Goal: Task Accomplishment & Management: Manage account settings

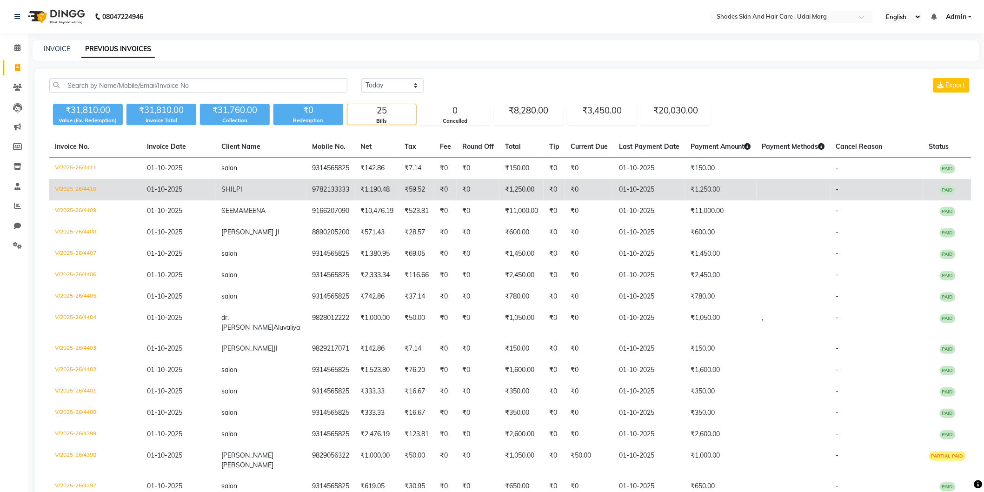
click at [253, 186] on td "SHILPI" at bounding box center [261, 189] width 91 height 21
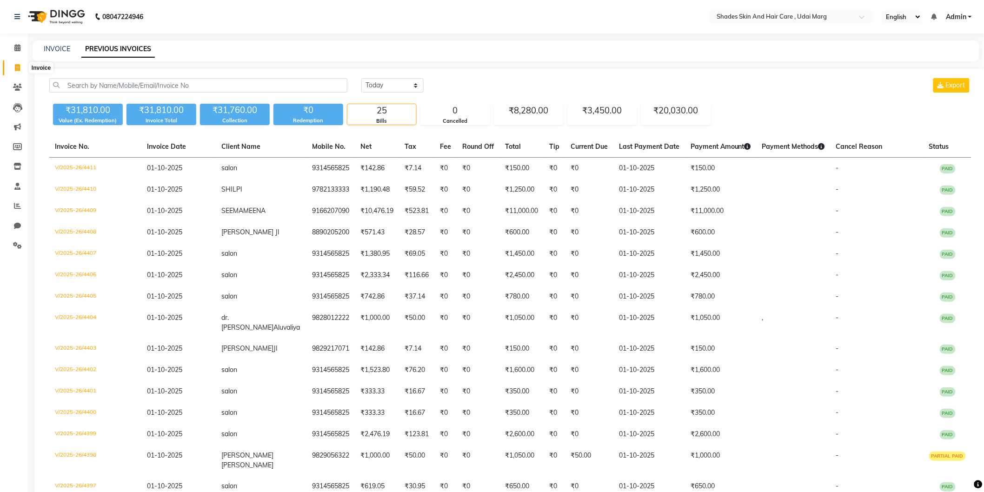
click at [14, 63] on span at bounding box center [17, 68] width 16 height 11
select select "service"
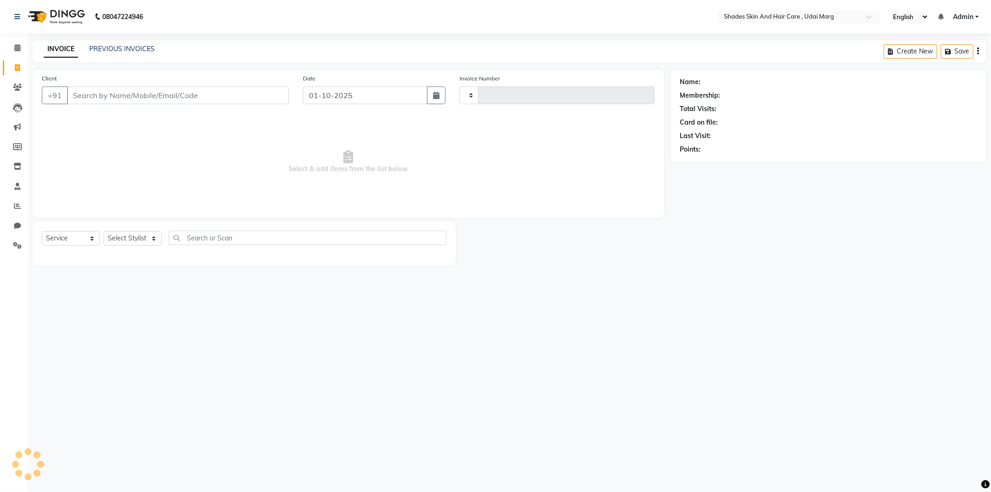
type input "4415"
select select "8022"
click at [105, 101] on input "Client" at bounding box center [178, 95] width 222 height 18
type input "9024510792"
click at [135, 238] on select "Select Stylist [PERSON_NAME] ADMIN [PERSON_NAME] [PERSON_NAME] GAYATRI [PERSON_…" at bounding box center [137, 241] width 66 height 14
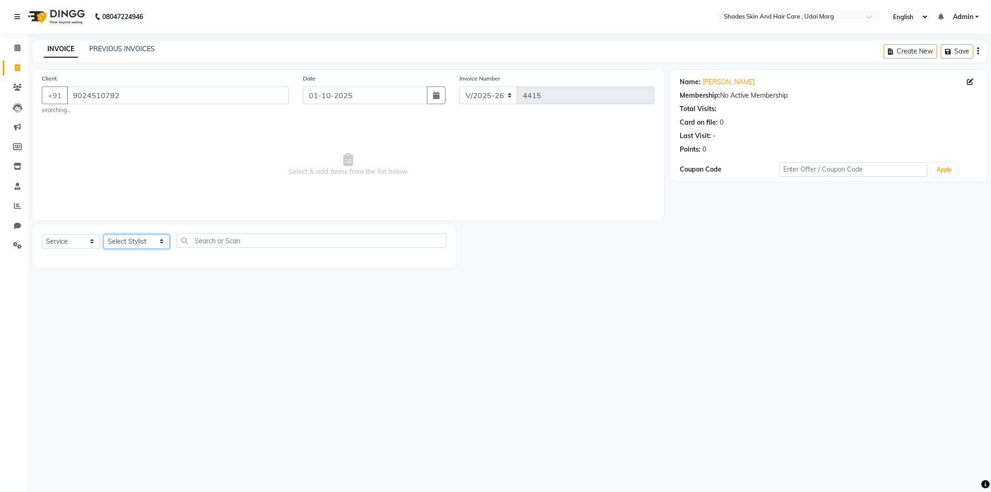
select select "74304"
click at [104, 234] on select "Select Stylist [PERSON_NAME] ADMIN [PERSON_NAME] [PERSON_NAME] GAYATRI [PERSON_…" at bounding box center [137, 241] width 66 height 14
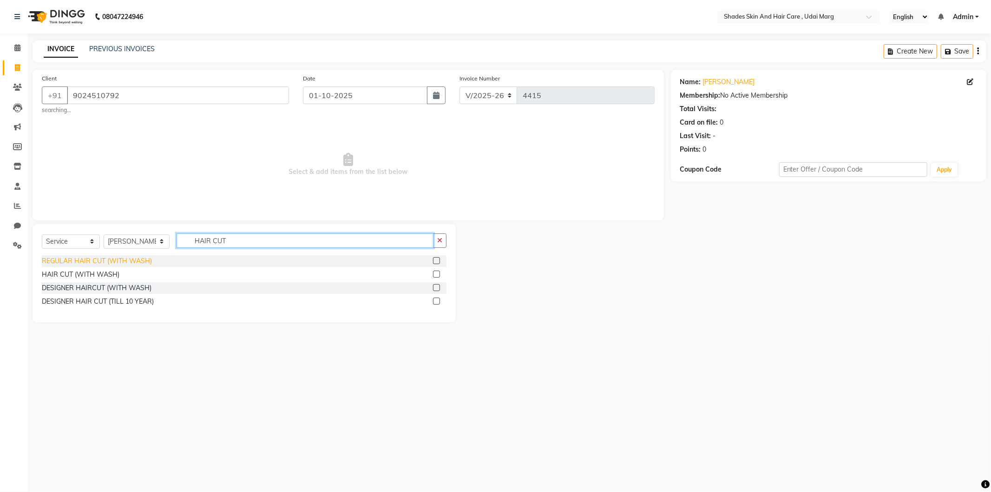
type input "HAIR CUT"
click at [96, 264] on div "REGULAR HAIR CUT (WITH WASH)" at bounding box center [97, 261] width 110 height 10
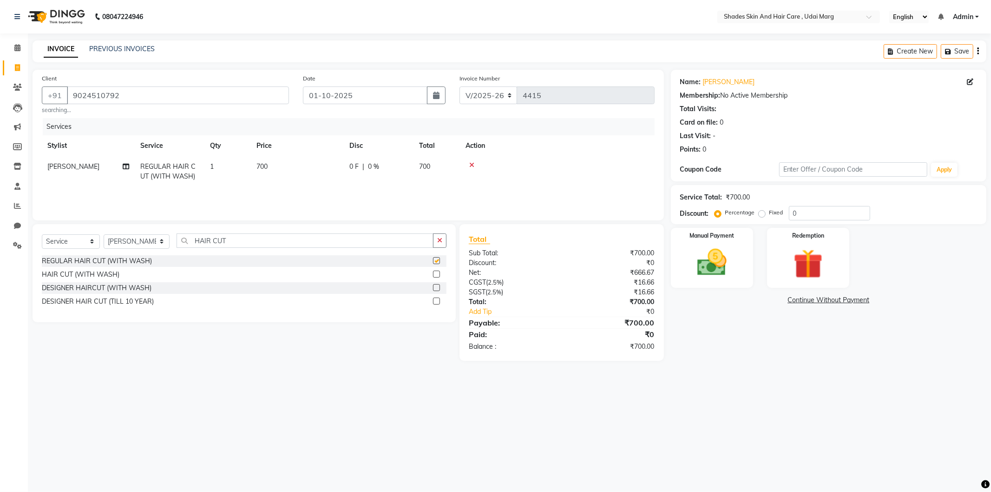
checkbox input "false"
click at [236, 258] on div "REGULAR HAIR CUT (WITH WASH)" at bounding box center [244, 261] width 405 height 12
click at [247, 239] on input "HAIR CUT" at bounding box center [305, 240] width 257 height 14
type input "H"
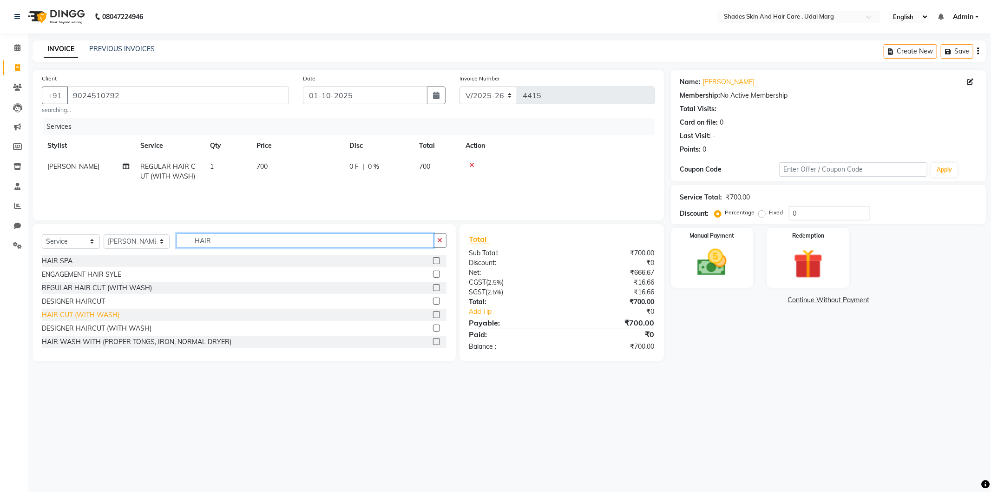
type input "HAIR"
click at [81, 314] on div "HAIR CUT (WITH WASH)" at bounding box center [81, 315] width 78 height 10
checkbox input "false"
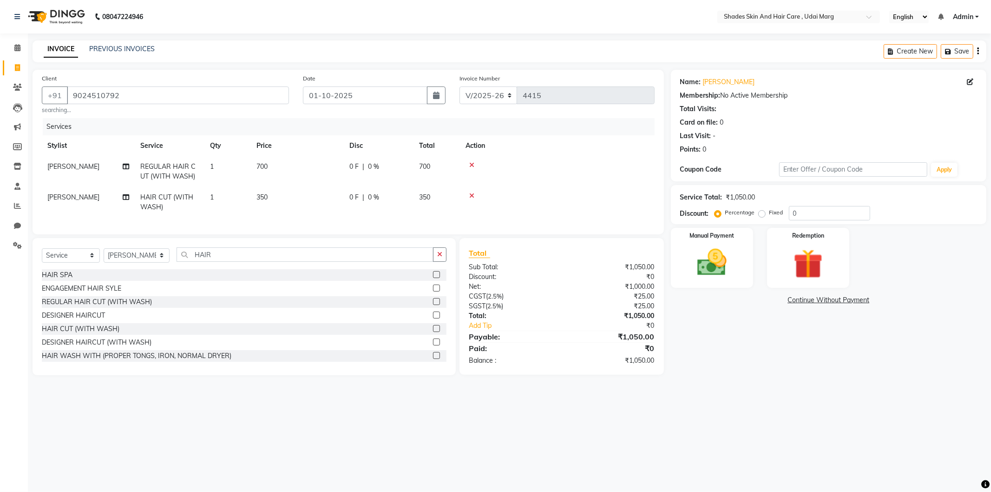
click at [73, 198] on span "[PERSON_NAME]" at bounding box center [73, 197] width 52 height 8
select select "74304"
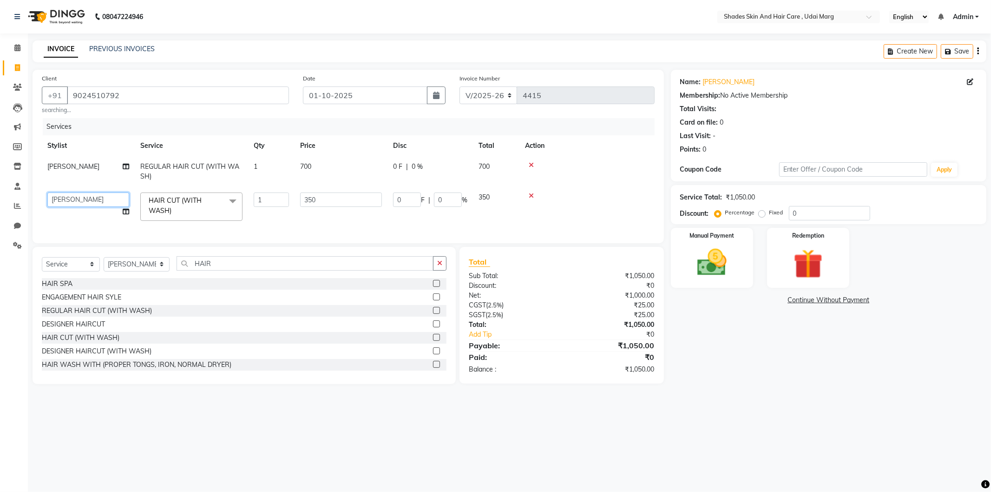
click at [73, 198] on select "AAKASH ADMIN ANITA ASANA ATUL SAIN GAYATRI hiten chhabra JASSI CHHABRA KK AMERI…" at bounding box center [88, 199] width 82 height 14
click at [736, 377] on div "Name: Sonal Membership: No Active Membership Total Visits: Card on file: 0 Last…" at bounding box center [832, 227] width 323 height 314
click at [712, 268] on img at bounding box center [712, 262] width 50 height 35
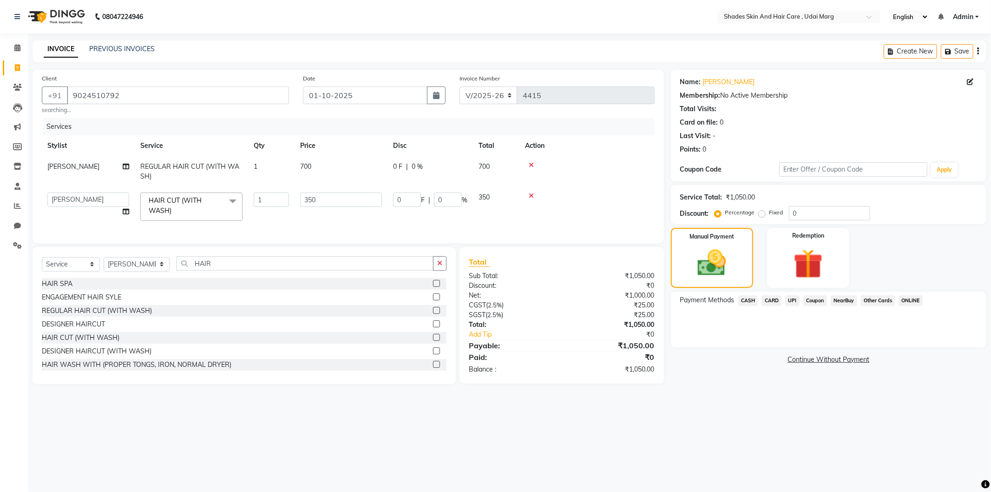
click at [747, 299] on span "CASH" at bounding box center [749, 300] width 20 height 11
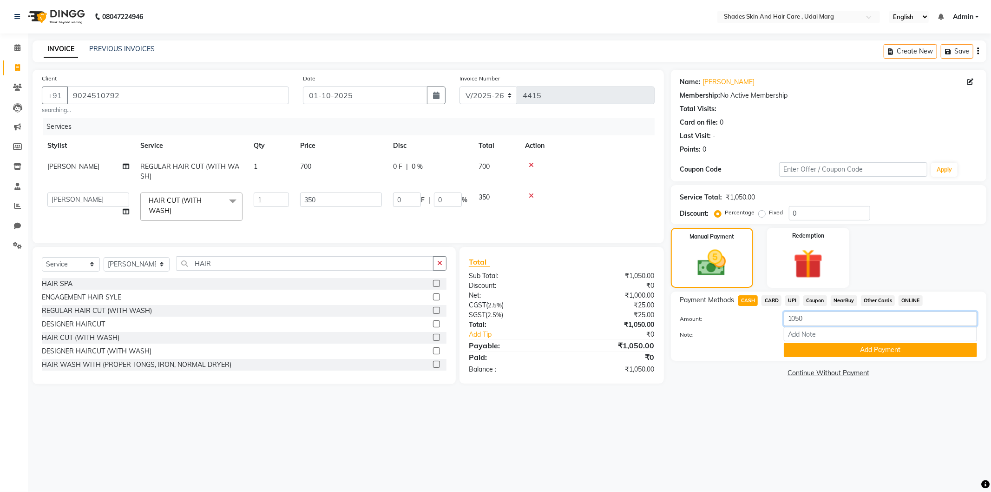
click at [813, 323] on input "1050" at bounding box center [880, 318] width 193 height 14
type input "1000"
click at [847, 359] on div "Payment Methods CASH CARD UPI Coupon NearBuy Other Cards ONLINE Amount: 1000 No…" at bounding box center [829, 325] width 316 height 69
click at [847, 350] on button "Add Payment" at bounding box center [880, 350] width 193 height 14
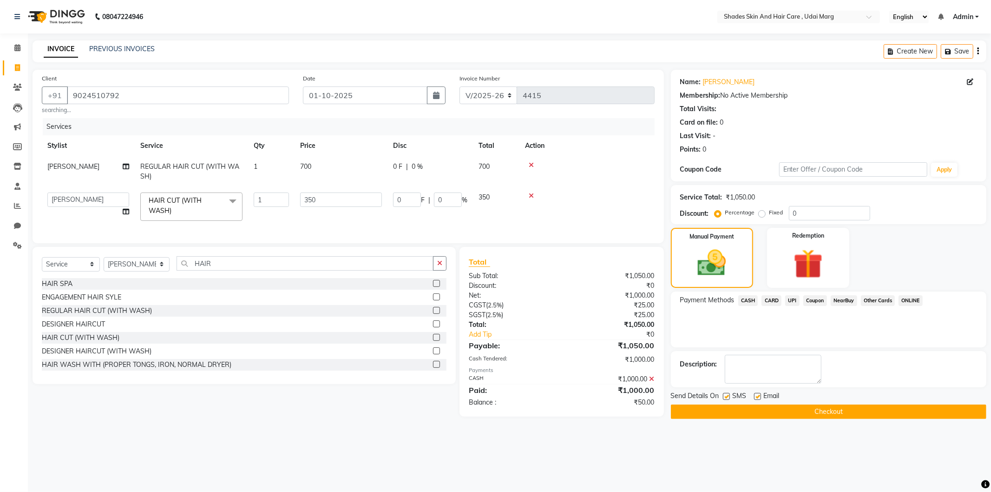
click at [793, 299] on span "UPI" at bounding box center [793, 300] width 14 height 11
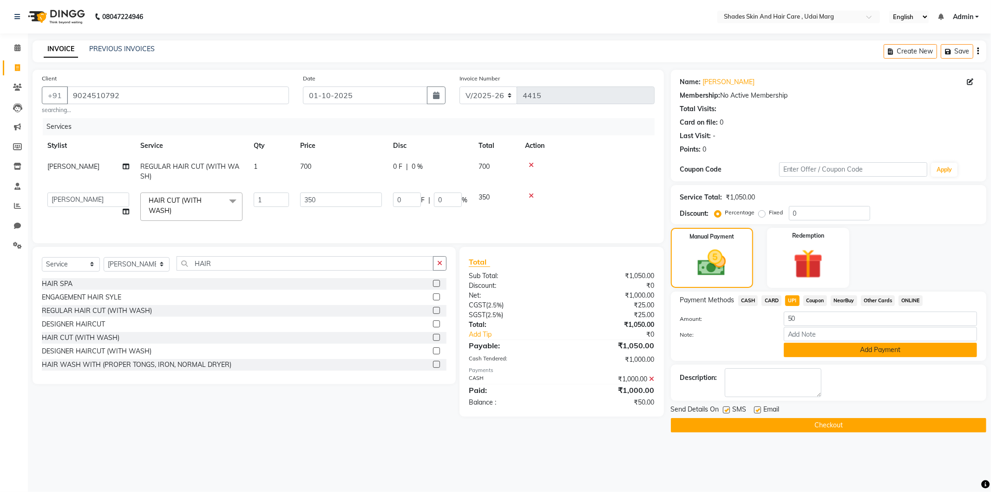
click at [807, 351] on button "Add Payment" at bounding box center [880, 350] width 193 height 14
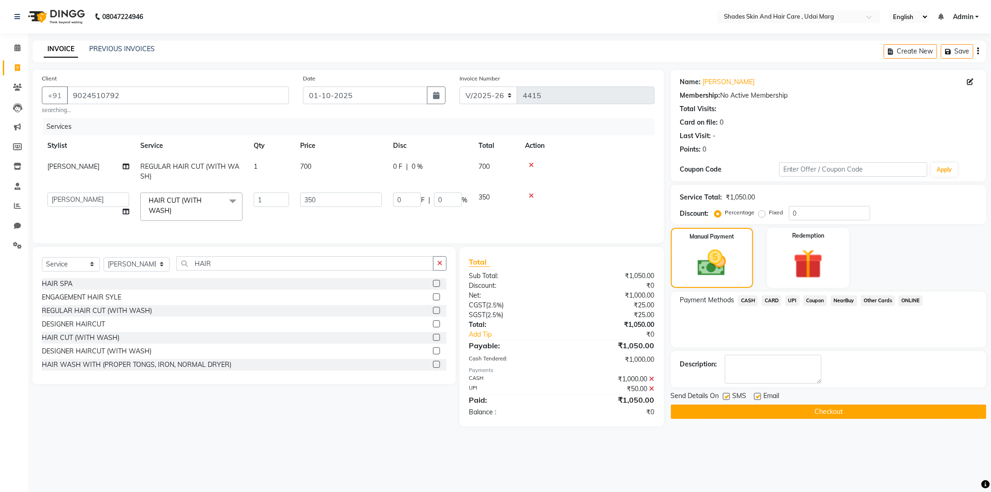
click at [780, 415] on button "Checkout" at bounding box center [829, 411] width 316 height 14
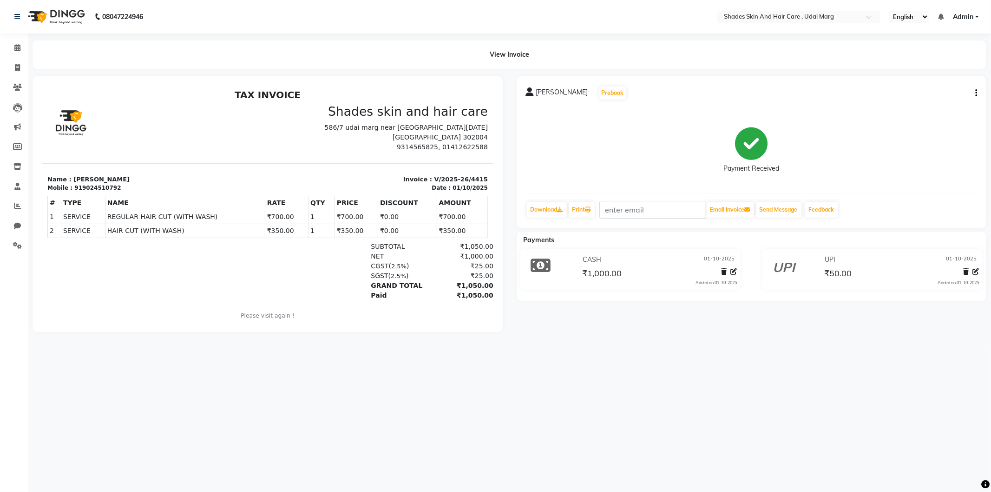
click at [975, 91] on button "button" at bounding box center [975, 93] width 6 height 10
click at [549, 210] on link "Download" at bounding box center [547, 210] width 40 height 16
click at [18, 61] on link "Invoice" at bounding box center [14, 67] width 22 height 15
select select "service"
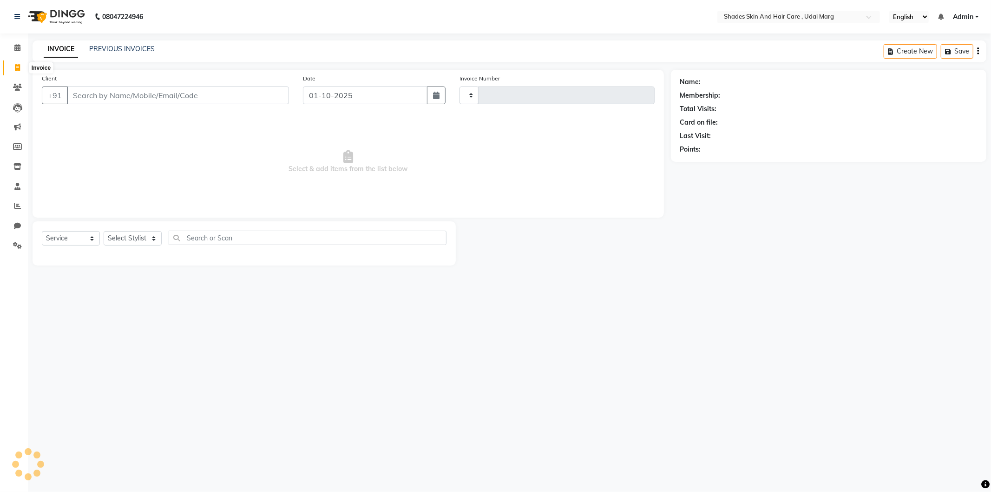
type input "4416"
select select "8022"
click at [127, 93] on input "Client" at bounding box center [178, 95] width 222 height 18
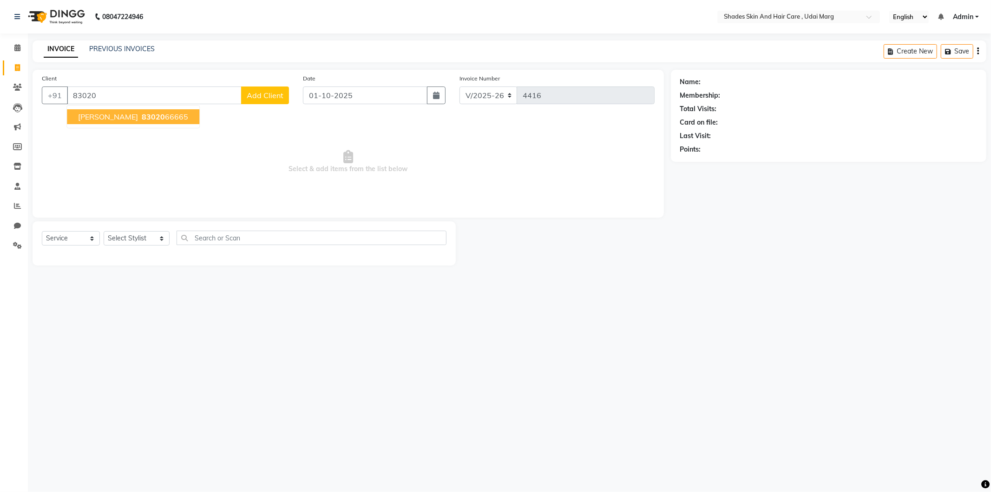
click at [140, 114] on ngb-highlight "83020 66665" at bounding box center [164, 116] width 48 height 9
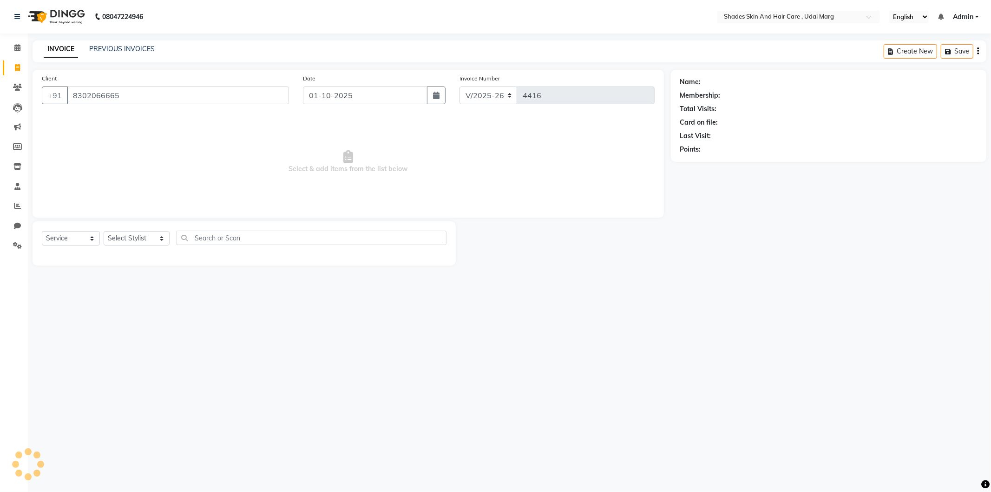
type input "8302066665"
click at [132, 245] on select "Select Stylist [PERSON_NAME] ADMIN [PERSON_NAME] [PERSON_NAME] GAYATRI [PERSON_…" at bounding box center [137, 238] width 66 height 14
select select "74337"
click at [104, 231] on select "Select Stylist [PERSON_NAME] ADMIN [PERSON_NAME] [PERSON_NAME] GAYATRI [PERSON_…" at bounding box center [137, 238] width 66 height 14
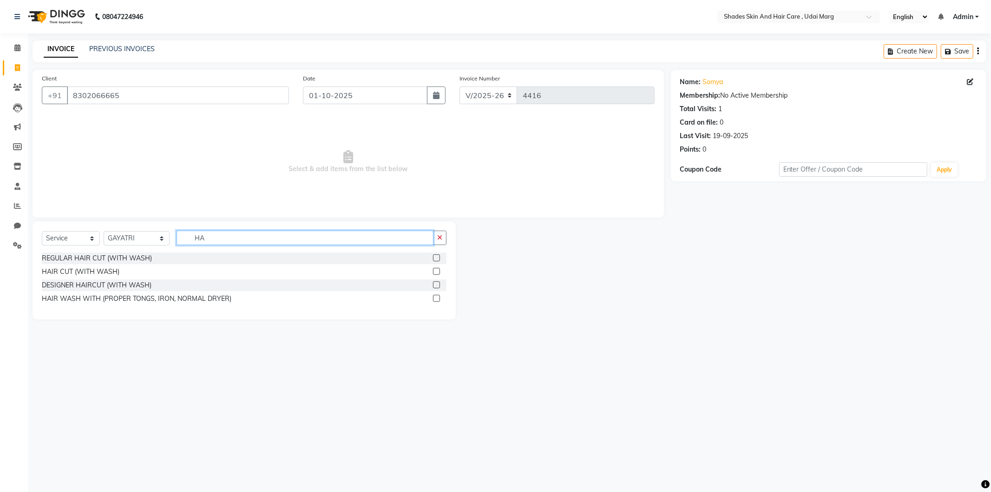
type input "H"
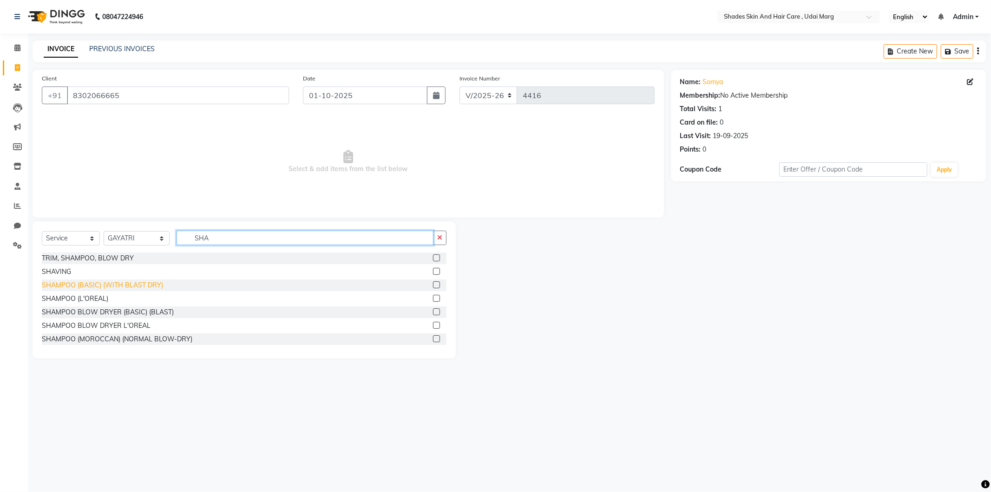
type input "SHA"
click at [123, 283] on div "SHAMPOO (BASIC) (WITH BLAST DRY)" at bounding box center [102, 285] width 121 height 10
checkbox input "false"
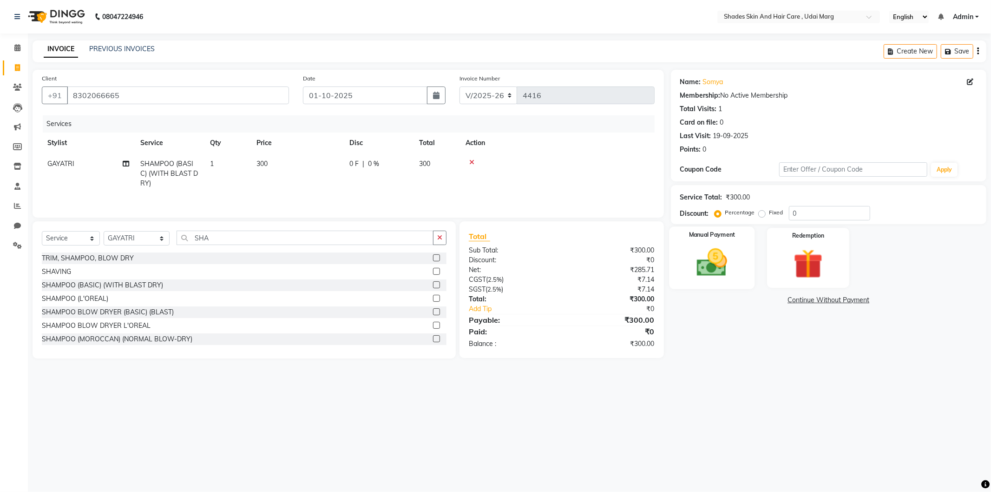
click at [714, 256] on img at bounding box center [712, 262] width 50 height 35
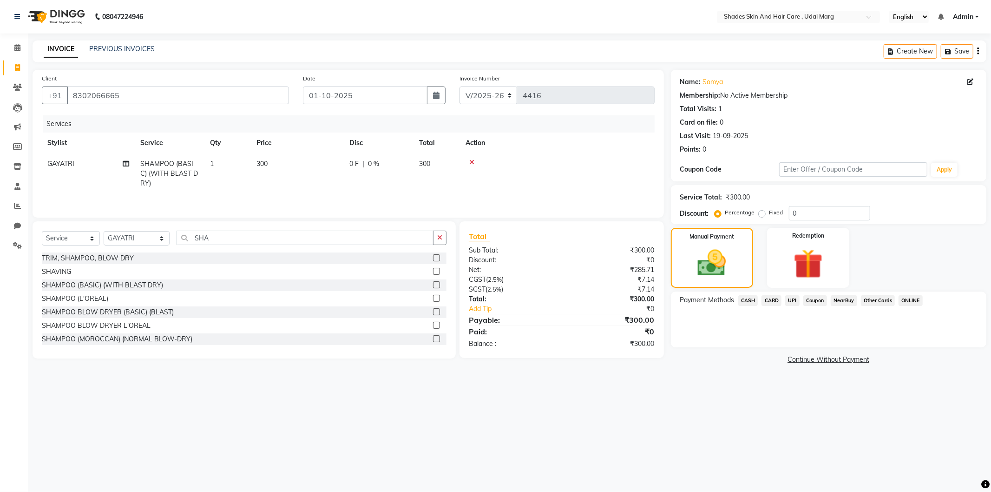
click at [791, 303] on span "UPI" at bounding box center [793, 300] width 14 height 11
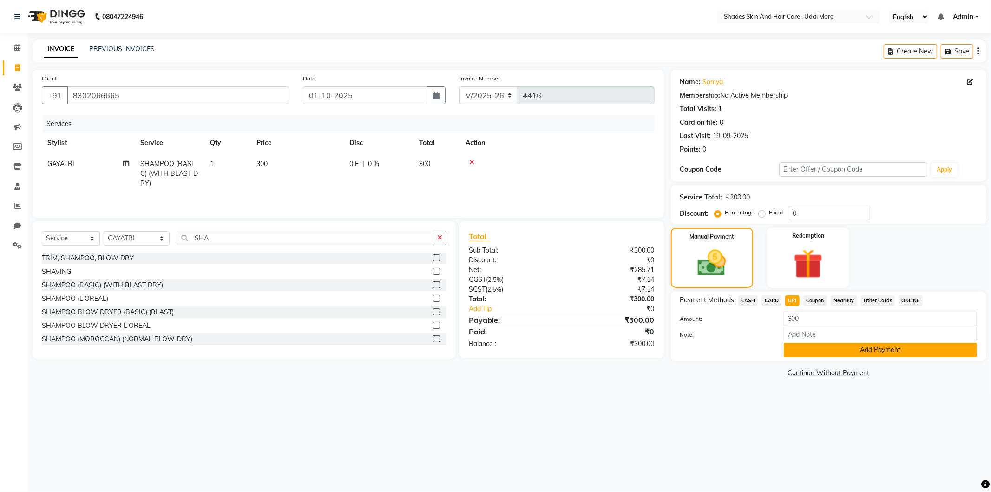
click at [806, 350] on button "Add Payment" at bounding box center [880, 350] width 193 height 14
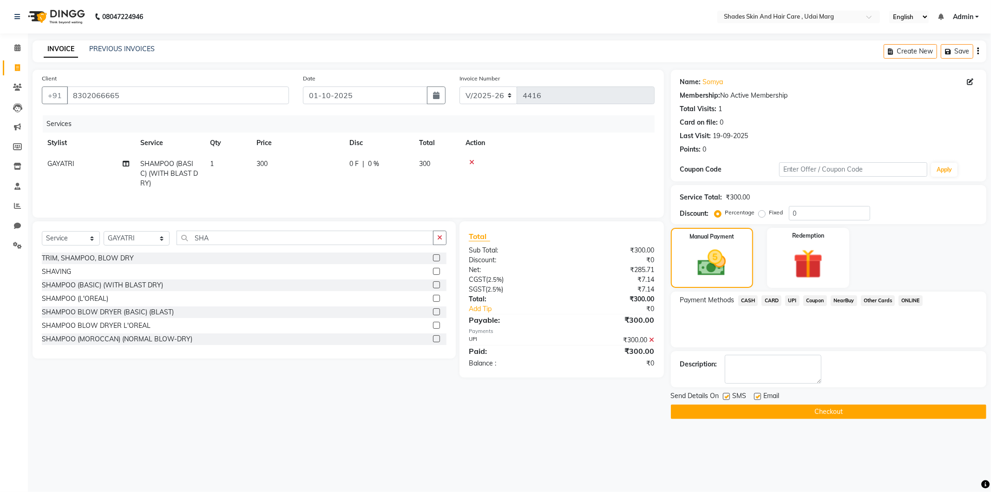
click at [788, 406] on button "Checkout" at bounding box center [829, 411] width 316 height 14
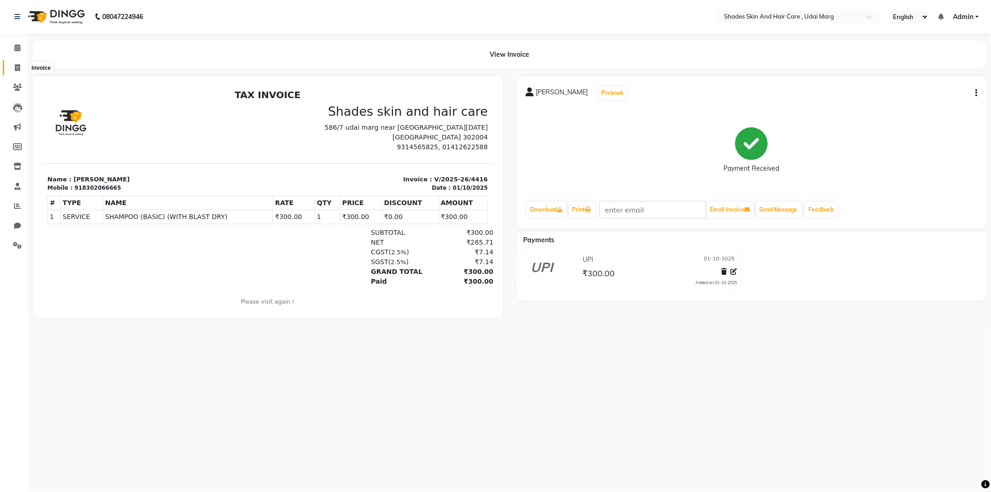
click at [16, 68] on icon at bounding box center [17, 67] width 5 height 7
select select "service"
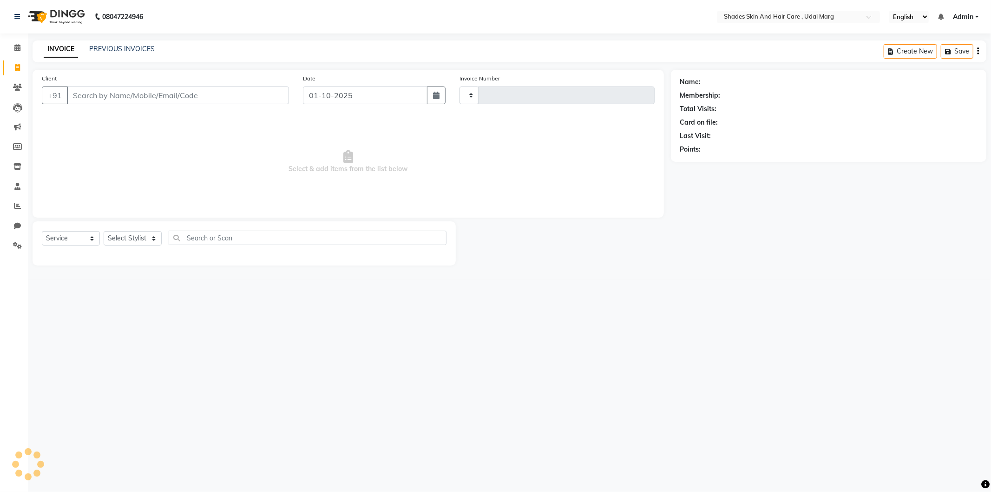
type input "4417"
select select "8022"
click at [13, 207] on span at bounding box center [17, 206] width 16 height 11
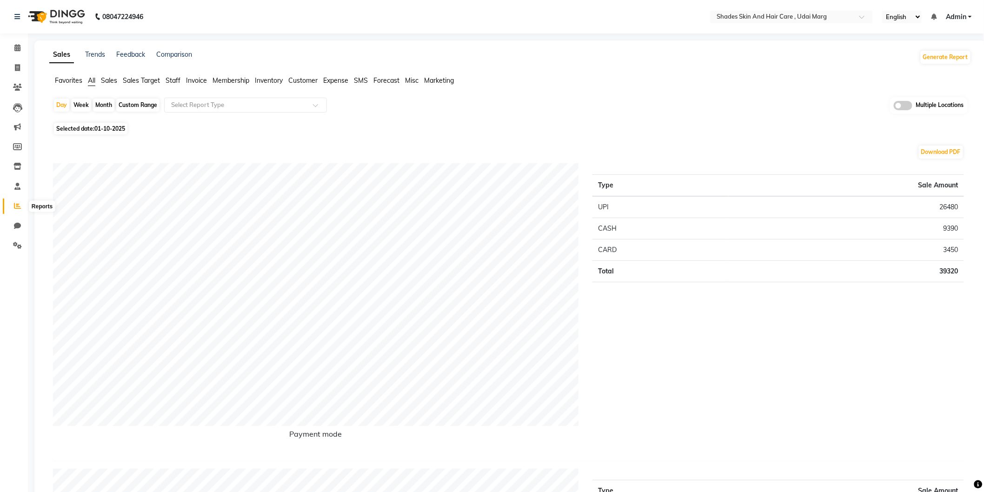
click at [19, 206] on icon at bounding box center [17, 205] width 7 height 7
click at [171, 81] on span "Staff" at bounding box center [172, 80] width 15 height 8
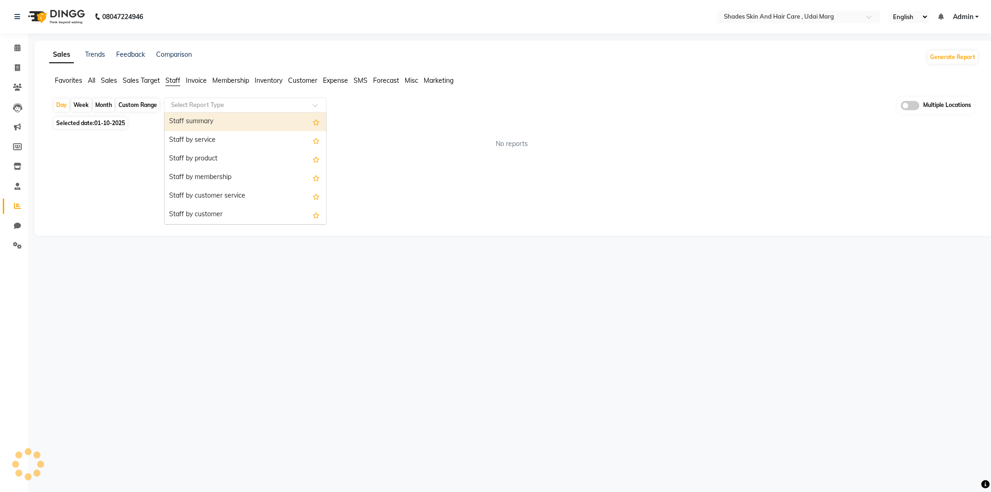
click at [205, 104] on input "text" at bounding box center [236, 104] width 134 height 9
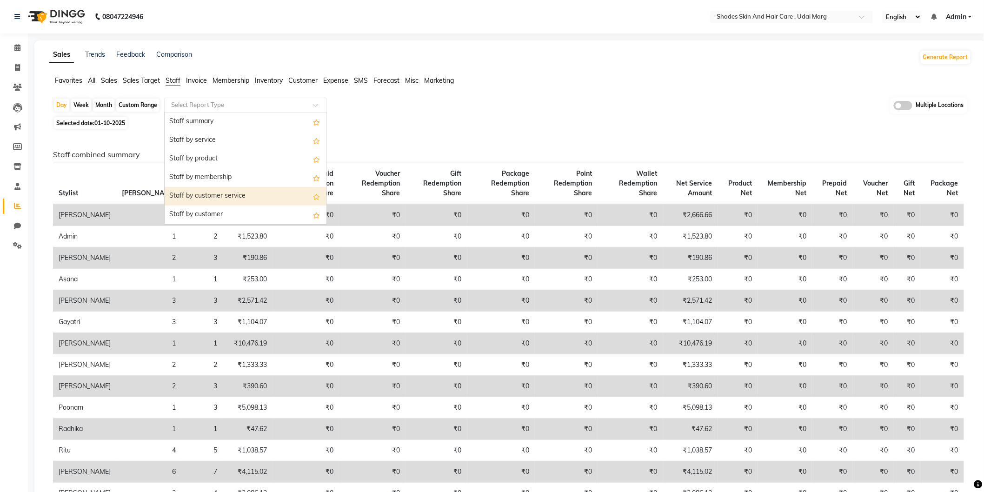
click at [226, 198] on div "Staff by customer service" at bounding box center [246, 196] width 162 height 19
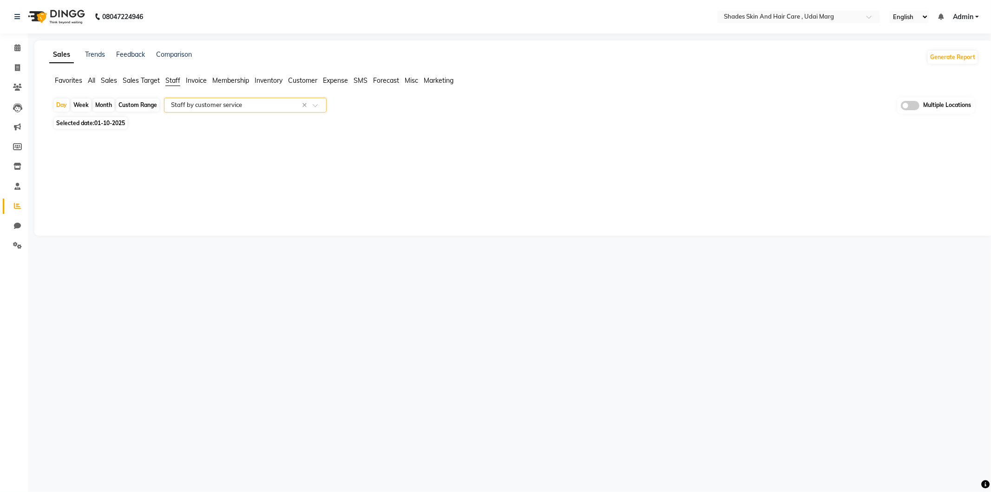
select select "full_report"
select select "csv"
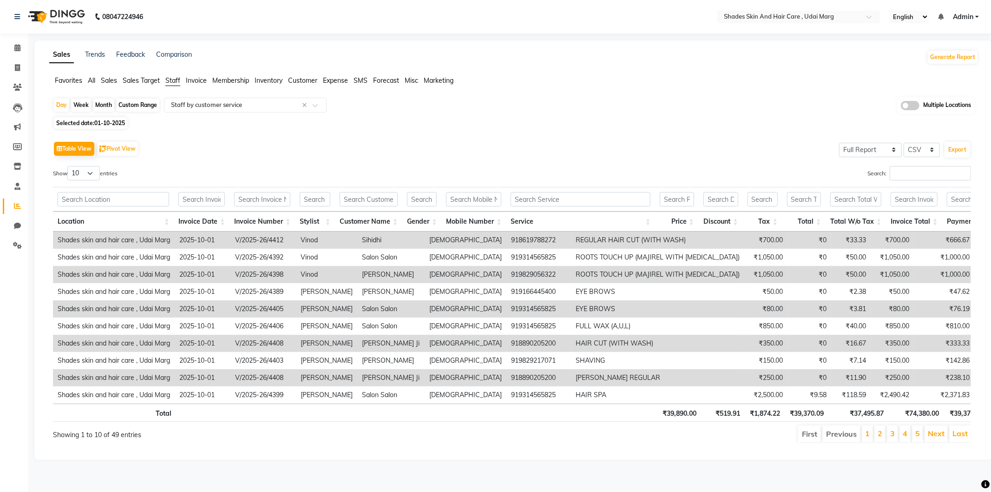
click at [900, 176] on input "Search:" at bounding box center [930, 173] width 81 height 14
click at [902, 174] on input "Search:" at bounding box center [930, 173] width 81 height 14
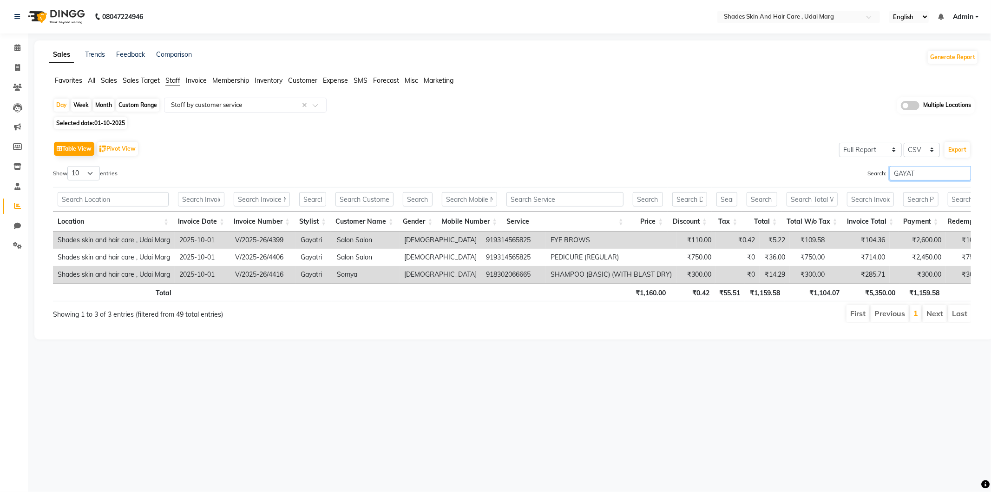
type input "GAYATR"
click at [965, 172] on input "GAYATR" at bounding box center [930, 173] width 81 height 14
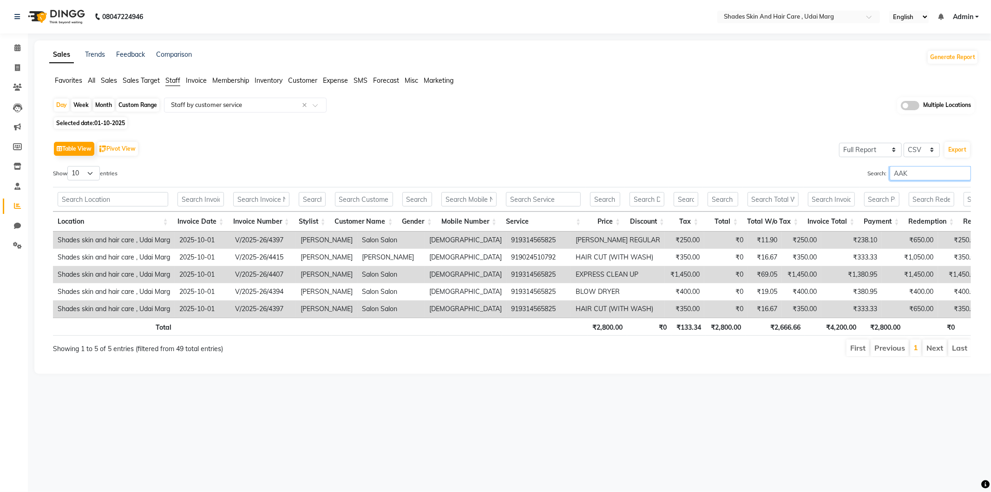
type input "AAK"
click at [13, 66] on span at bounding box center [17, 68] width 16 height 11
select select "service"
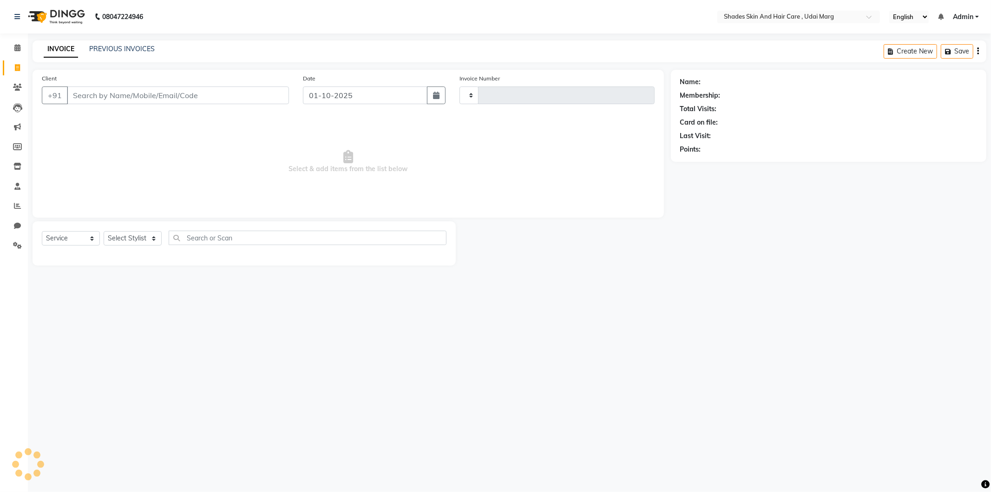
type input "4417"
select select "8022"
click at [170, 94] on input "Client" at bounding box center [178, 95] width 222 height 18
click at [205, 95] on input "8003803845" at bounding box center [154, 95] width 175 height 18
type input "8003808045"
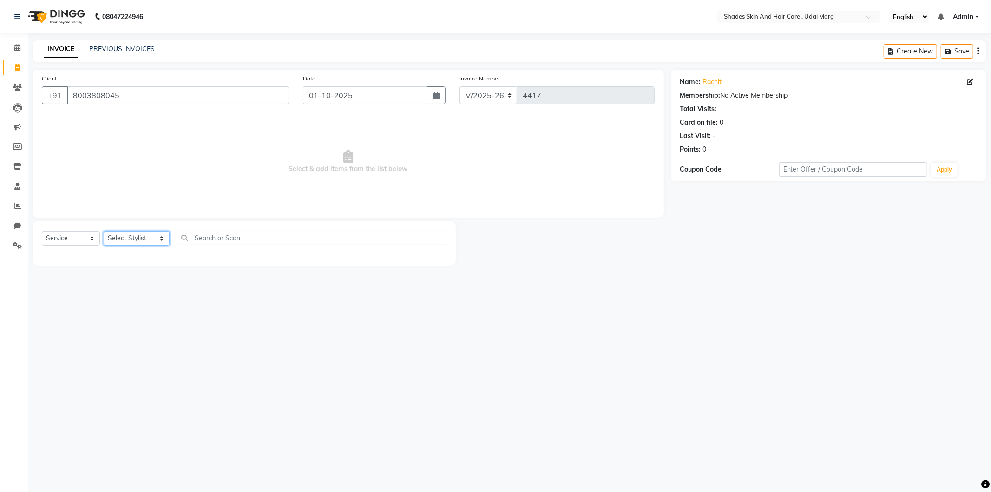
click at [141, 239] on select "Select Stylist [PERSON_NAME] ADMIN [PERSON_NAME] [PERSON_NAME] GAYATRI [PERSON_…" at bounding box center [137, 238] width 66 height 14
select select "74342"
click at [104, 231] on select "Select Stylist [PERSON_NAME] ADMIN [PERSON_NAME] [PERSON_NAME] GAYATRI [PERSON_…" at bounding box center [137, 238] width 66 height 14
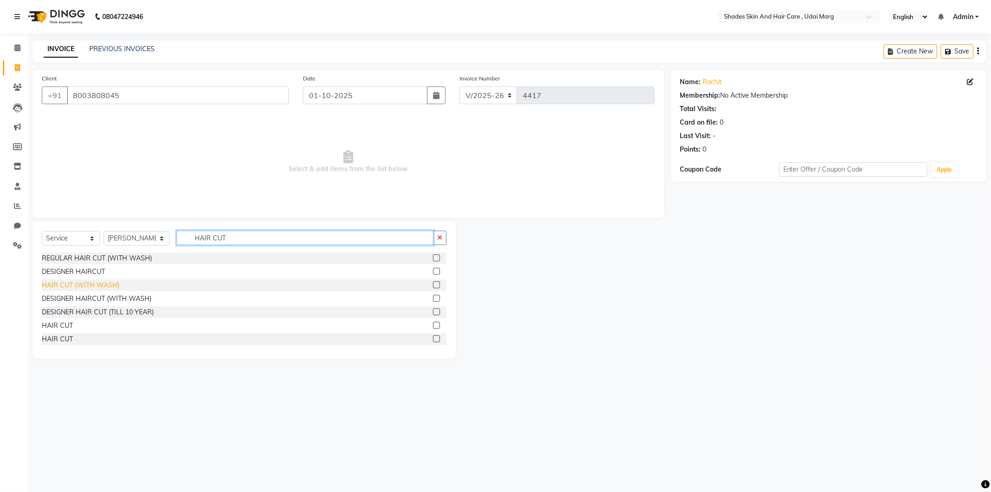
type input "HAIR CUT"
click at [98, 287] on div "HAIR CUT (WITH WASH)" at bounding box center [81, 285] width 78 height 10
checkbox input "false"
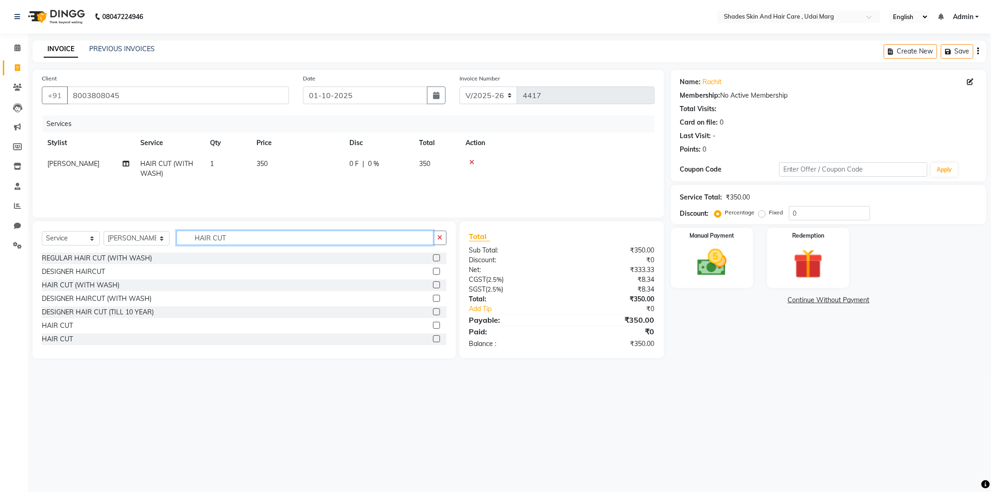
click at [244, 237] on input "HAIR CUT" at bounding box center [305, 238] width 257 height 14
type input "H"
type input "BEARD"
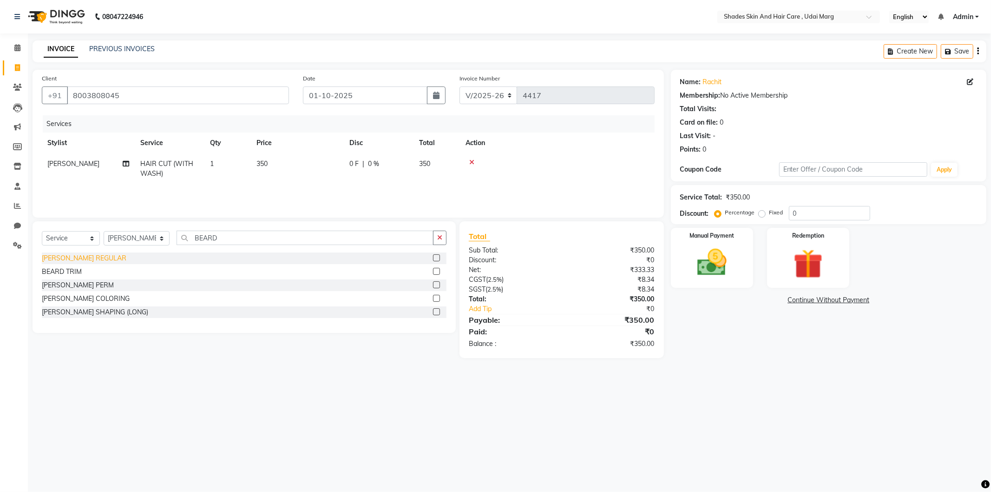
click at [80, 258] on div "[PERSON_NAME] REGULAR" at bounding box center [84, 258] width 85 height 10
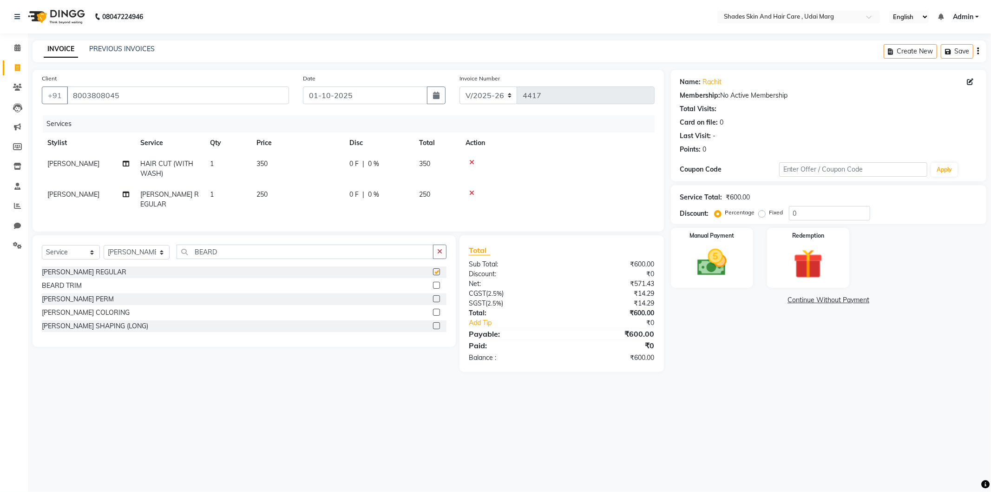
checkbox input "false"
click at [712, 262] on img at bounding box center [712, 262] width 50 height 35
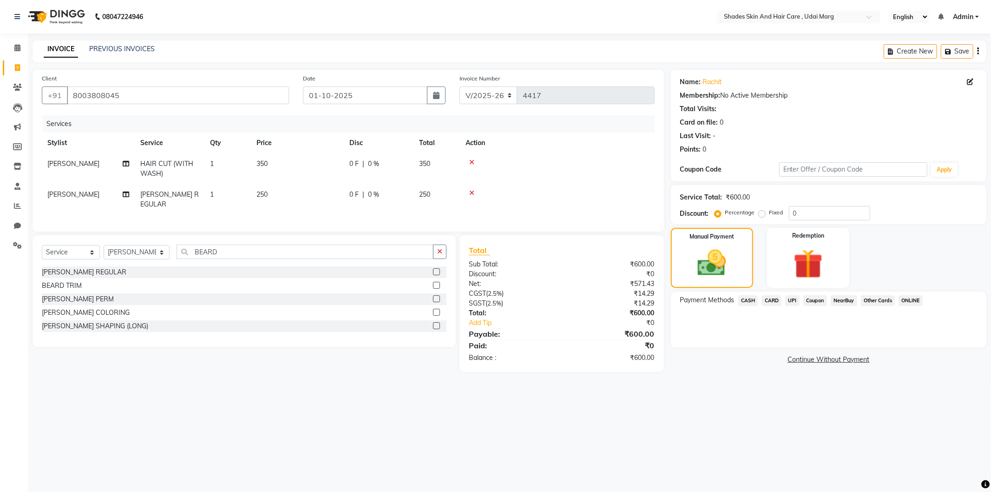
click at [788, 301] on span "UPI" at bounding box center [793, 300] width 14 height 11
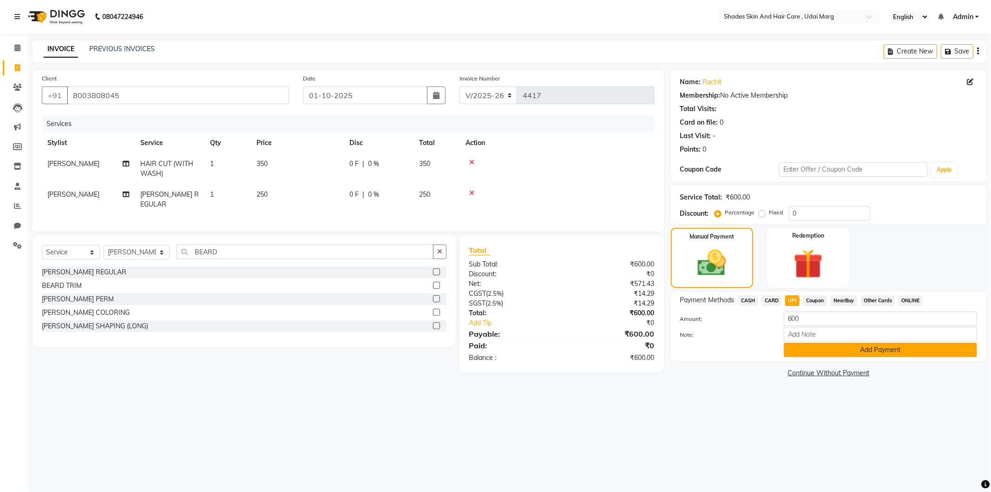
click at [802, 346] on button "Add Payment" at bounding box center [880, 350] width 193 height 14
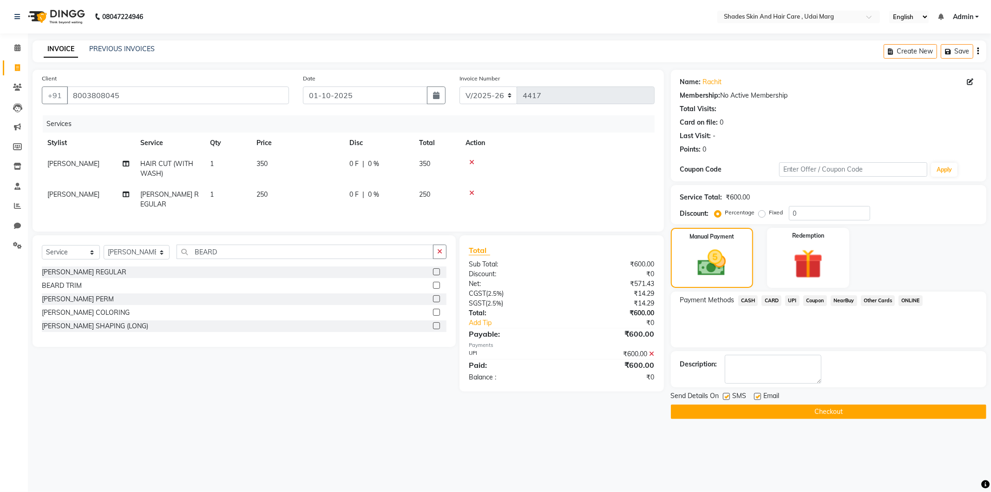
click at [793, 408] on button "Checkout" at bounding box center [829, 411] width 316 height 14
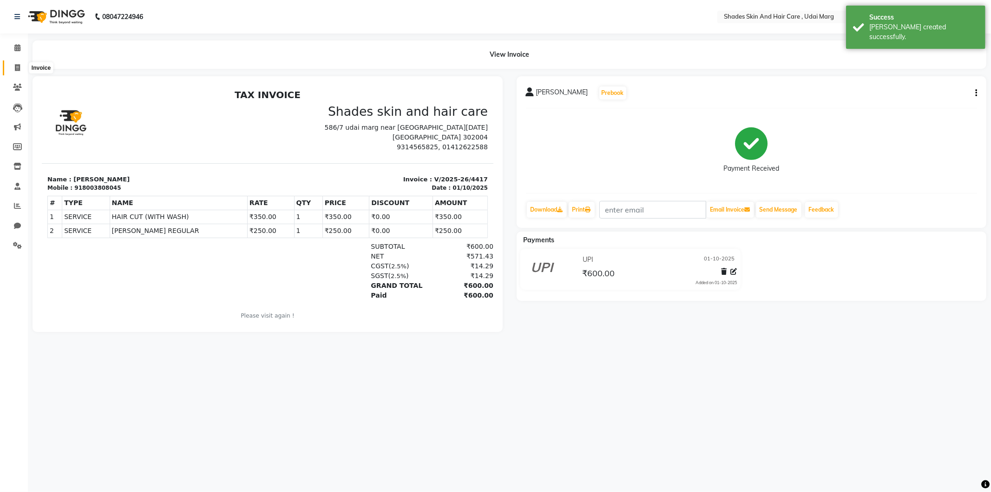
click at [15, 65] on icon at bounding box center [17, 67] width 5 height 7
select select "8022"
select select "service"
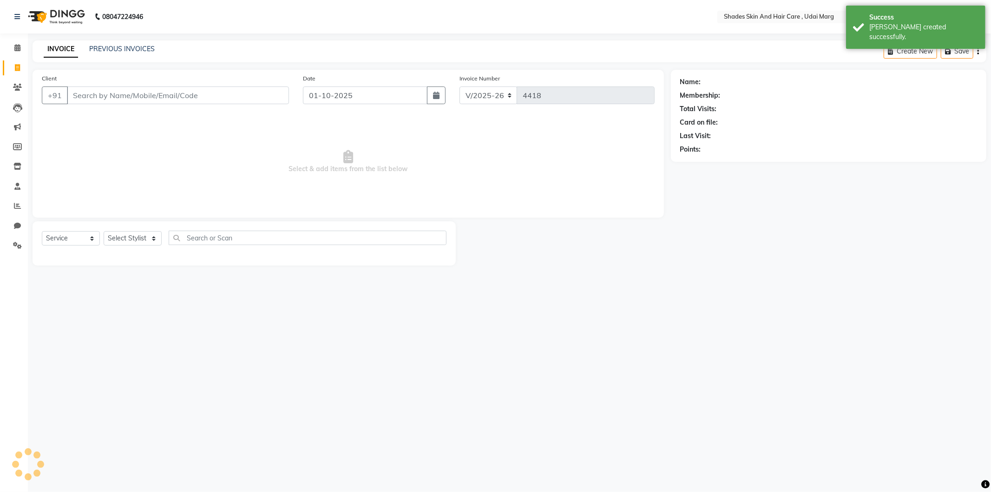
click at [150, 97] on input "Client" at bounding box center [178, 95] width 222 height 18
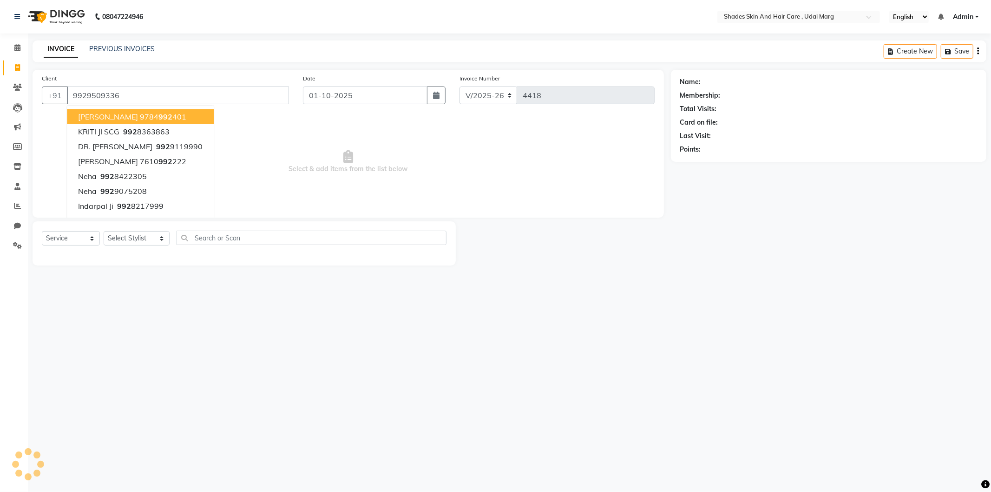
type input "9929509336"
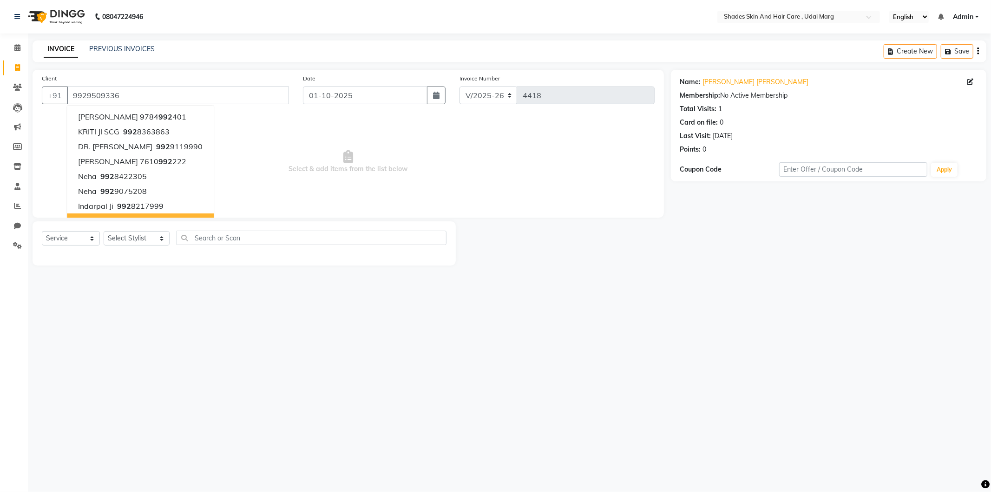
click at [170, 226] on div "Select Service Product Membership Package Voucher Prepaid Gift Card Select Styl…" at bounding box center [244, 243] width 423 height 44
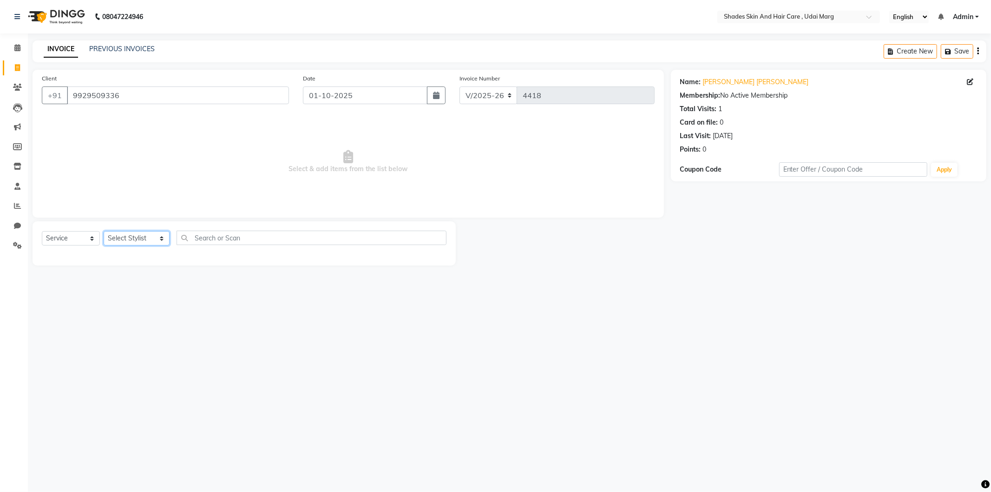
click at [131, 237] on select "Select Stylist [PERSON_NAME] ADMIN [PERSON_NAME] [PERSON_NAME] GAYATRI [PERSON_…" at bounding box center [137, 238] width 66 height 14
select select "74339"
click at [104, 231] on select "Select Stylist [PERSON_NAME] ADMIN [PERSON_NAME] [PERSON_NAME] GAYATRI [PERSON_…" at bounding box center [137, 238] width 66 height 14
type input "E"
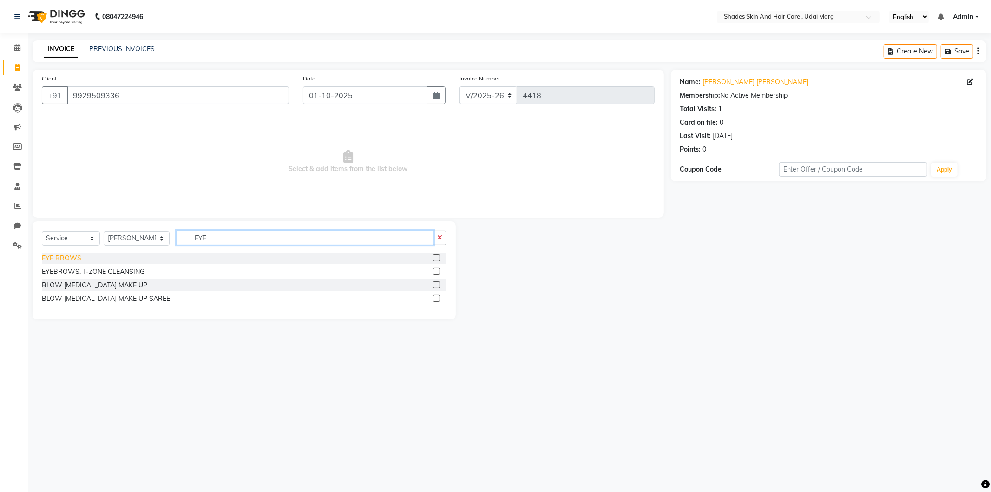
type input "EYE"
click at [57, 259] on div "EYE BROWS" at bounding box center [62, 258] width 40 height 10
checkbox input "false"
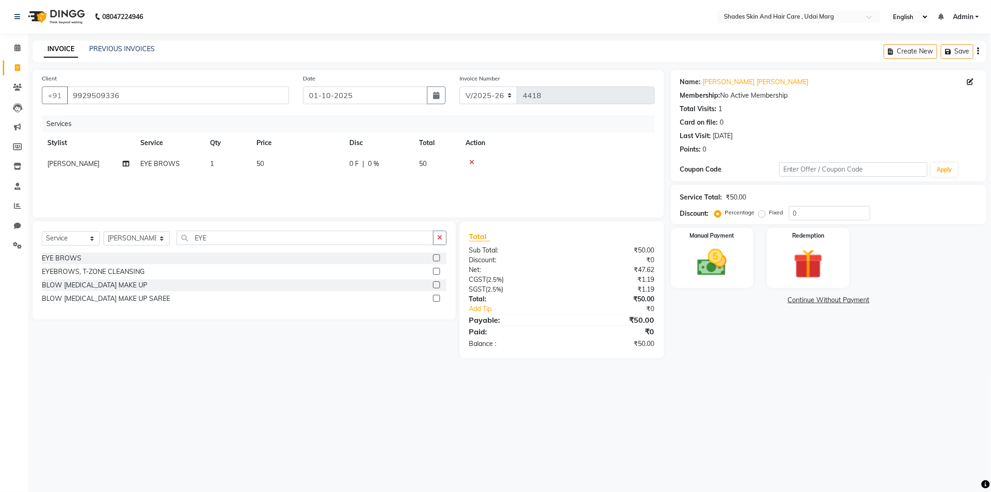
click at [260, 166] on span "50" at bounding box center [260, 163] width 7 height 8
select select "74339"
click at [331, 165] on input "50" at bounding box center [341, 166] width 82 height 14
type input "5"
type input "190"
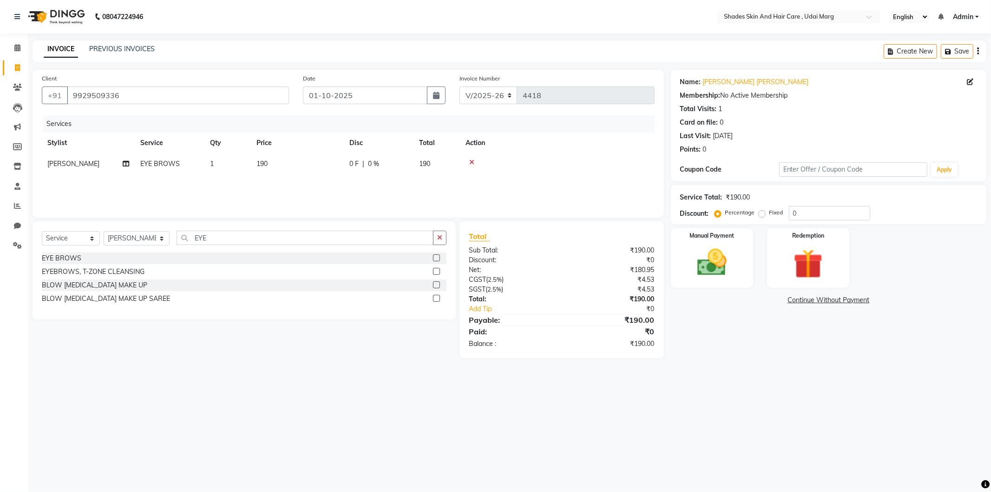
click at [736, 386] on div "08047224946 Select Location × Shades Skin And Hair Care , Udai Marg English ENG…" at bounding box center [495, 246] width 991 height 492
click at [718, 264] on img at bounding box center [712, 262] width 50 height 35
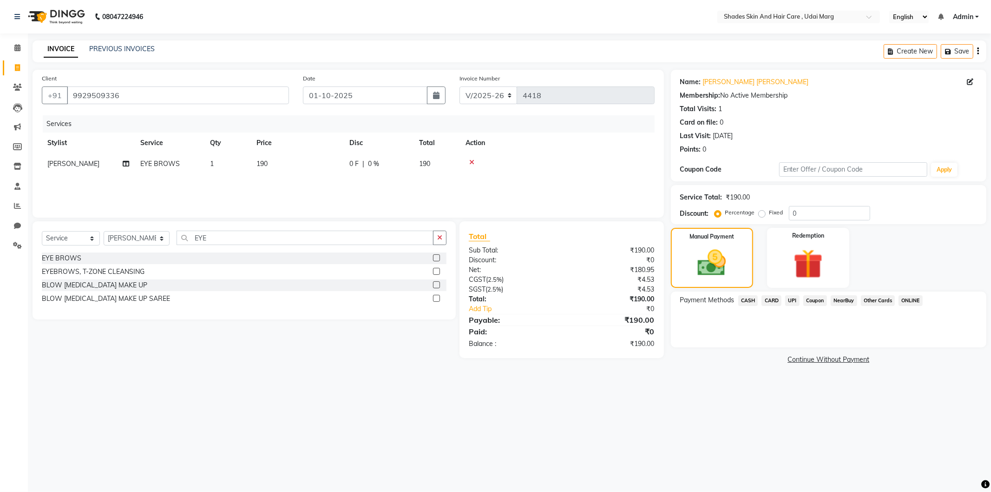
click at [792, 301] on span "UPI" at bounding box center [793, 300] width 14 height 11
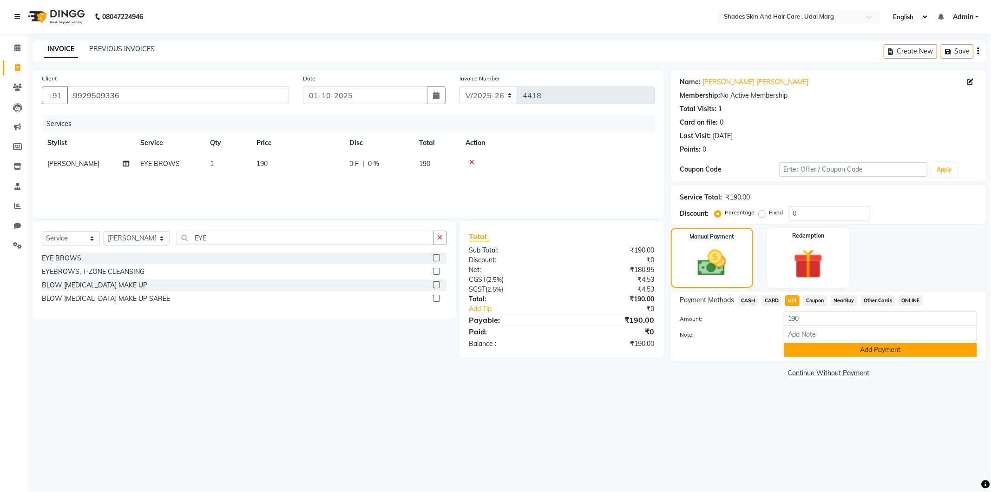
click at [809, 351] on button "Add Payment" at bounding box center [880, 350] width 193 height 14
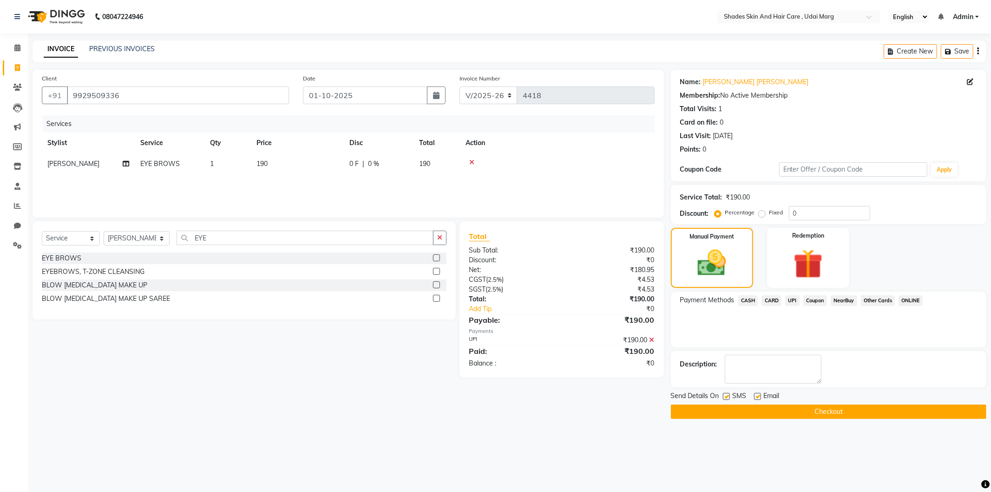
click at [782, 407] on button "Checkout" at bounding box center [829, 411] width 316 height 14
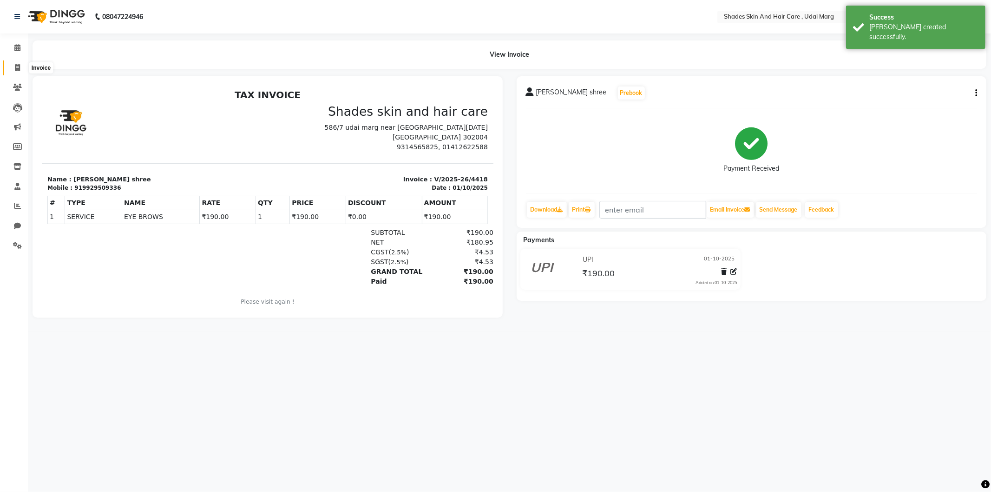
click at [11, 66] on span at bounding box center [17, 68] width 16 height 11
select select "8022"
select select "service"
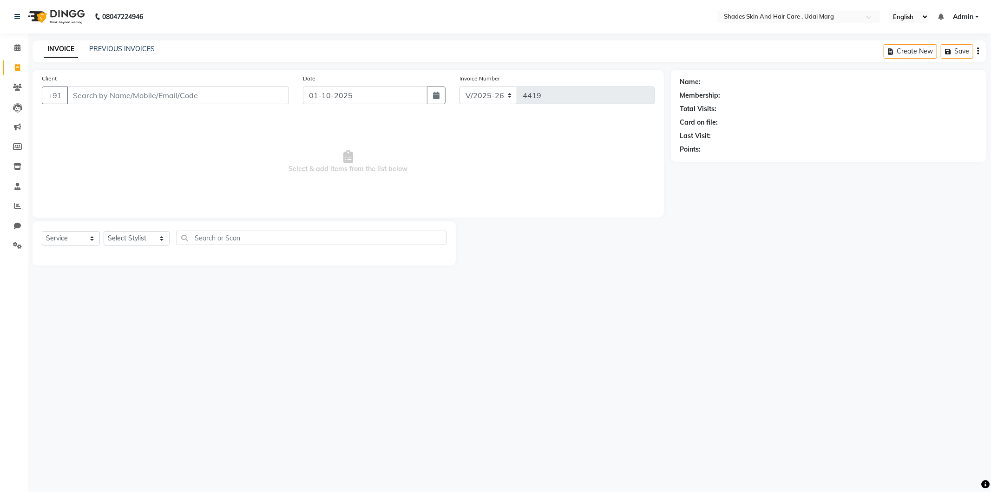
click at [125, 96] on input "Client" at bounding box center [178, 95] width 222 height 18
click at [135, 94] on input "8963007830" at bounding box center [154, 95] width 175 height 18
type input "8"
type input "8963007830"
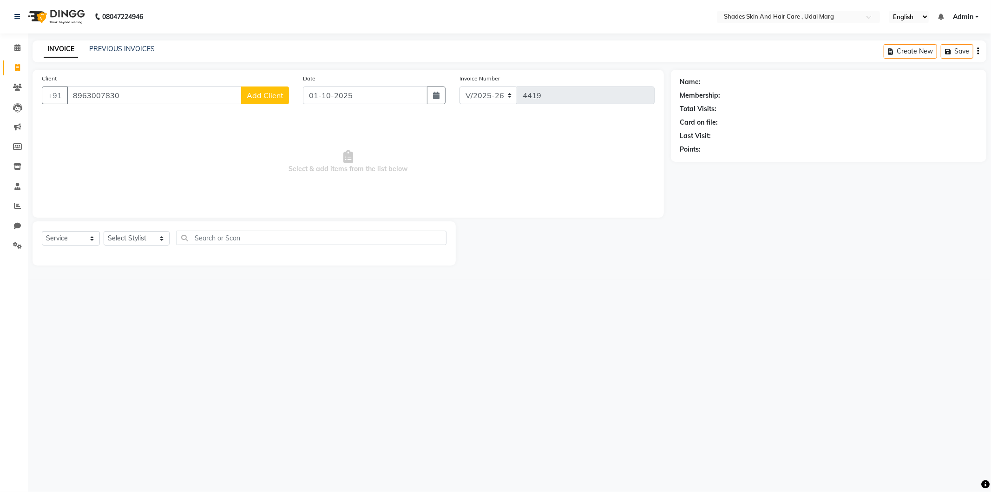
click at [274, 93] on span "Add Client" at bounding box center [265, 95] width 37 height 9
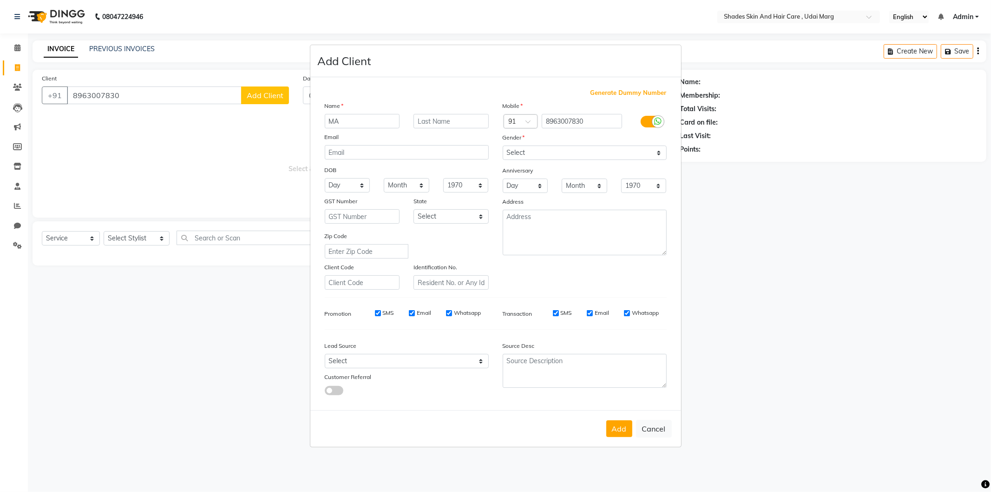
type input "M"
type input "MAJRI"
drag, startPoint x: 561, startPoint y: 147, endPoint x: 560, endPoint y: 152, distance: 4.7
click at [561, 147] on select "Select Male Female Other Prefer Not To Say" at bounding box center [585, 152] width 164 height 14
select select "female"
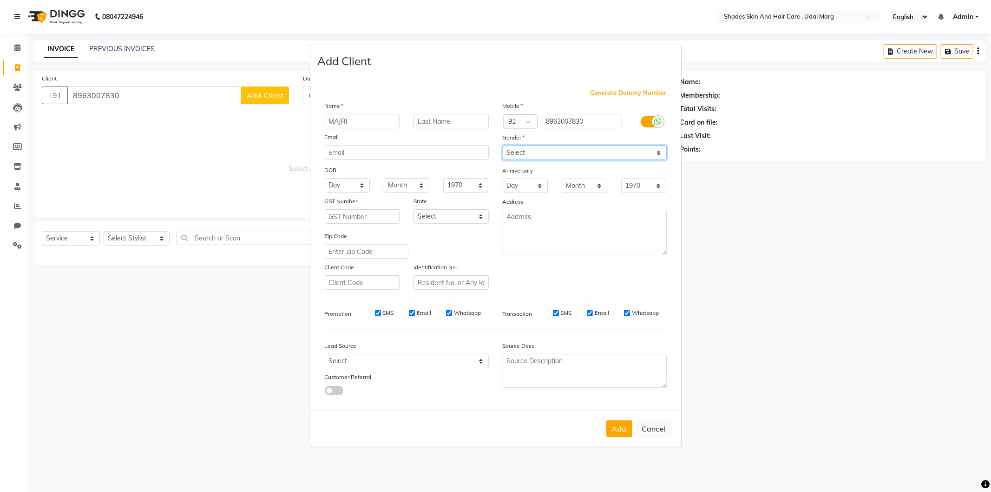
click at [503, 145] on select "Select Male Female Other Prefer Not To Say" at bounding box center [585, 152] width 164 height 14
click at [607, 434] on button "Add" at bounding box center [620, 428] width 26 height 17
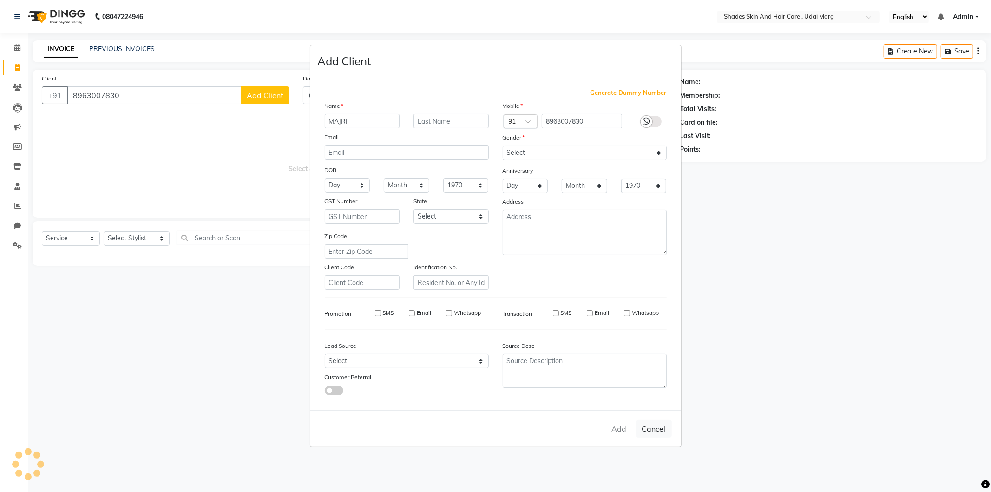
select select
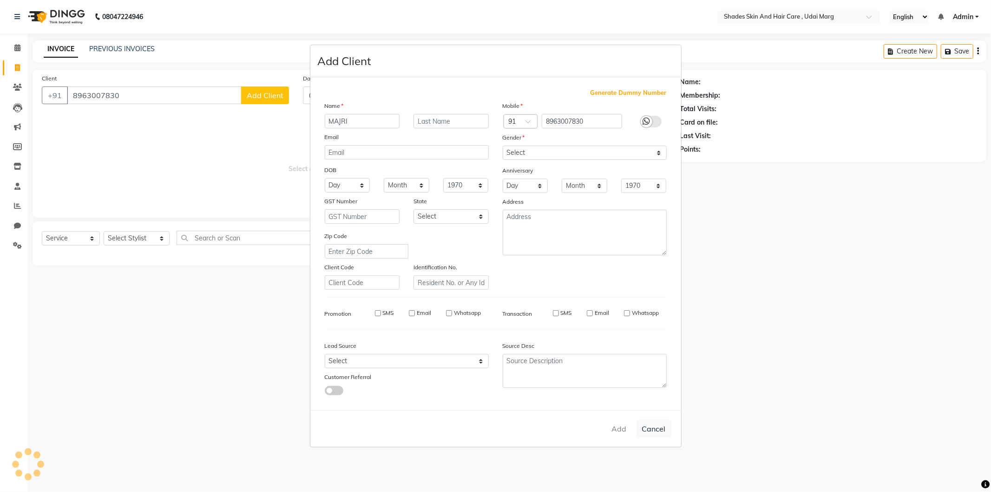
select select
checkbox input "false"
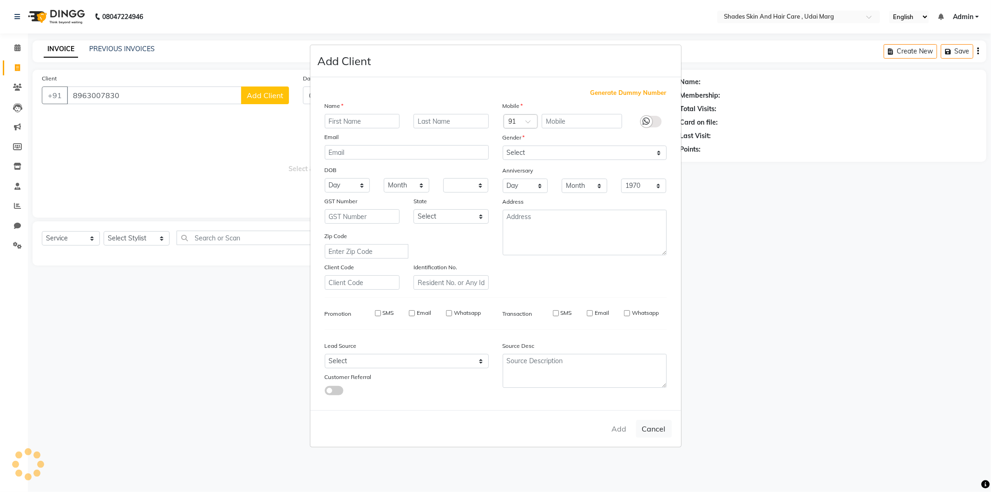
checkbox input "false"
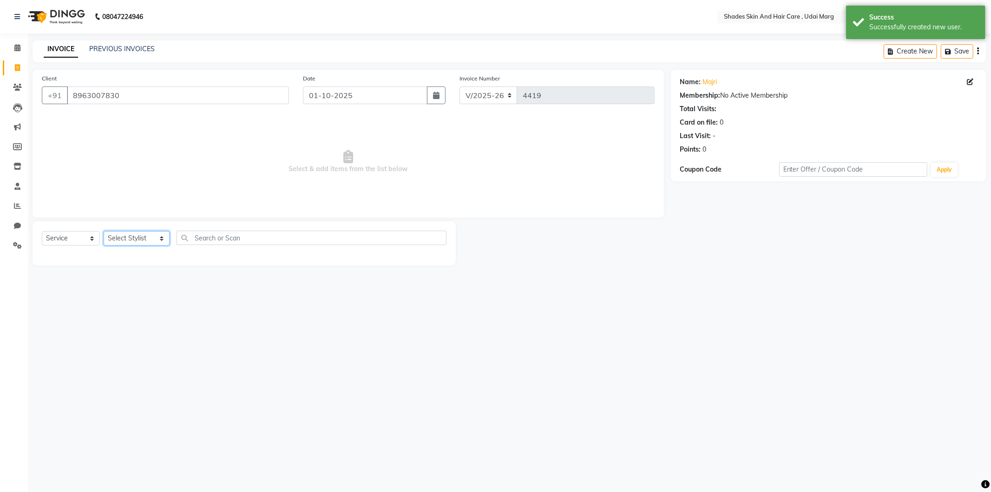
click at [139, 238] on select "Select Stylist [PERSON_NAME] ADMIN [PERSON_NAME] [PERSON_NAME] GAYATRI [PERSON_…" at bounding box center [137, 238] width 66 height 14
select select "74304"
click at [104, 231] on select "Select Stylist [PERSON_NAME] ADMIN [PERSON_NAME] [PERSON_NAME] GAYATRI [PERSON_…" at bounding box center [137, 238] width 66 height 14
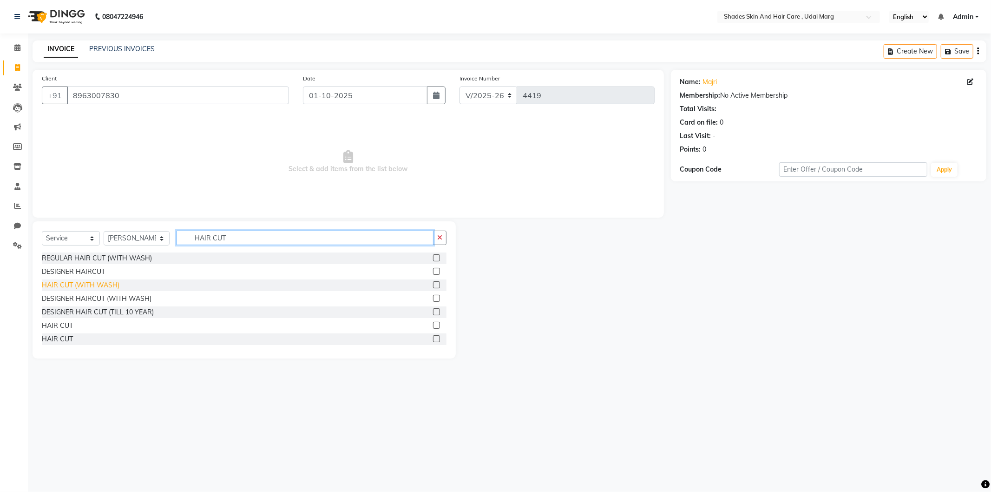
type input "HAIR CUT"
click at [93, 284] on div "HAIR CUT (WITH WASH)" at bounding box center [81, 285] width 78 height 10
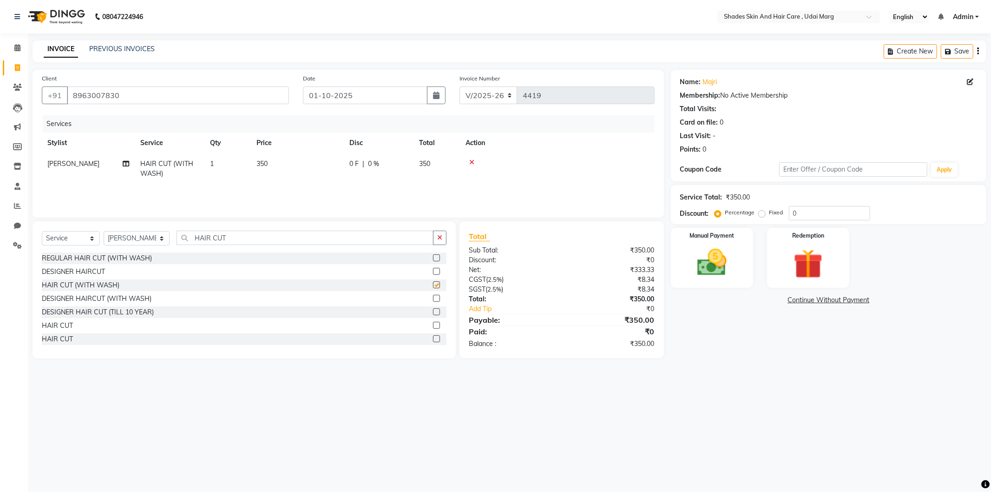
checkbox input "false"
click at [258, 163] on span "350" at bounding box center [262, 163] width 11 height 8
select select "74304"
click at [319, 166] on input "350" at bounding box center [341, 166] width 82 height 14
type input "3"
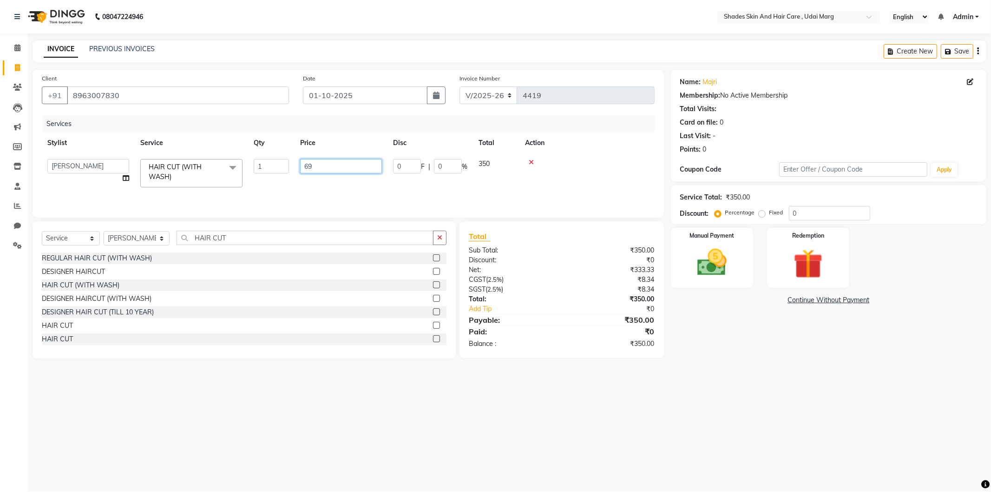
type input "699"
click at [726, 256] on img at bounding box center [712, 262] width 50 height 35
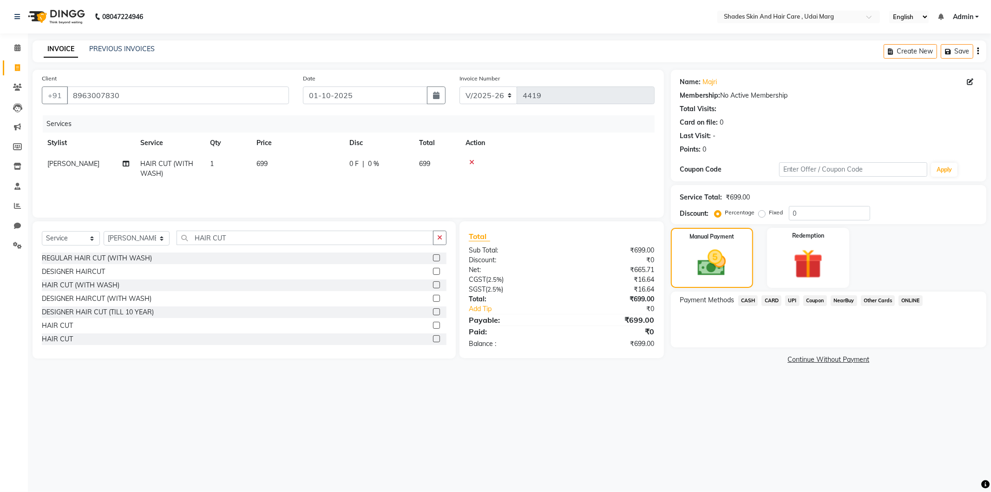
click at [847, 300] on span "NearBuy" at bounding box center [844, 300] width 26 height 11
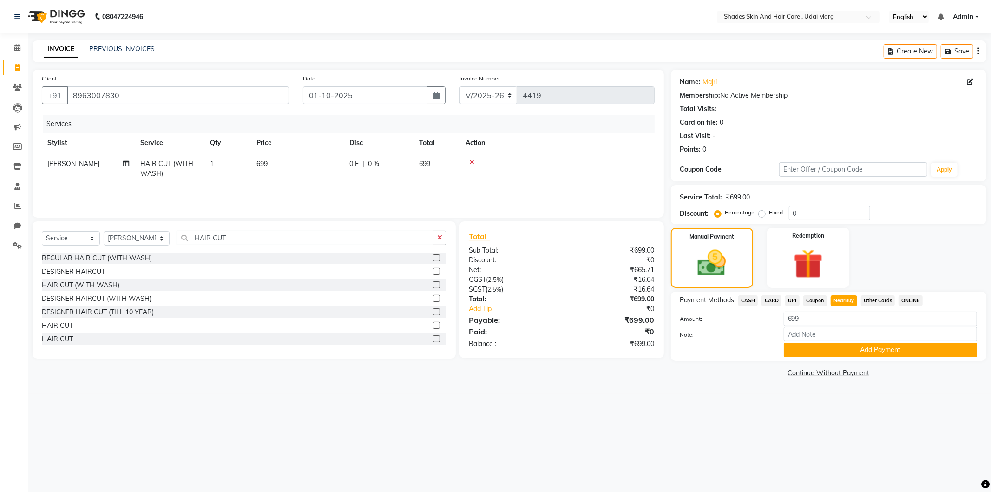
click at [828, 348] on button "Add Payment" at bounding box center [880, 350] width 193 height 14
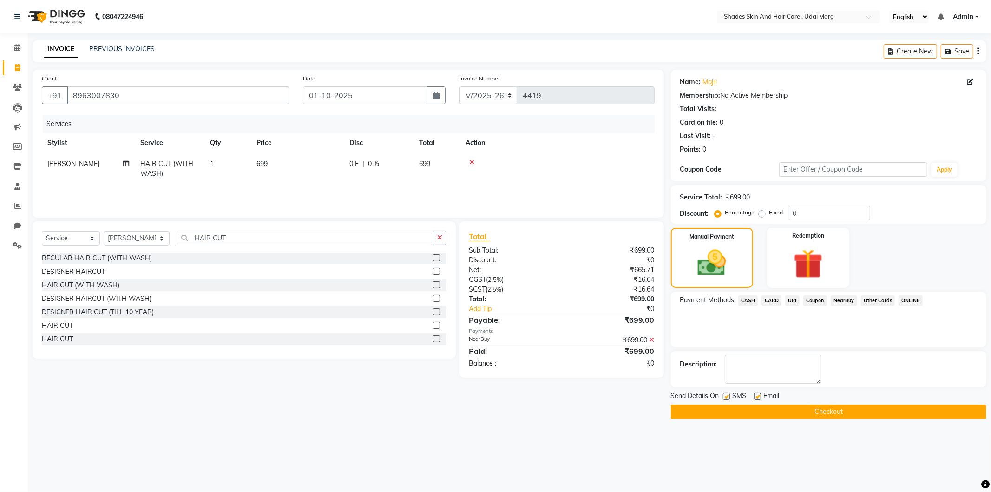
click at [735, 404] on button "Checkout" at bounding box center [829, 411] width 316 height 14
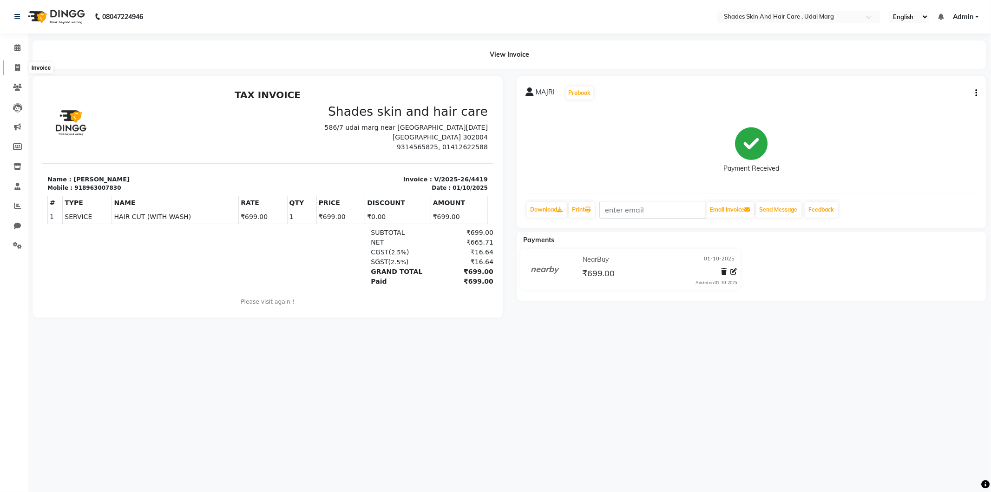
click at [16, 68] on icon at bounding box center [17, 67] width 5 height 7
select select "service"
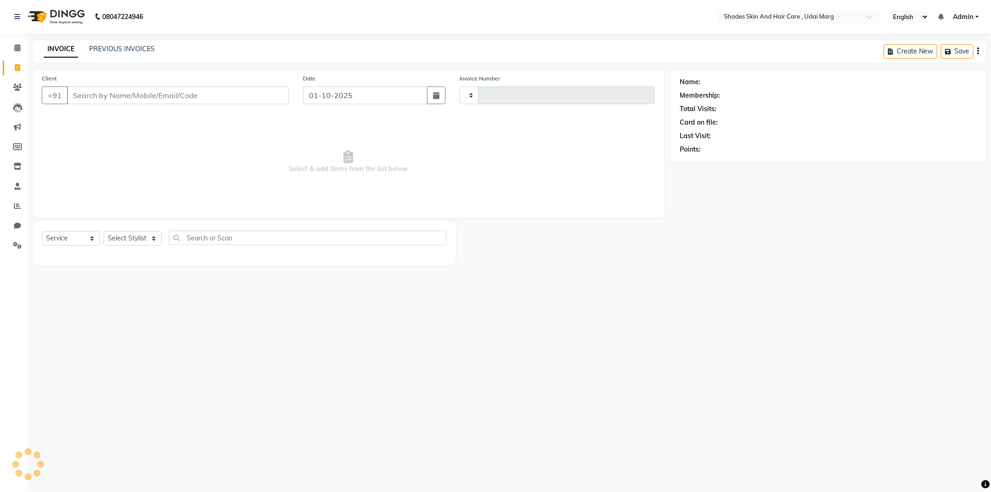
type input "4421"
select select "8022"
click at [17, 209] on icon at bounding box center [17, 205] width 7 height 7
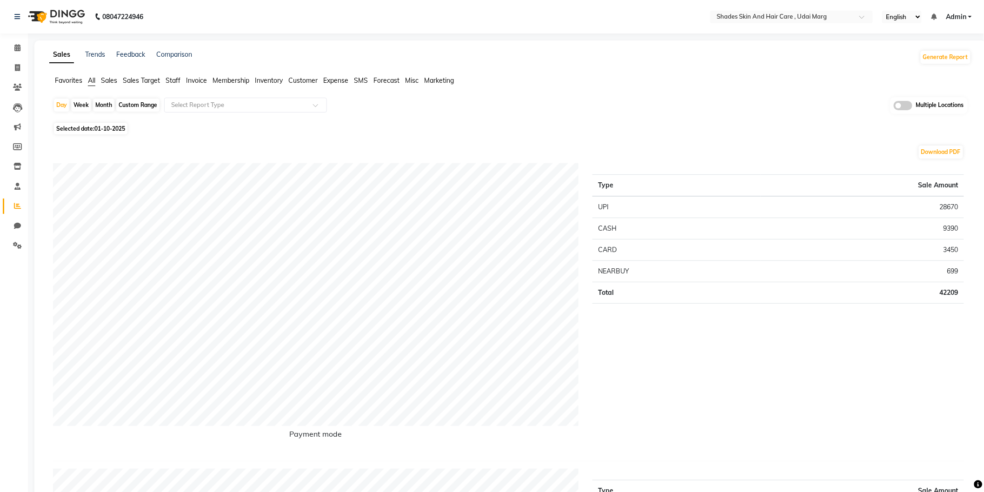
click at [178, 80] on span "Staff" at bounding box center [172, 80] width 15 height 8
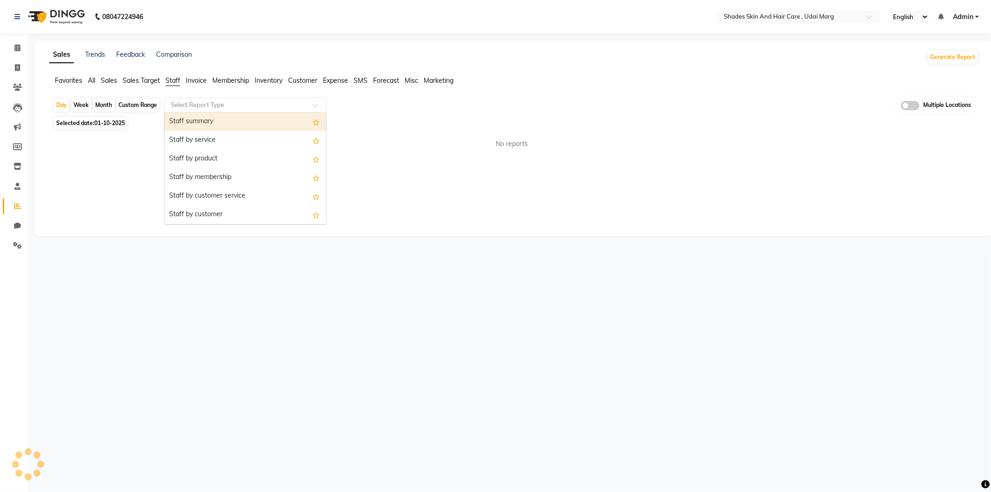
click at [197, 103] on input "text" at bounding box center [236, 104] width 134 height 9
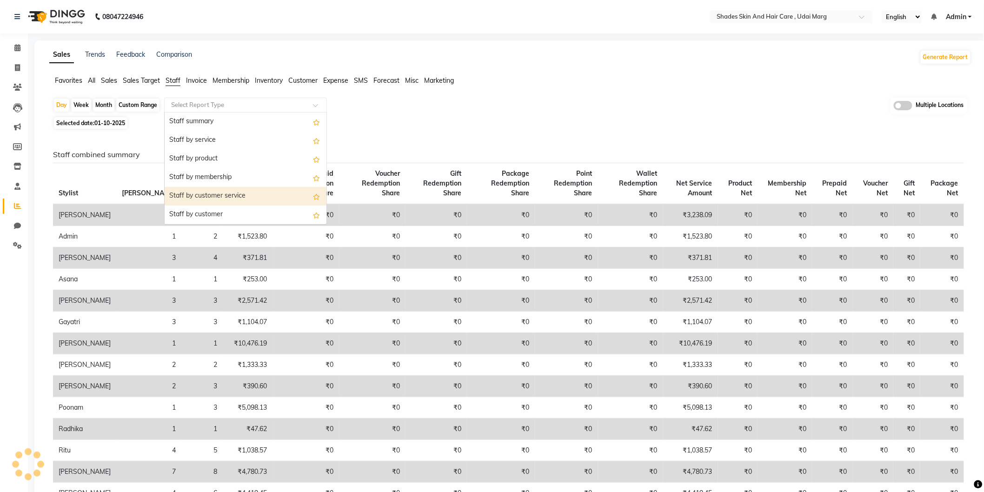
click at [226, 191] on div "Staff by customer service" at bounding box center [246, 196] width 162 height 19
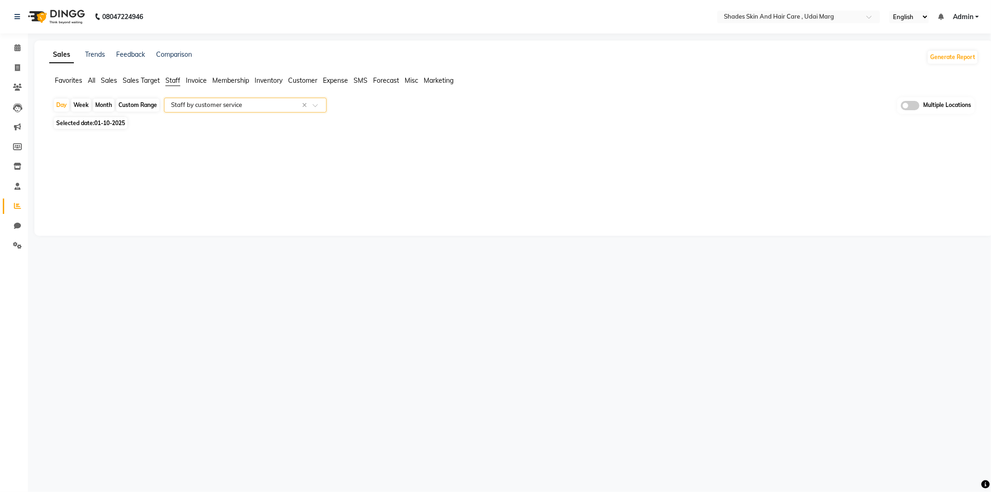
select select "full_report"
select select "csv"
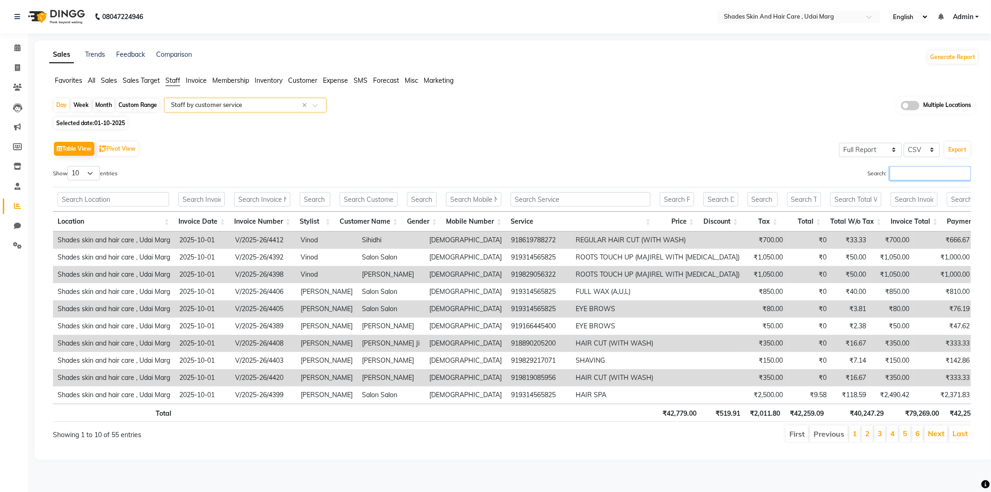
click at [900, 172] on input "Search:" at bounding box center [930, 173] width 81 height 14
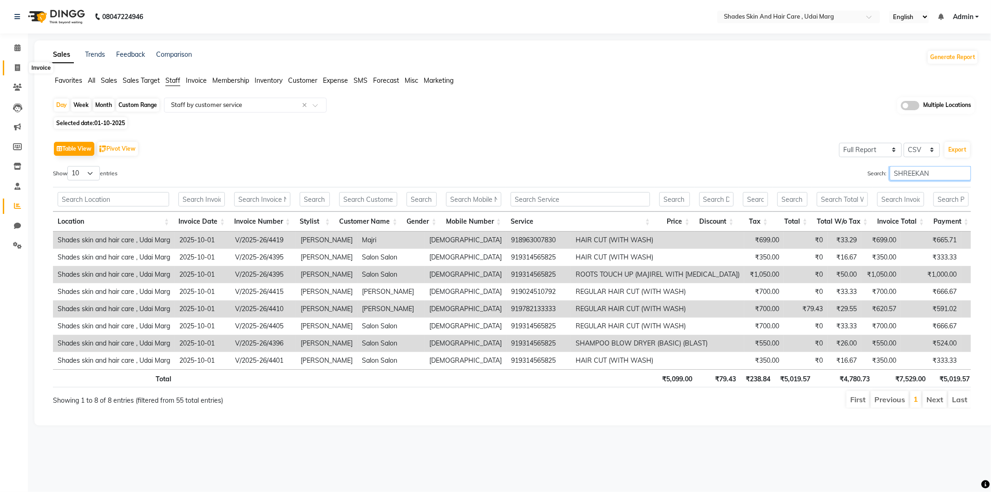
type input "SHREEKAN"
click at [16, 67] on icon at bounding box center [17, 67] width 5 height 7
select select "service"
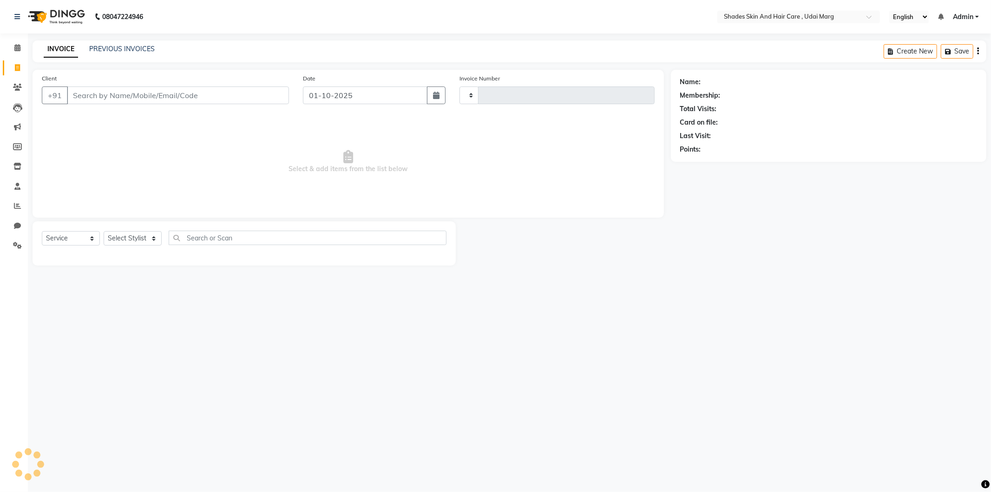
type input "4421"
select select "8022"
click at [204, 96] on input "Client" at bounding box center [178, 95] width 222 height 18
click at [15, 209] on icon at bounding box center [17, 205] width 7 height 7
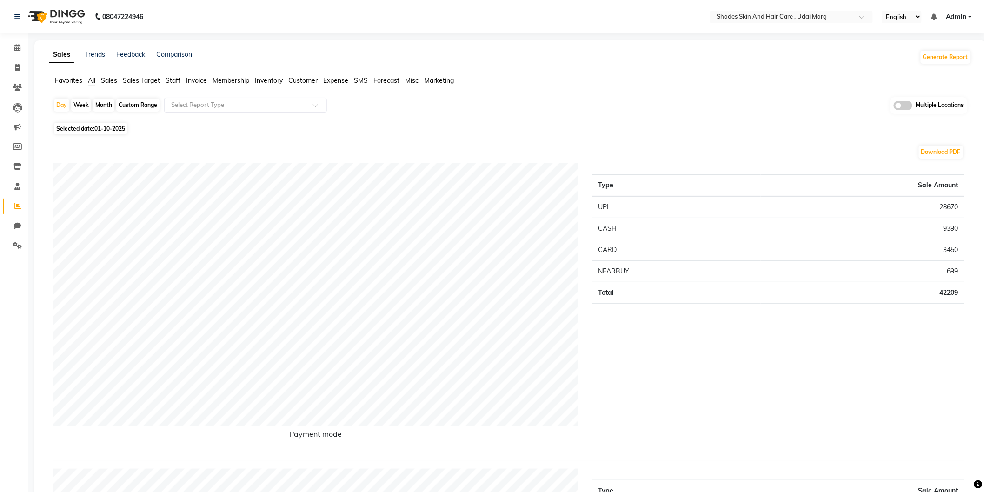
click at [172, 79] on span "Staff" at bounding box center [172, 80] width 15 height 8
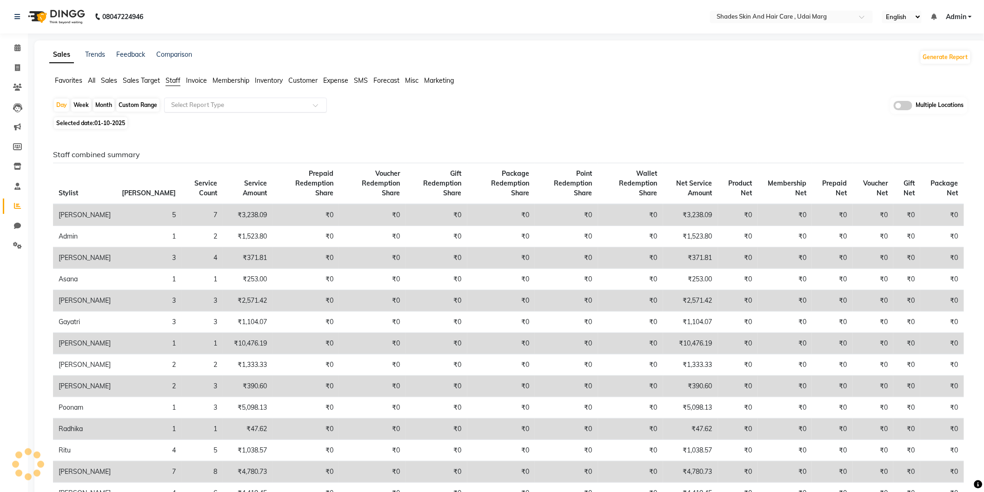
click at [203, 101] on input "text" at bounding box center [236, 104] width 134 height 9
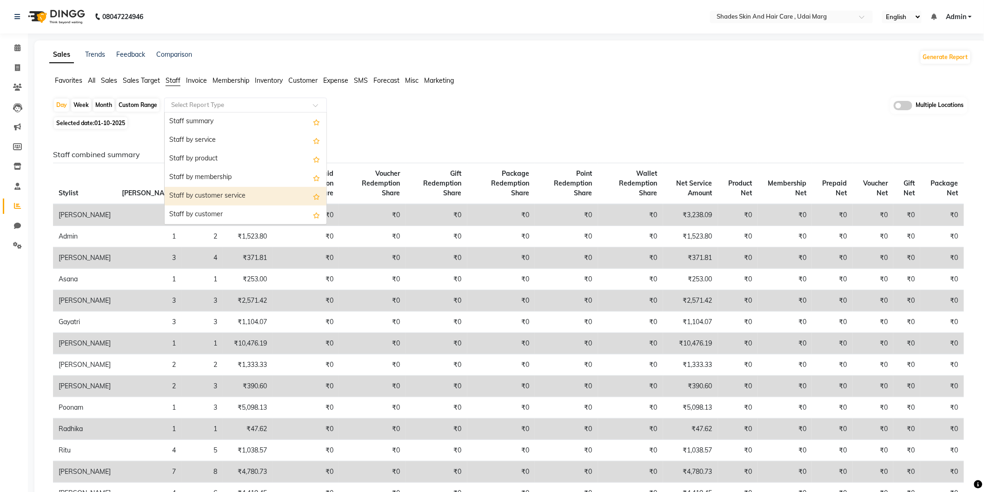
click at [230, 193] on div "Staff by customer service" at bounding box center [246, 196] width 162 height 19
select select "full_report"
select select "csv"
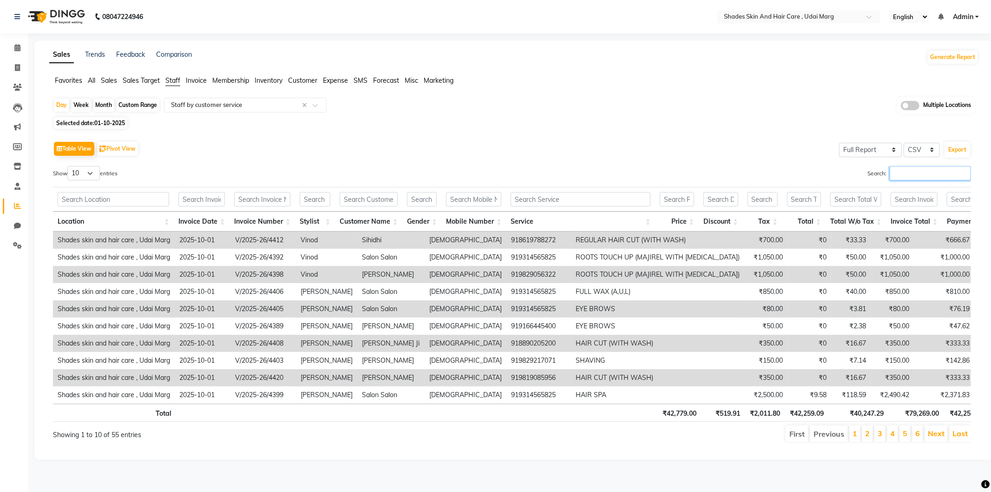
click at [953, 172] on input "Search:" at bounding box center [930, 173] width 81 height 14
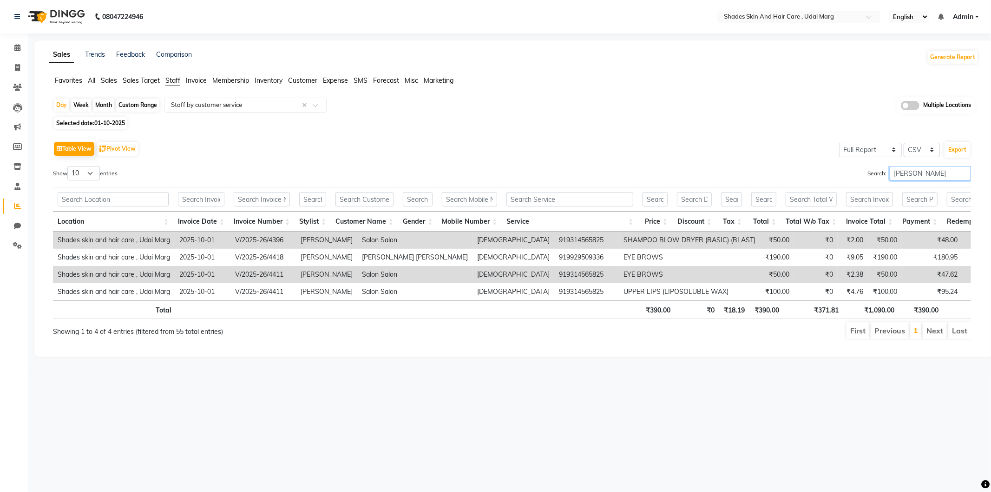
click at [945, 178] on input "[PERSON_NAME]" at bounding box center [930, 173] width 81 height 14
type input "A"
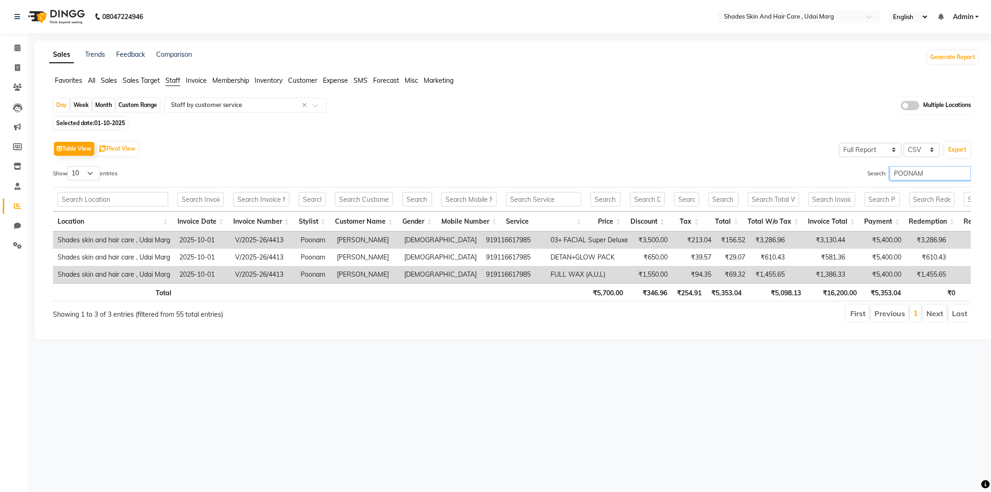
type input "POONAM"
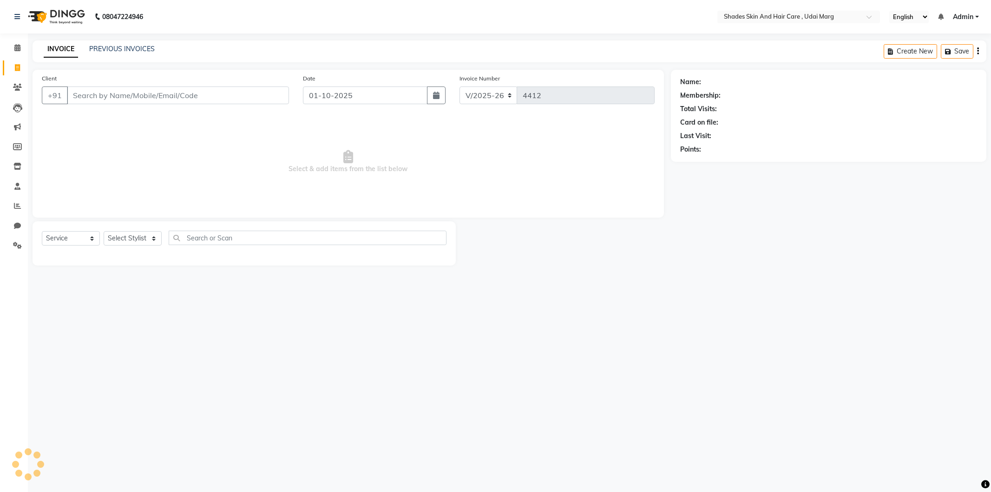
select select "8022"
select select "service"
click at [16, 208] on icon at bounding box center [17, 205] width 7 height 7
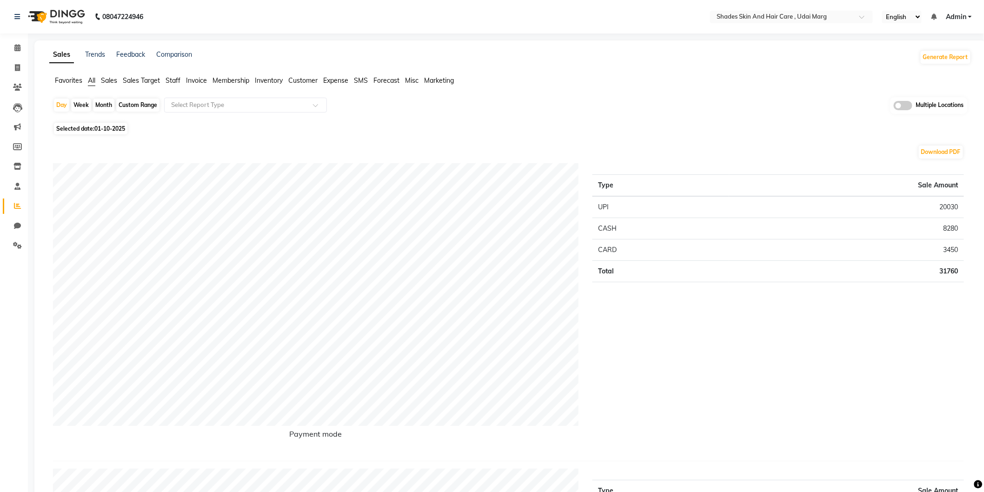
click at [173, 77] on span "Staff" at bounding box center [172, 80] width 15 height 8
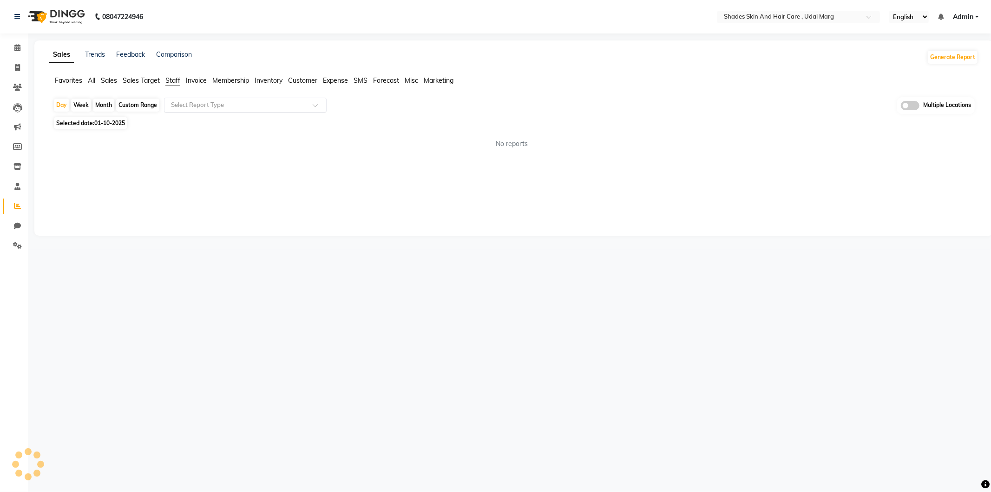
click at [198, 104] on input "text" at bounding box center [236, 104] width 134 height 9
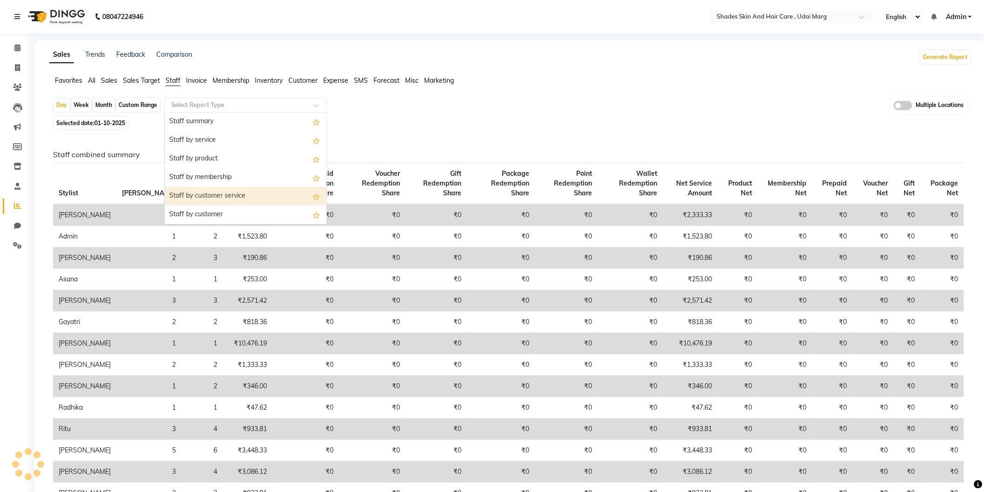
click at [225, 196] on div "Staff by customer service" at bounding box center [246, 196] width 162 height 19
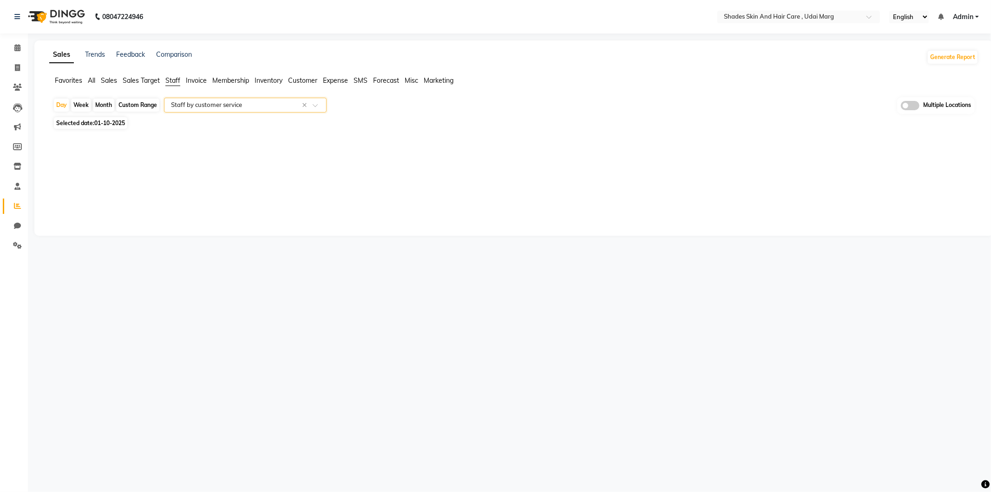
select select "full_report"
select select "csv"
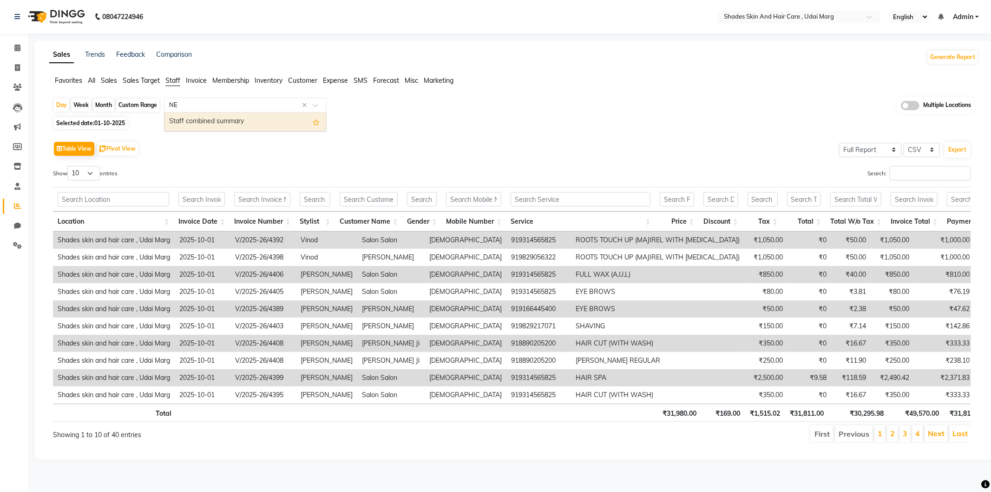
type input "N"
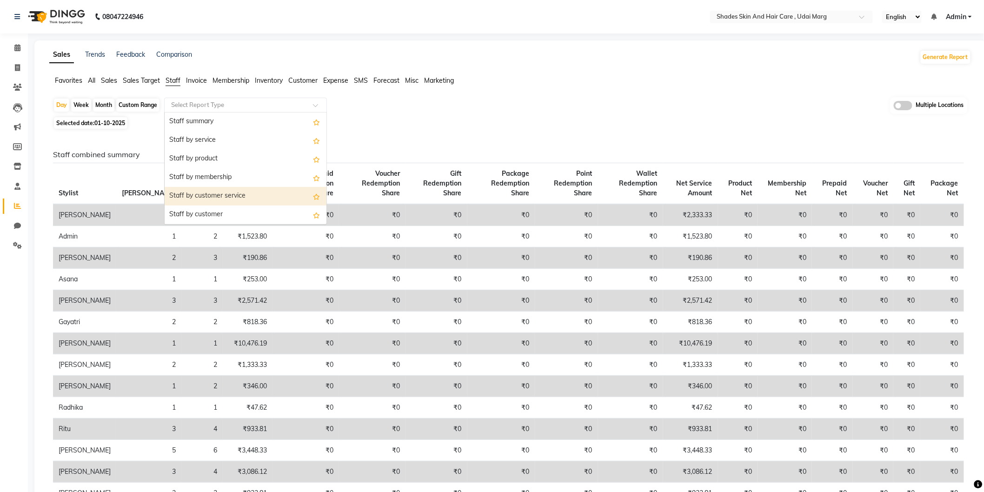
click at [244, 193] on div "Staff by customer service" at bounding box center [246, 196] width 162 height 19
select select "full_report"
select select "csv"
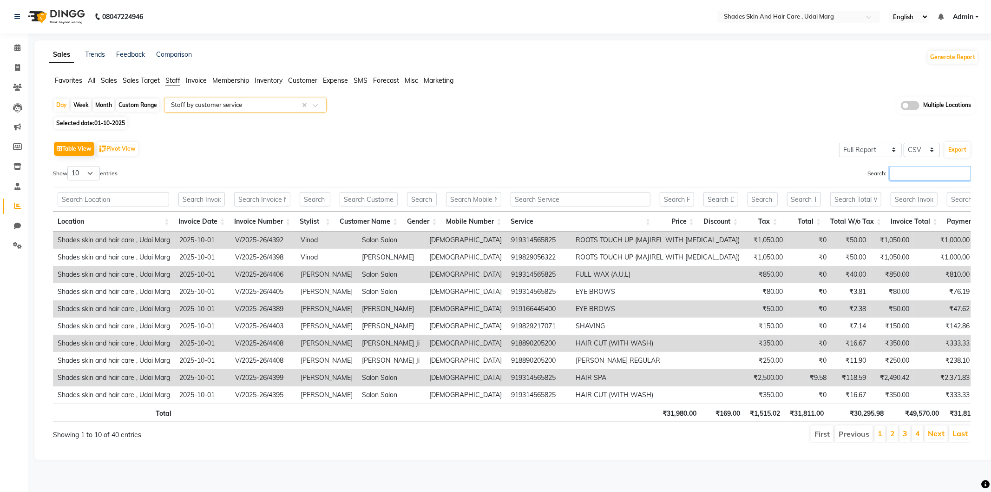
click at [919, 172] on input "Search:" at bounding box center [930, 173] width 81 height 14
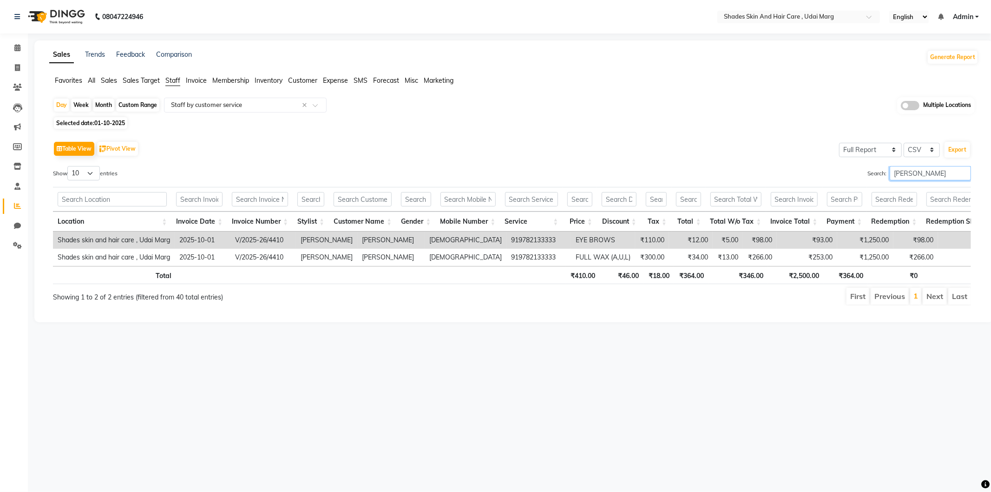
type input "[PERSON_NAME]"
click at [93, 123] on span "Selected date: 01-10-2025" at bounding box center [90, 123] width 73 height 12
select select "10"
select select "2025"
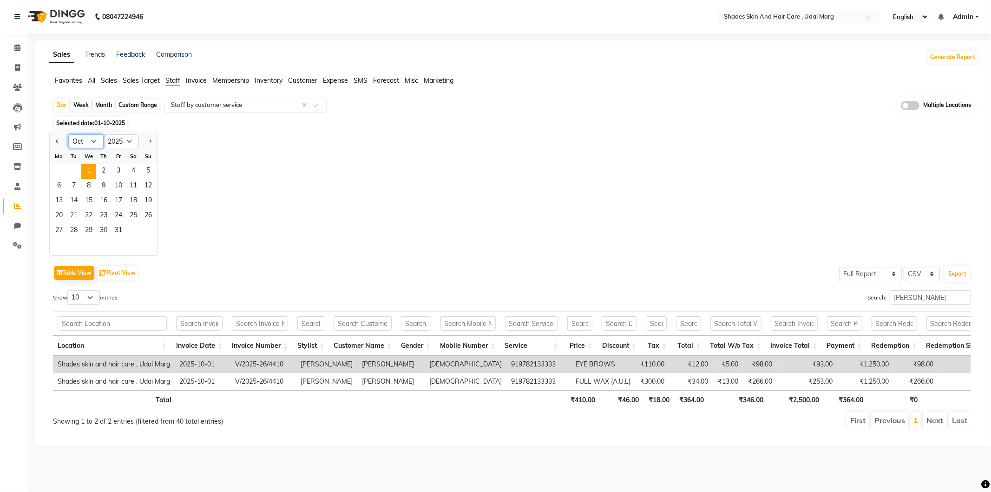
click at [91, 140] on select "Jan Feb Mar Apr May Jun Jul Aug Sep Oct Nov Dec" at bounding box center [85, 141] width 35 height 14
select select "9"
click at [68, 134] on select "Jan Feb Mar Apr May Jun Jul Aug Sep Oct Nov Dec" at bounding box center [85, 141] width 35 height 14
click at [79, 225] on span "30" at bounding box center [73, 231] width 15 height 15
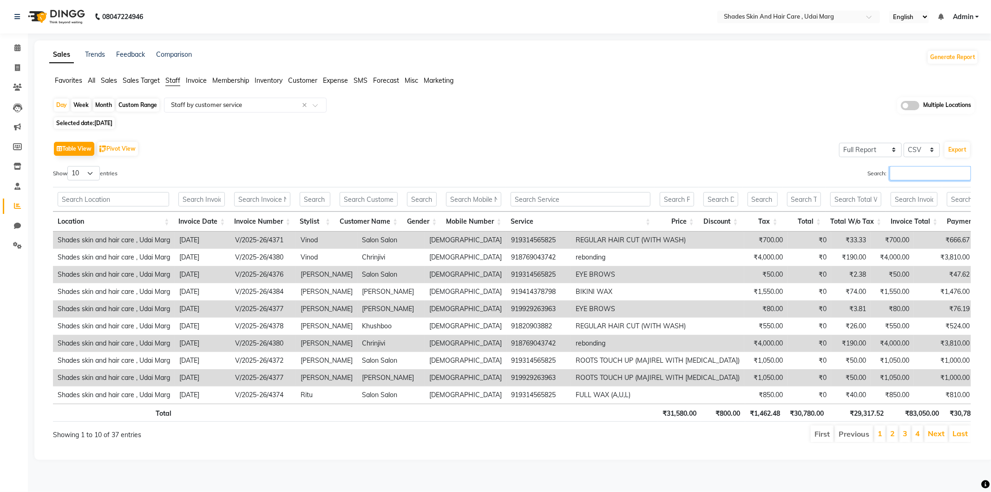
click at [928, 178] on input "Search:" at bounding box center [930, 173] width 81 height 14
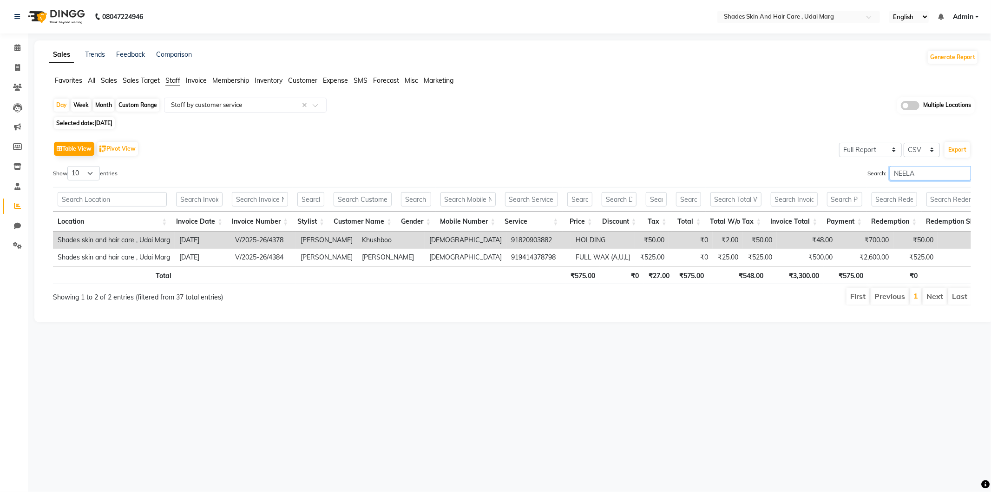
type input "[PERSON_NAME]"
click at [963, 173] on input "[PERSON_NAME]" at bounding box center [930, 173] width 81 height 14
type input "[PERSON_NAME]"
click at [112, 122] on span "30-09-2025" at bounding box center [103, 122] width 18 height 7
select select "9"
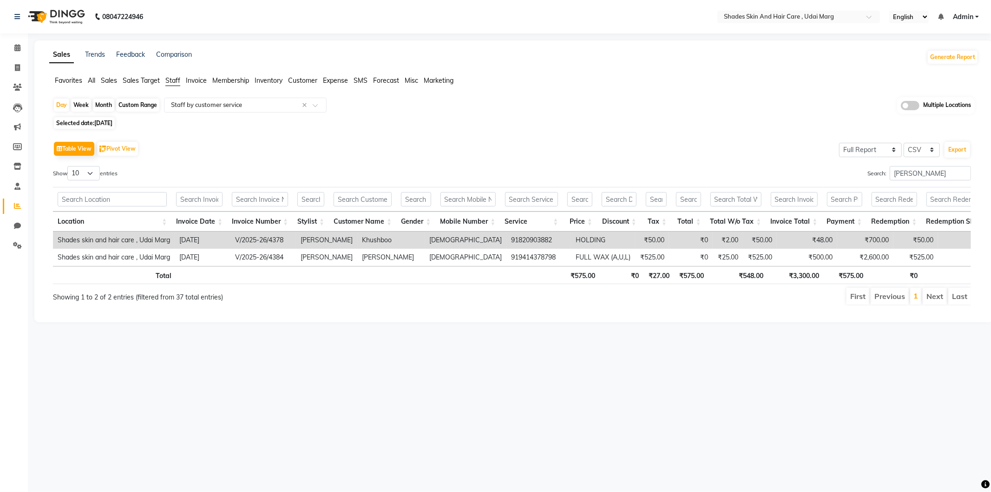
select select "2025"
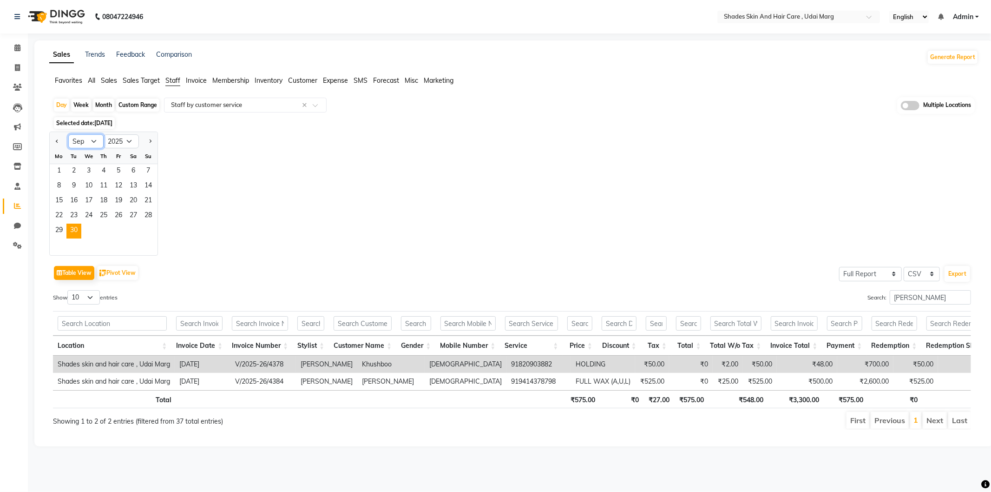
click at [94, 141] on select "Jan Feb Mar Apr May Jun Jul Aug Sep Oct Nov Dec" at bounding box center [85, 141] width 35 height 14
select select "10"
click at [68, 134] on select "Jan Feb Mar Apr May Jun Jul Aug Sep Oct Nov Dec" at bounding box center [85, 141] width 35 height 14
click at [86, 168] on span "1" at bounding box center [88, 171] width 15 height 15
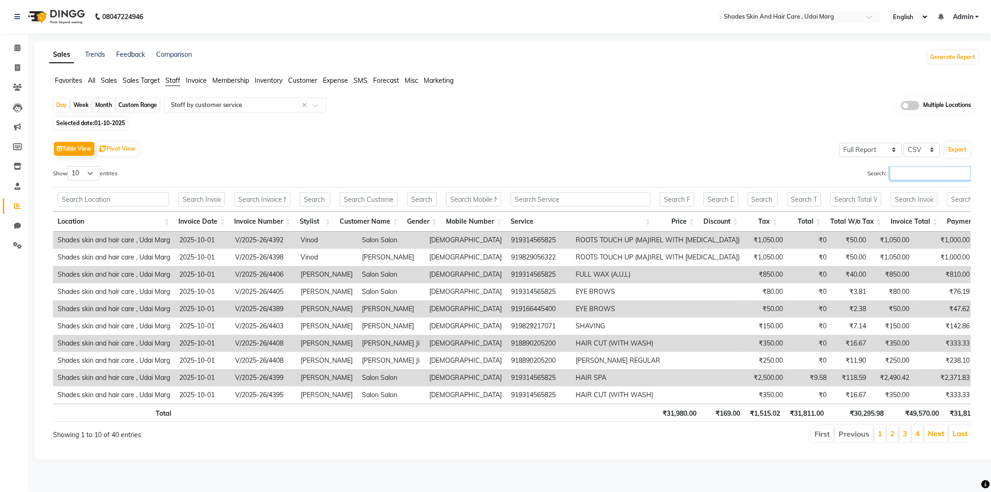
click at [903, 168] on input "Search:" at bounding box center [930, 173] width 81 height 14
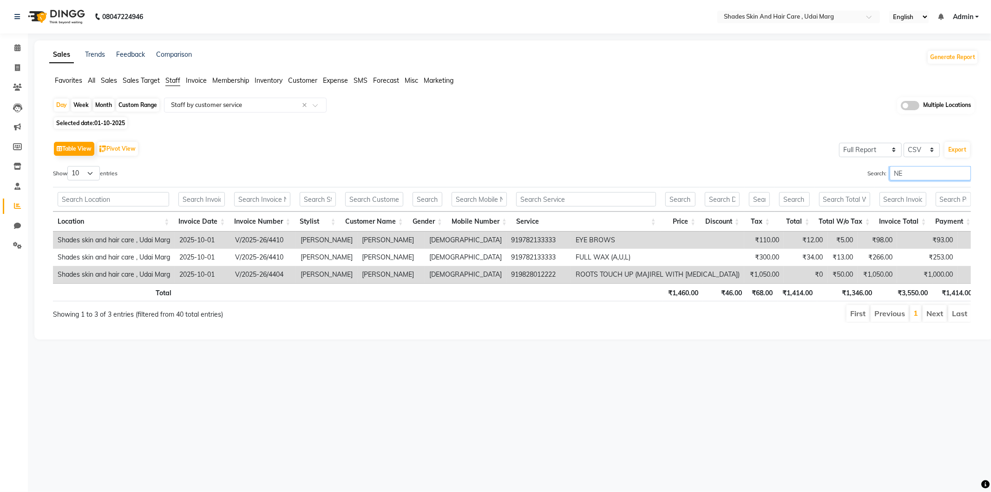
type input "N"
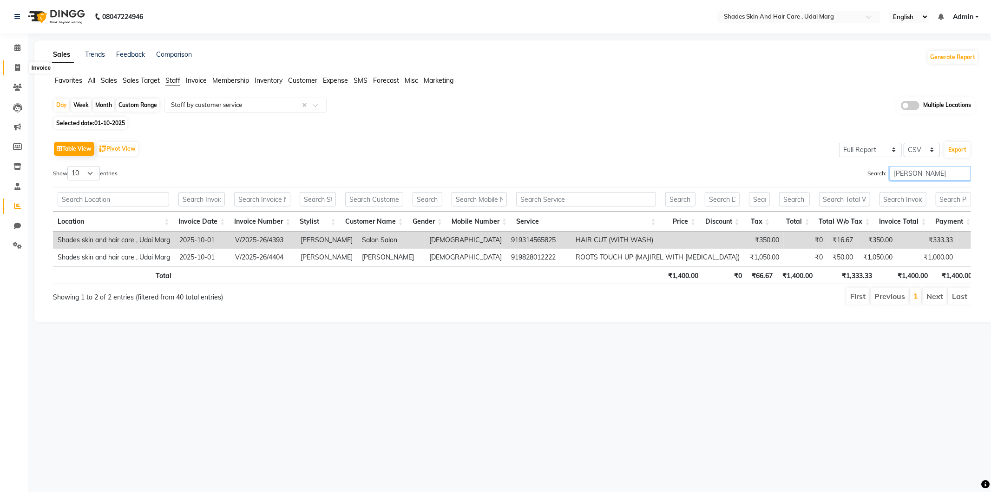
type input "LOKESH"
click at [16, 72] on span at bounding box center [17, 68] width 16 height 11
select select "service"
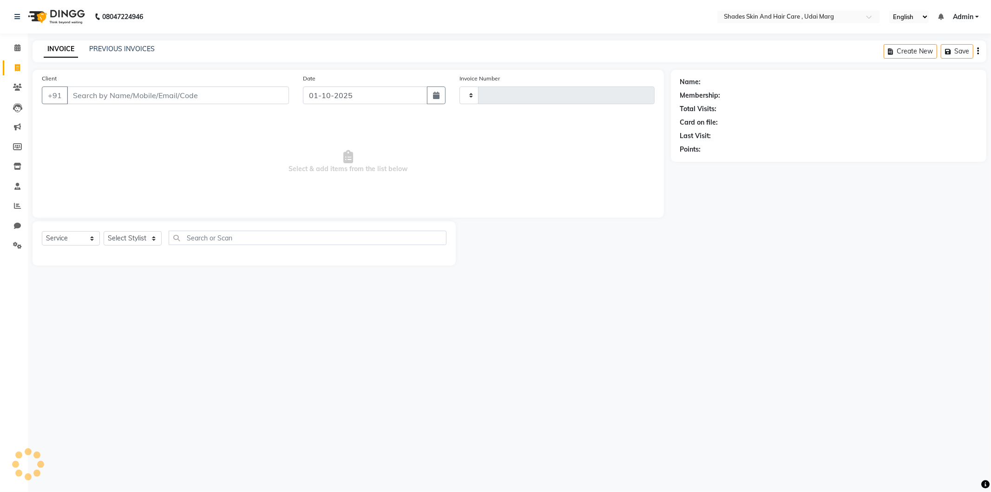
type input "4412"
select select "8022"
click at [145, 97] on input "Client" at bounding box center [178, 95] width 222 height 18
type input "8619788272"
click at [267, 92] on span "Add Client" at bounding box center [265, 95] width 37 height 9
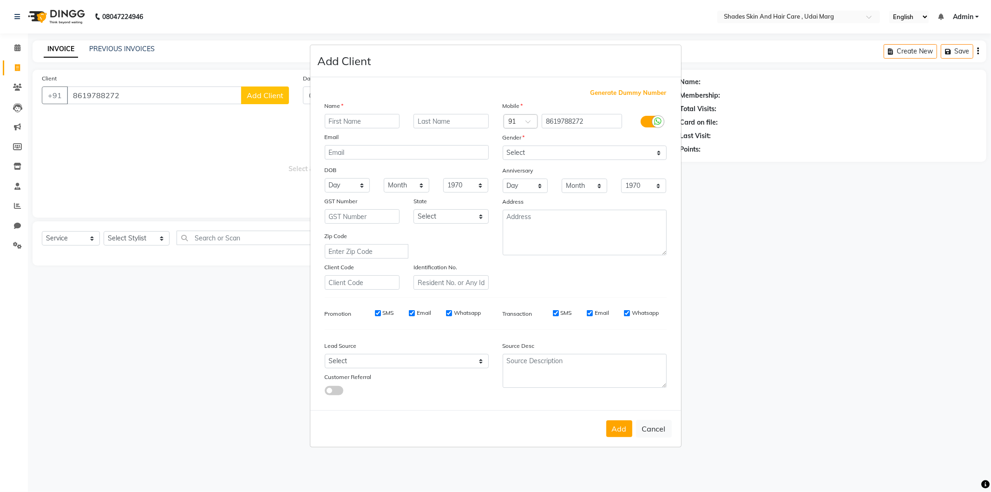
click at [356, 120] on input "text" at bounding box center [362, 121] width 75 height 14
type input "SIHIDHI"
click at [545, 146] on select "Select Male Female Other Prefer Not To Say" at bounding box center [585, 152] width 164 height 14
select select "female"
click at [503, 145] on select "Select Male Female Other Prefer Not To Say" at bounding box center [585, 152] width 164 height 14
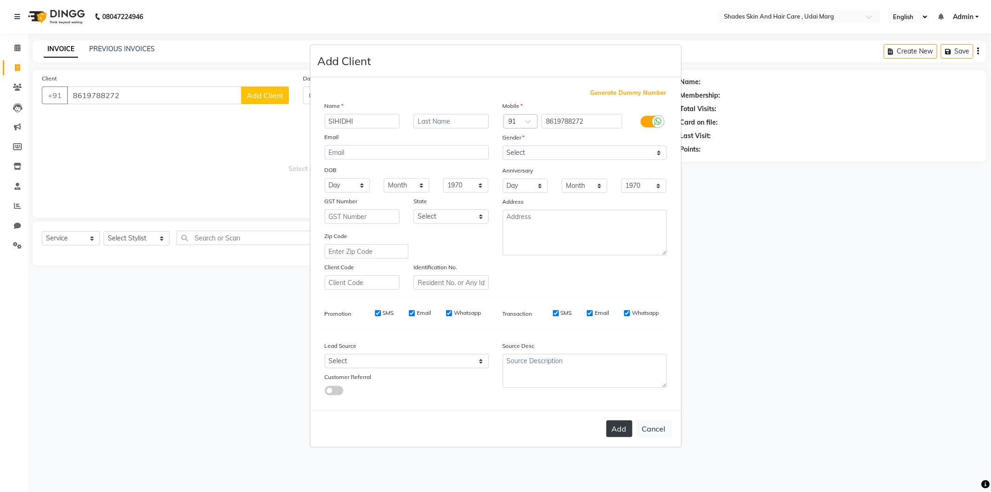
click at [623, 429] on button "Add" at bounding box center [620, 428] width 26 height 17
select select
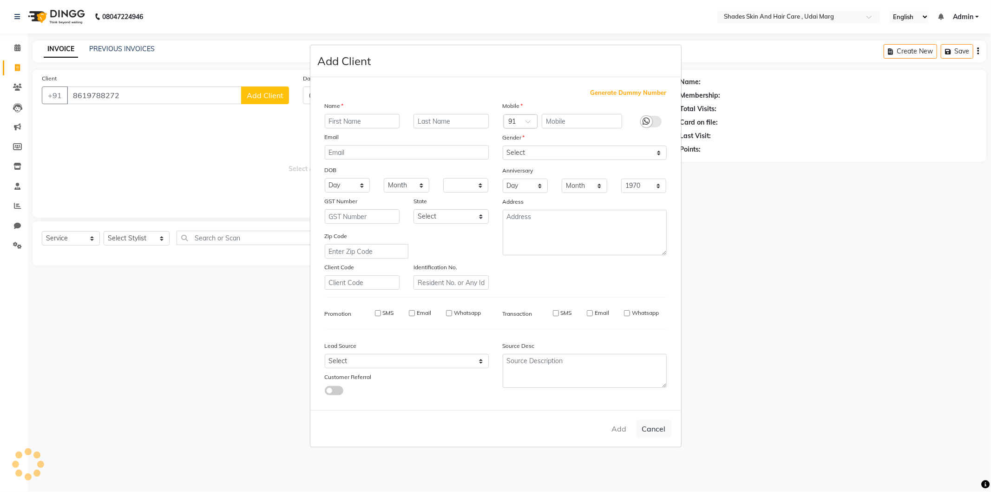
select select
checkbox input "false"
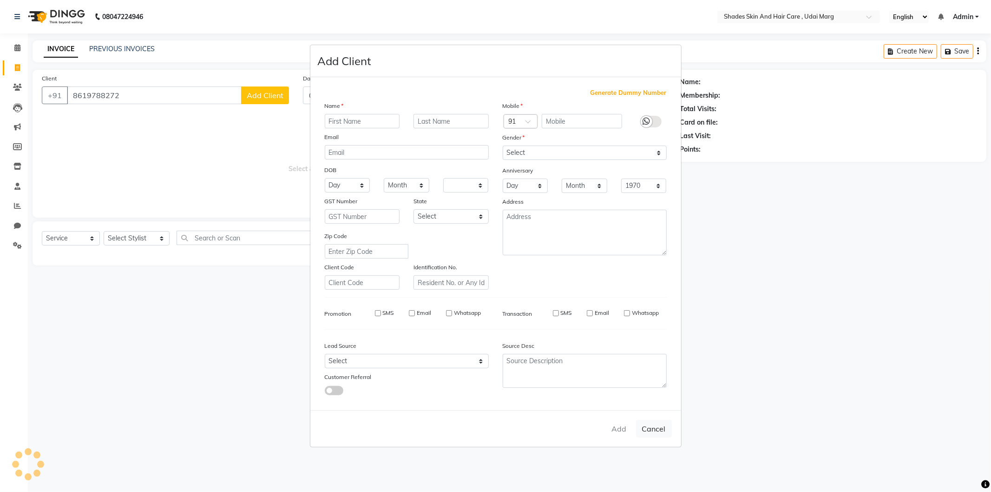
checkbox input "false"
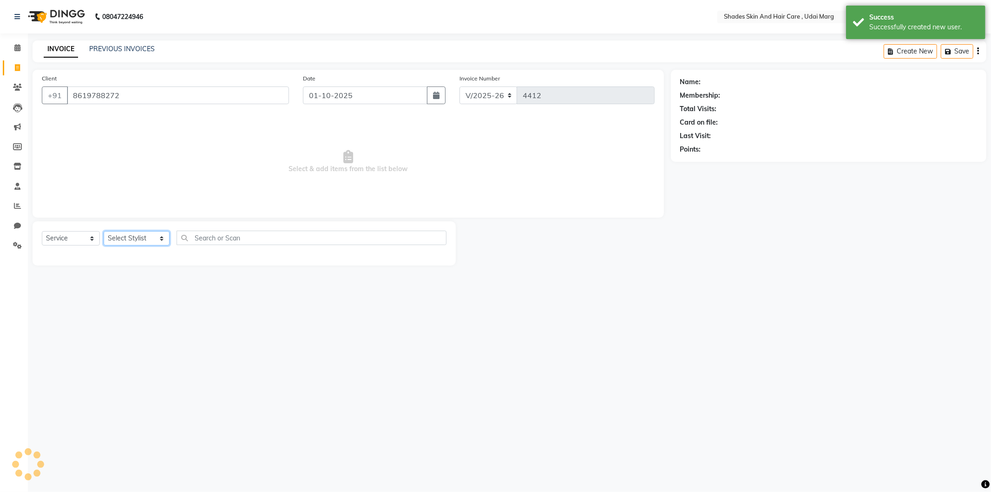
click at [141, 240] on select "Select Stylist [PERSON_NAME] ADMIN [PERSON_NAME] [PERSON_NAME] GAYATRI [PERSON_…" at bounding box center [137, 238] width 66 height 14
select select "74321"
click at [104, 231] on select "Select Stylist [PERSON_NAME] ADMIN [PERSON_NAME] [PERSON_NAME] GAYATRI [PERSON_…" at bounding box center [137, 238] width 66 height 14
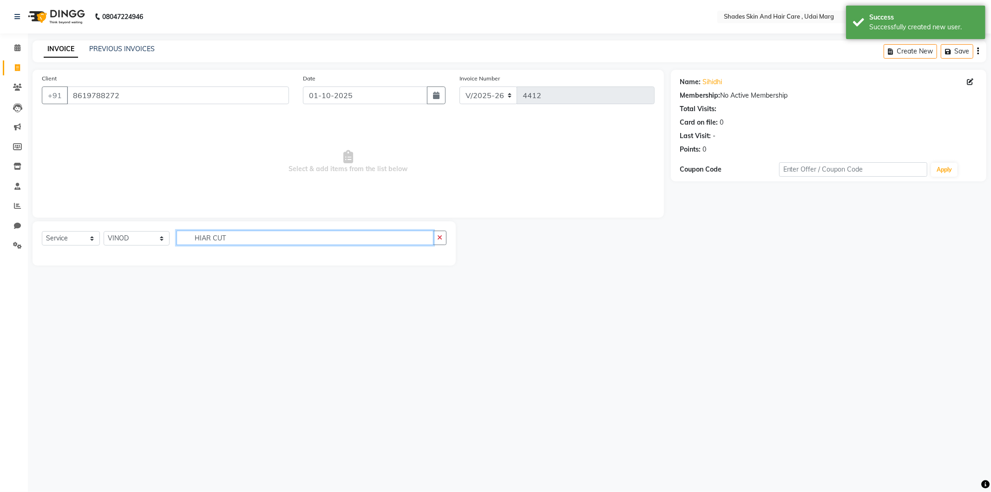
click at [203, 237] on input "HIAR CUT" at bounding box center [305, 238] width 257 height 14
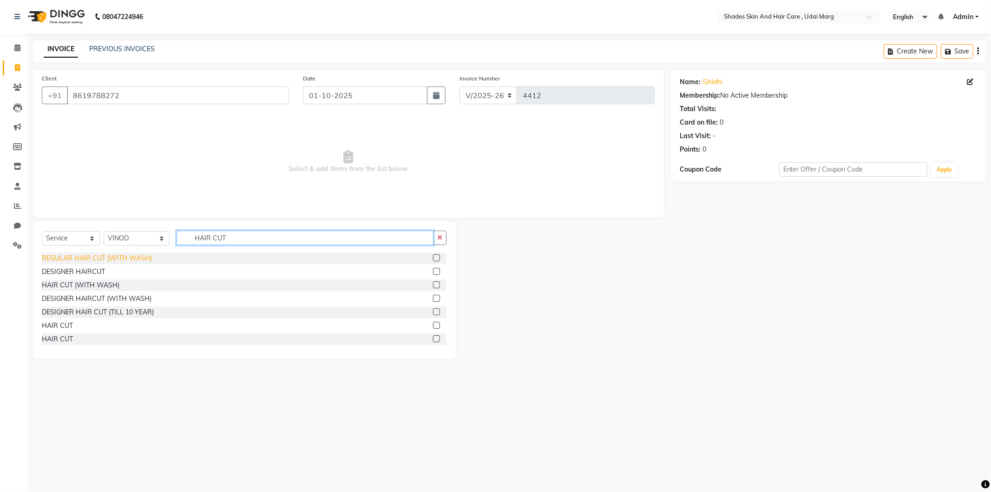
type input "HAIR CUT"
click at [97, 257] on div "REGULAR HAIR CUT (WITH WASH)" at bounding box center [97, 258] width 110 height 10
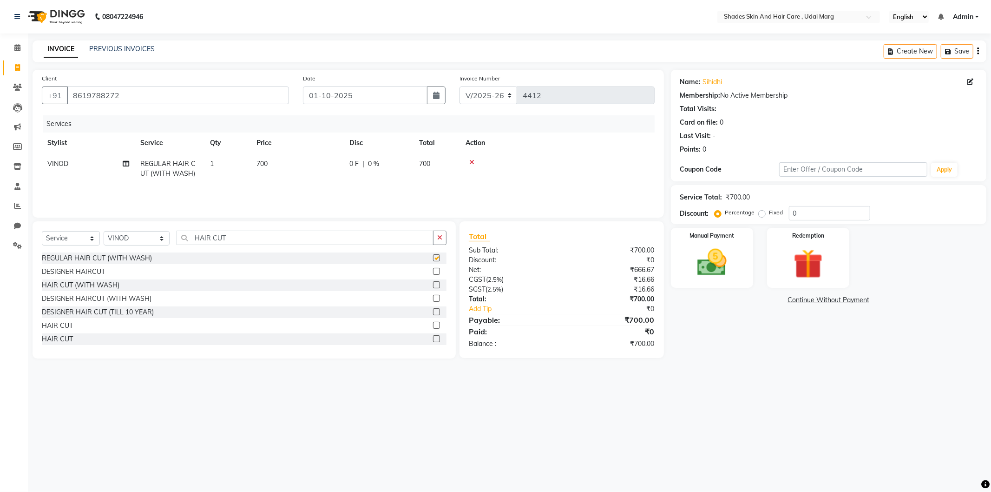
checkbox input "false"
click at [734, 263] on img at bounding box center [712, 262] width 50 height 35
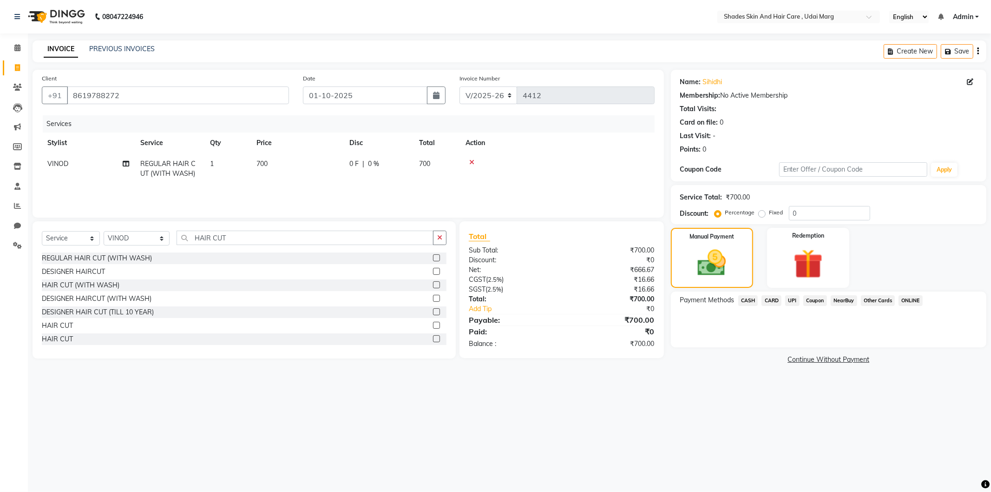
click at [794, 298] on span "UPI" at bounding box center [793, 300] width 14 height 11
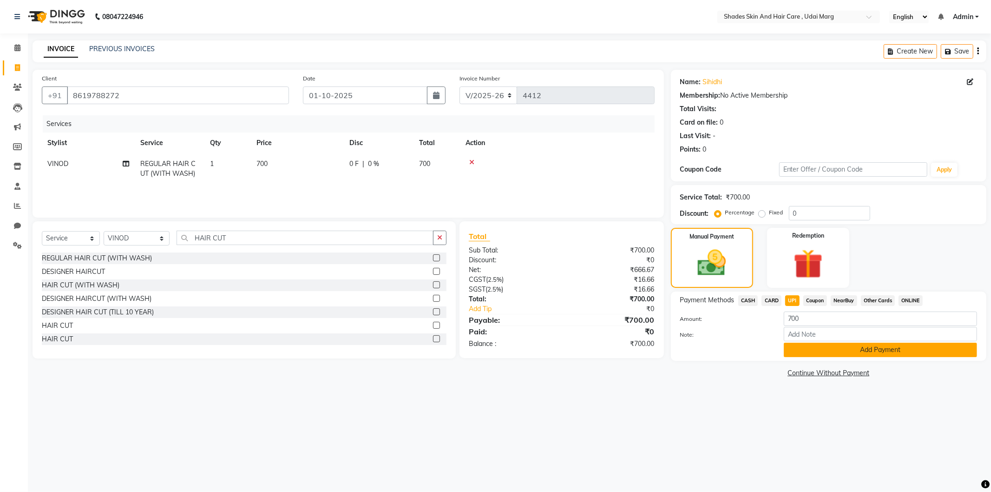
click at [819, 350] on button "Add Payment" at bounding box center [880, 350] width 193 height 14
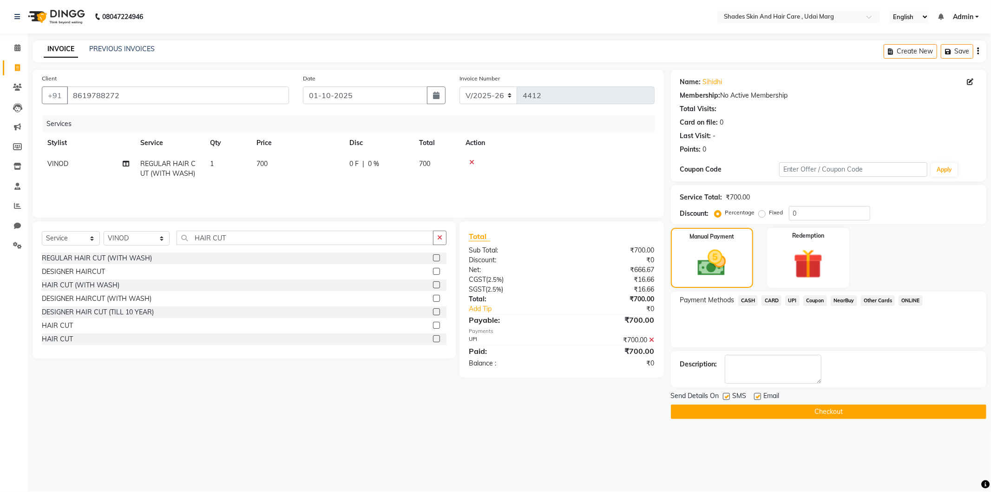
click at [778, 413] on button "Checkout" at bounding box center [829, 411] width 316 height 14
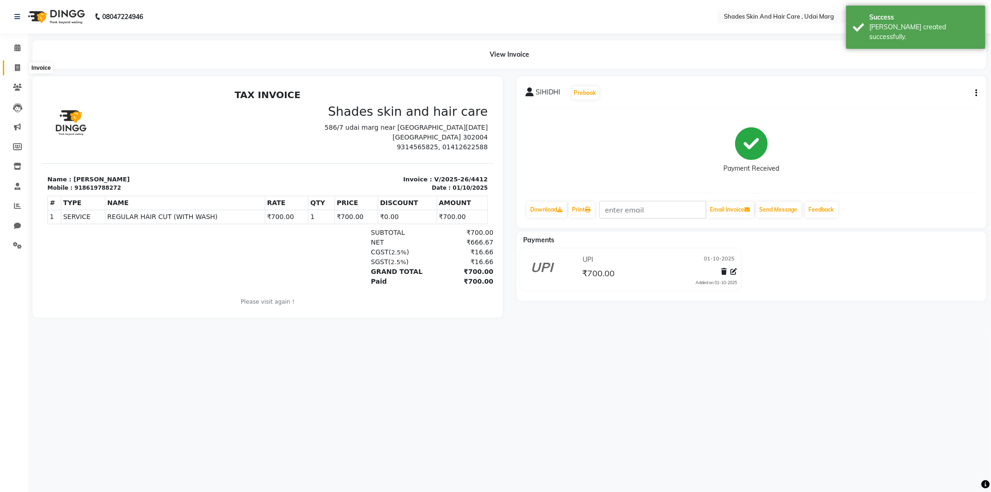
click at [16, 68] on icon at bounding box center [17, 67] width 5 height 7
select select "service"
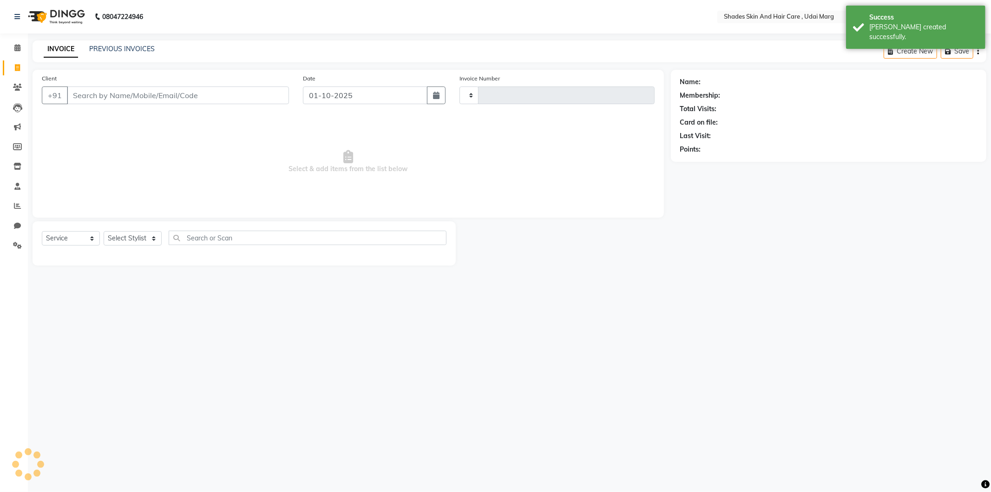
type input "4413"
select select "8022"
click at [149, 96] on input "Client" at bounding box center [178, 95] width 222 height 18
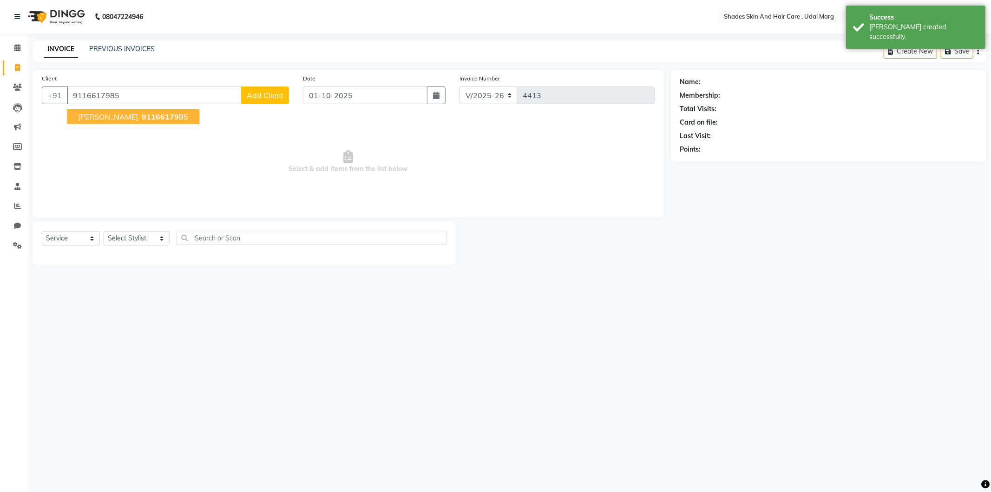
type input "9116617985"
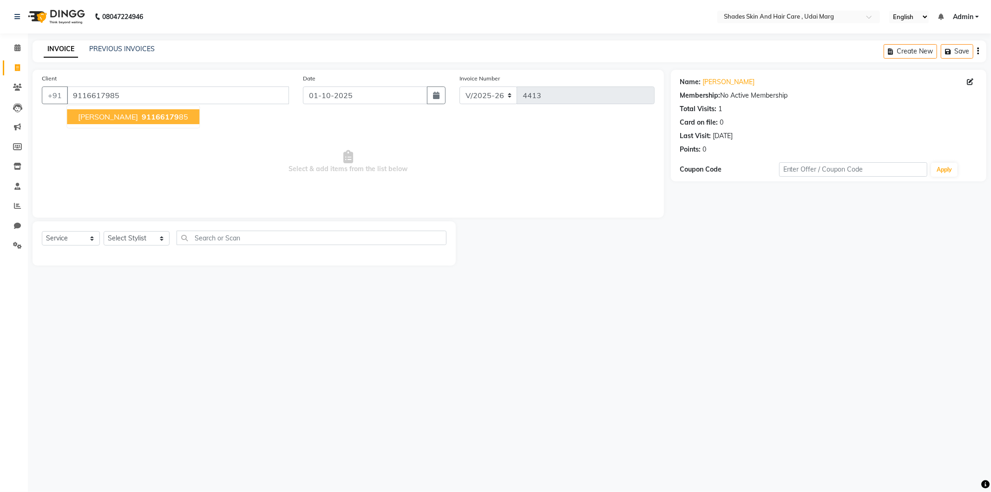
click at [160, 113] on span "91166179" at bounding box center [160, 116] width 37 height 9
click at [127, 244] on select "Select Stylist [PERSON_NAME] ADMIN [PERSON_NAME] [PERSON_NAME] GAYATRI [PERSON_…" at bounding box center [137, 238] width 66 height 14
select select "74318"
click at [104, 231] on select "Select Stylist [PERSON_NAME] ADMIN [PERSON_NAME] [PERSON_NAME] GAYATRI [PERSON_…" at bounding box center [137, 238] width 66 height 14
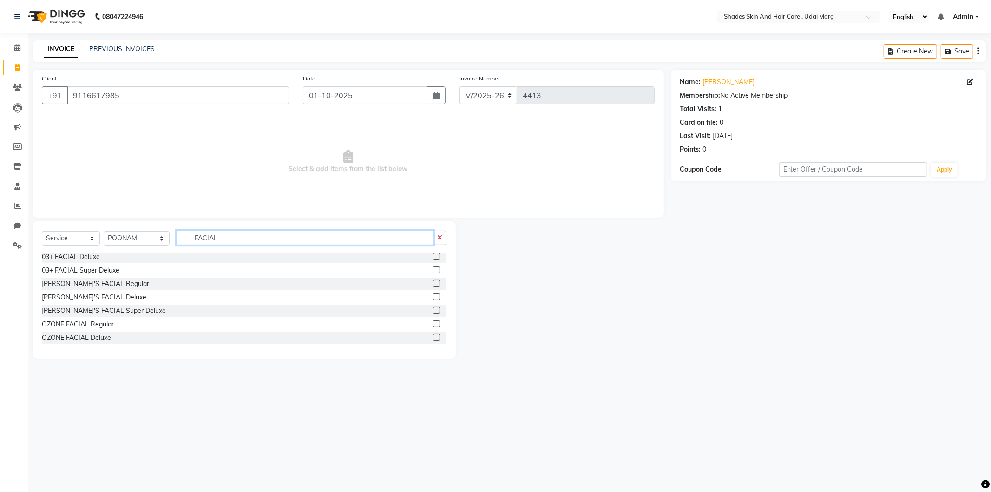
scroll to position [258, 0]
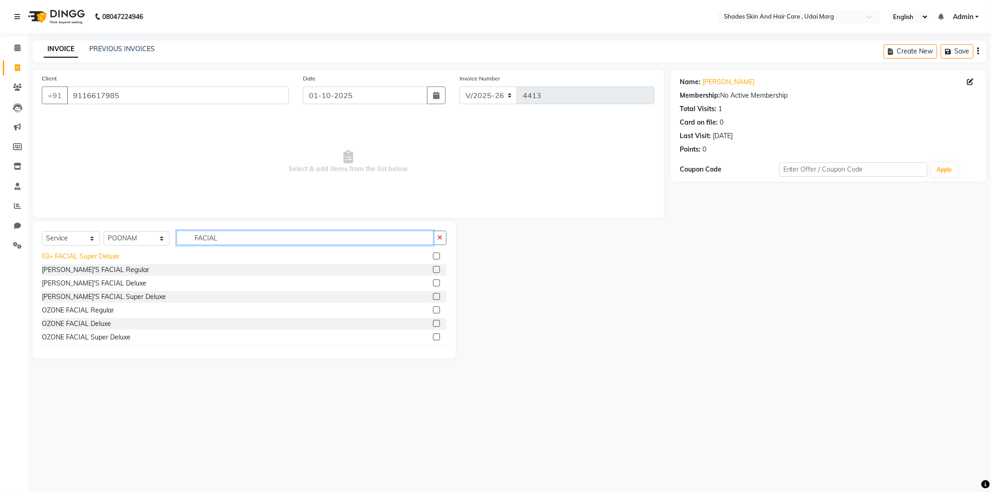
type input "FACIAL"
click at [112, 257] on div "03+ FACIAL Super Deluxe" at bounding box center [81, 256] width 78 height 10
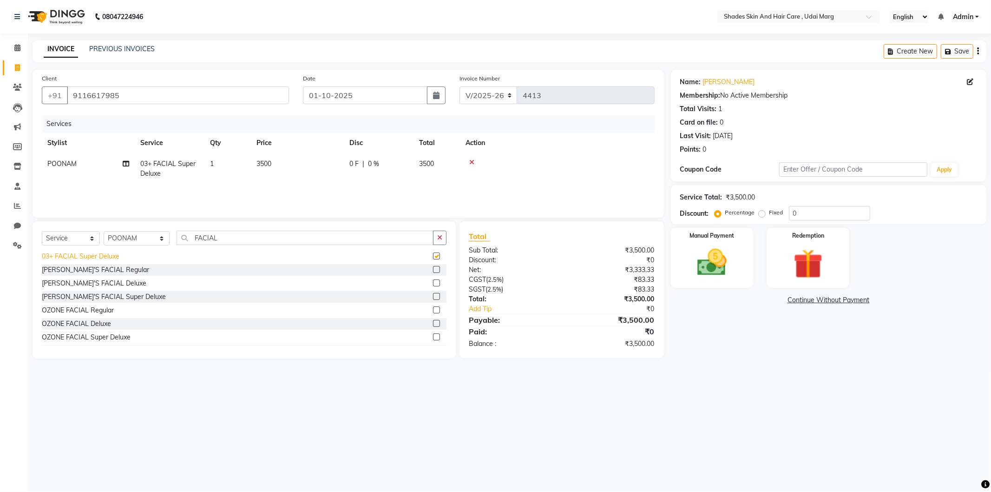
checkbox input "false"
click at [236, 239] on input "FACIAL" at bounding box center [305, 238] width 257 height 14
type input "F"
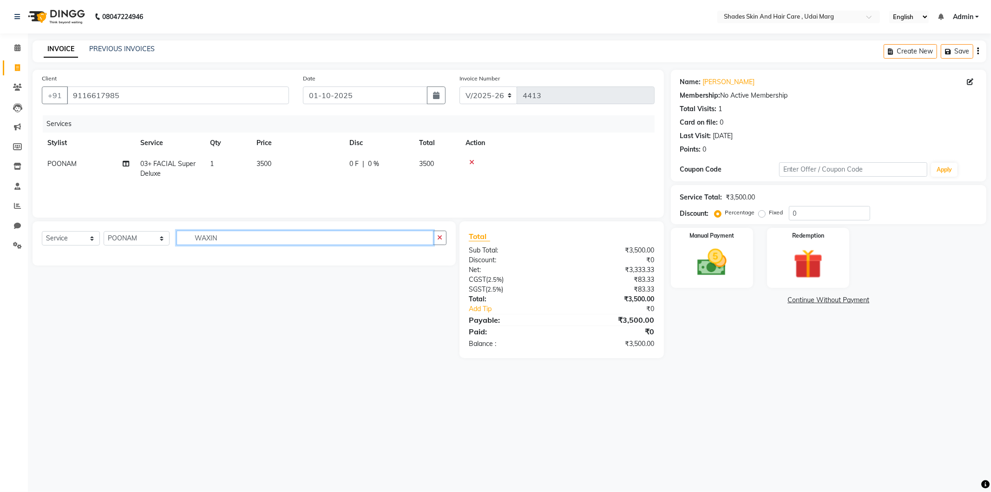
scroll to position [0, 0]
type input "W"
type input "FULL WAX"
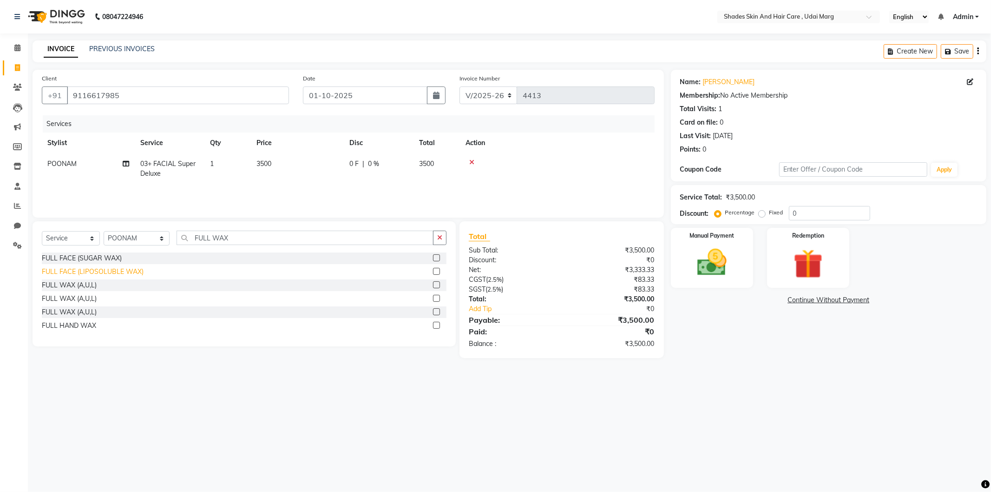
click at [125, 272] on div "FULL FACE (LIPOSOLUBLE WAX)" at bounding box center [93, 272] width 102 height 10
checkbox input "false"
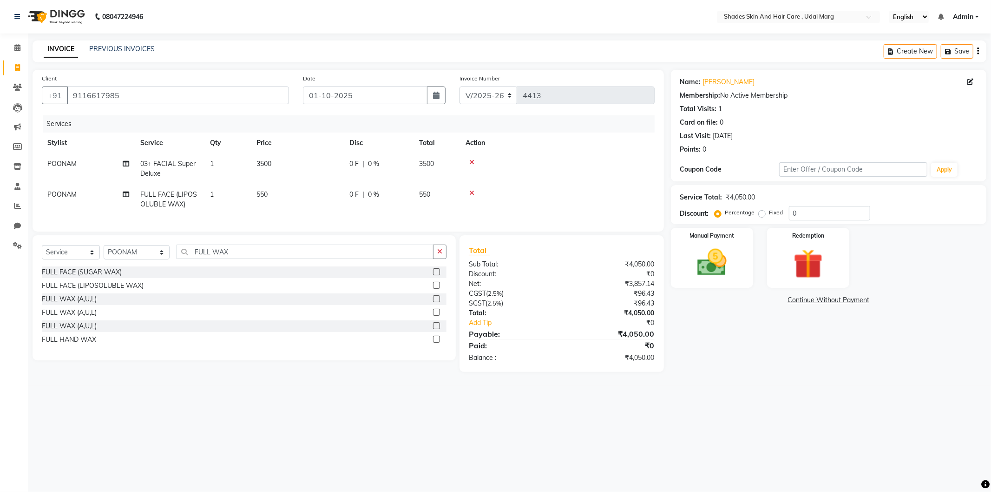
click at [469, 192] on icon at bounding box center [471, 193] width 5 height 7
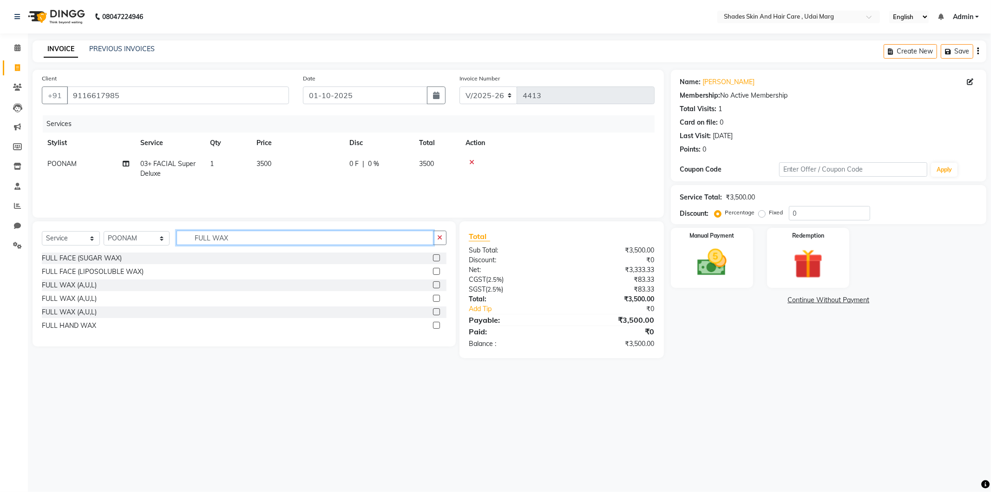
click at [248, 238] on input "FULL WAX" at bounding box center [305, 238] width 257 height 14
type input "F"
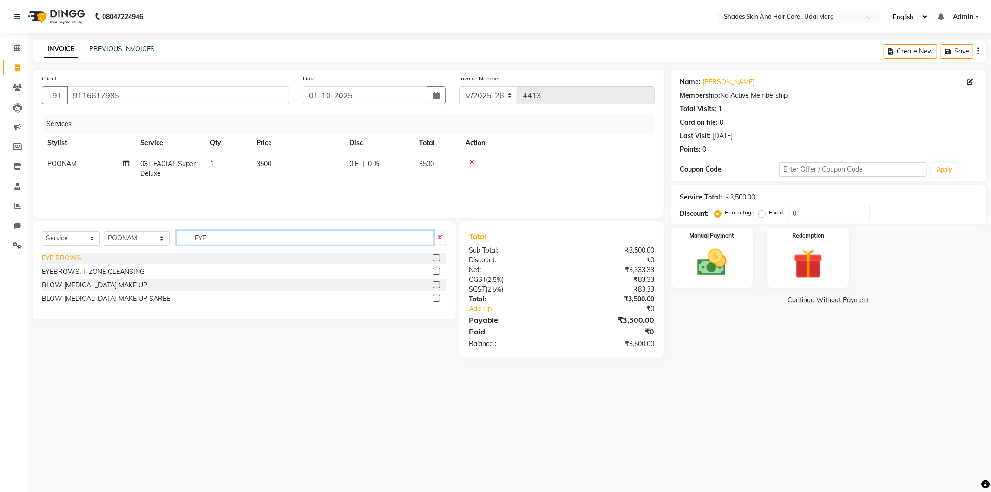
type input "EYE"
click at [65, 262] on div "EYE BROWS" at bounding box center [62, 258] width 40 height 10
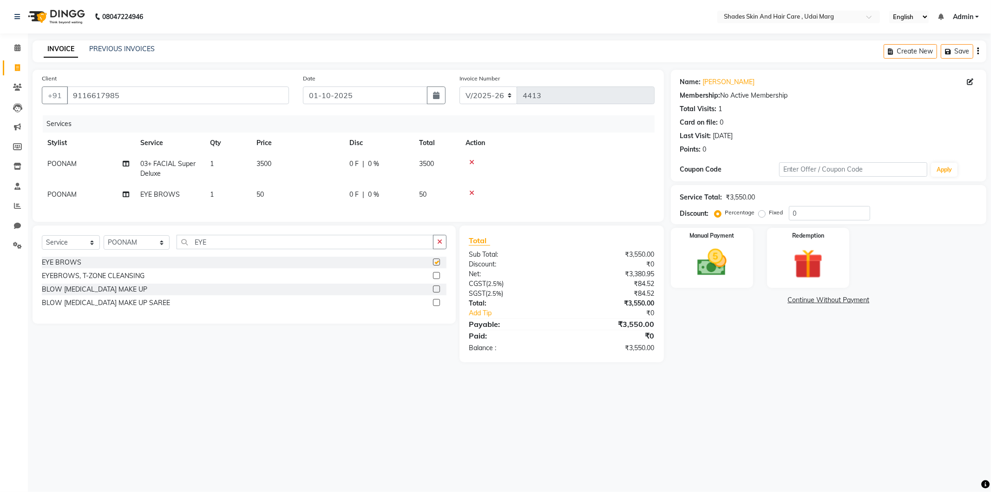
checkbox input "false"
drag, startPoint x: 126, startPoint y: 249, endPoint x: 124, endPoint y: 244, distance: 6.2
click at [126, 249] on select "Select Stylist [PERSON_NAME] ADMIN [PERSON_NAME] [PERSON_NAME] GAYATRI [PERSON_…" at bounding box center [137, 242] width 66 height 14
click at [74, 192] on span "POONAM" at bounding box center [61, 194] width 29 height 8
select select "74318"
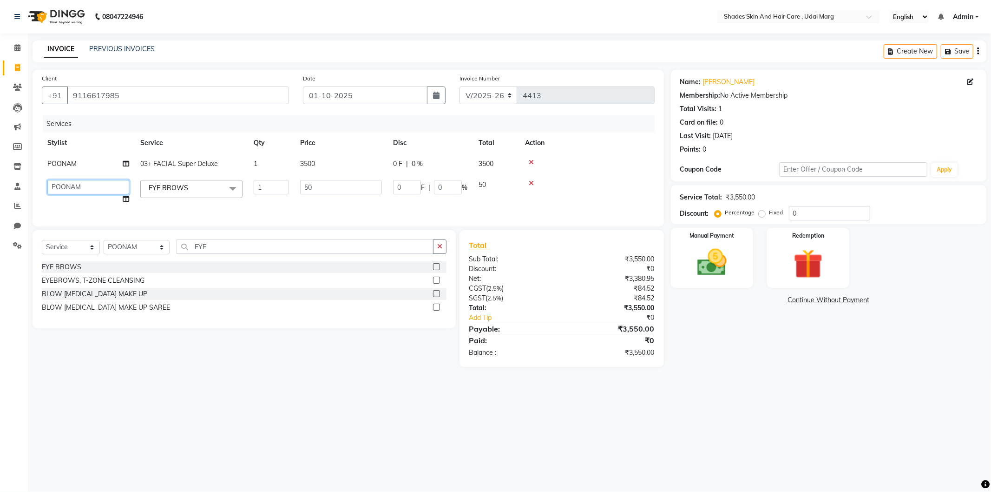
click at [72, 193] on select "AAKASH ADMIN ANITA ASANA ATUL SAIN GAYATRI hiten chhabra JASSI CHHABRA KK AMERI…" at bounding box center [88, 187] width 82 height 14
select select "92364"
click at [241, 254] on input "EYE" at bounding box center [305, 246] width 257 height 14
type input "E"
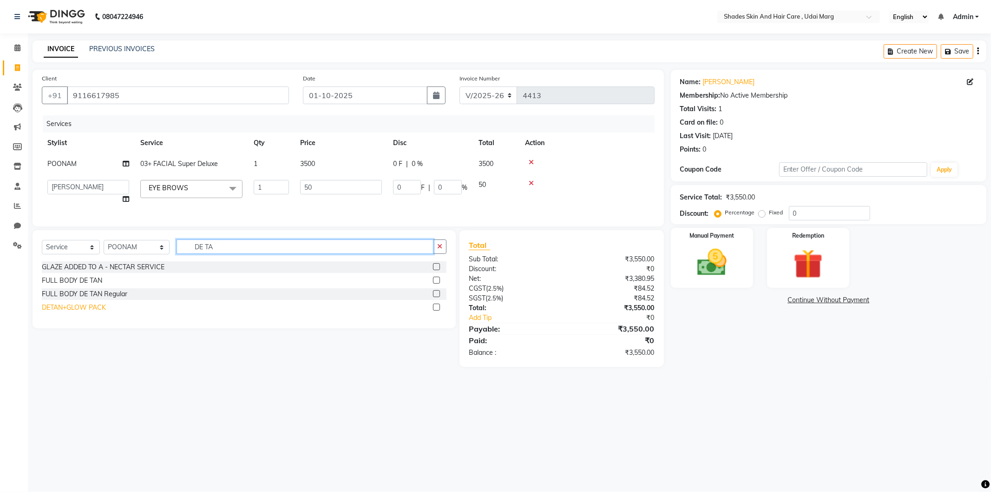
type input "DE TA"
click at [89, 312] on div "DETAN+GLOW PACK" at bounding box center [74, 308] width 64 height 10
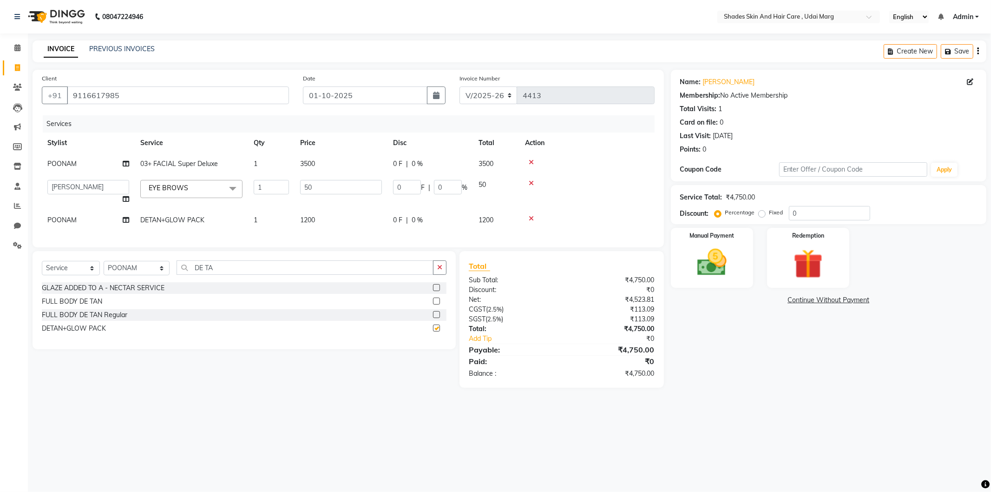
checkbox input "false"
click at [317, 219] on td "1200" at bounding box center [341, 220] width 93 height 21
select select "74318"
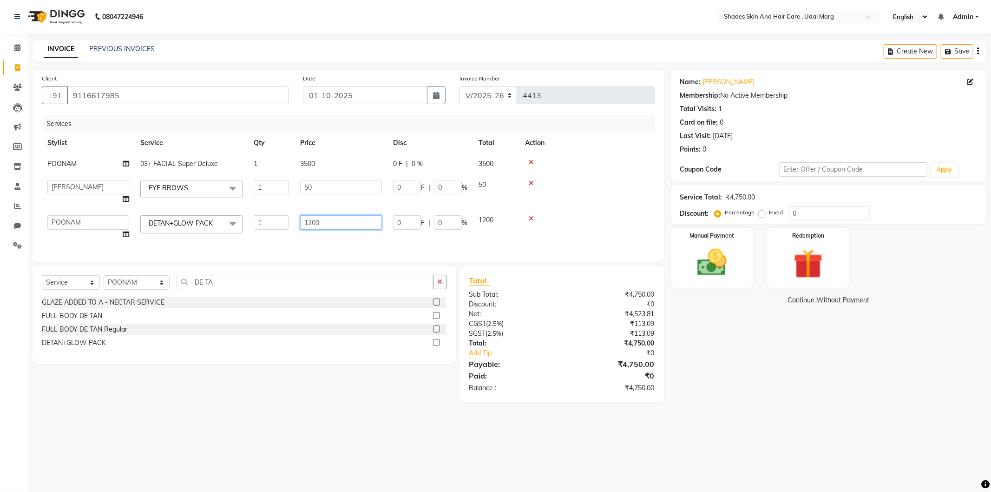
click at [338, 219] on input "1200" at bounding box center [341, 222] width 82 height 14
type input "1"
type input "650"
click at [225, 289] on div "Select Service Product Membership Package Voucher Prepaid Gift Card Select Styl…" at bounding box center [244, 286] width 405 height 22
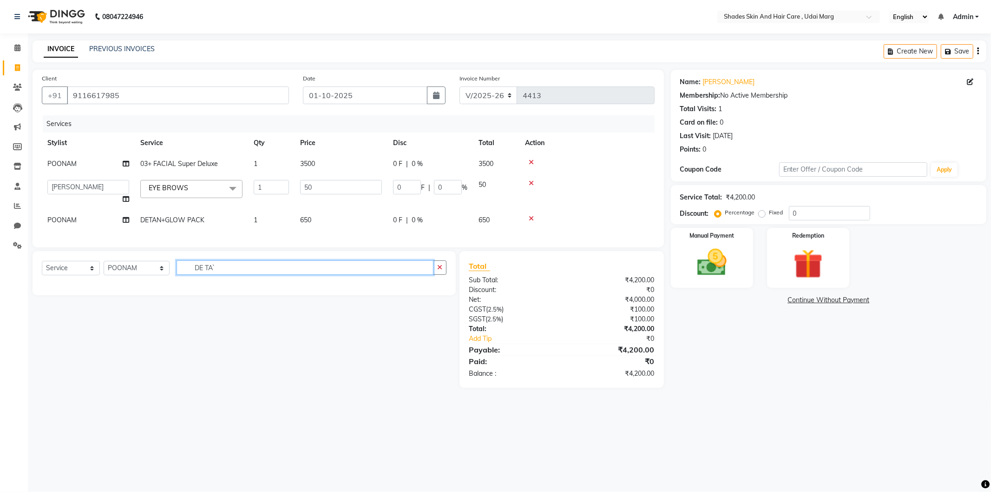
type input "DE TA`"
click at [317, 158] on td "3500" at bounding box center [341, 163] width 93 height 21
select select "74318"
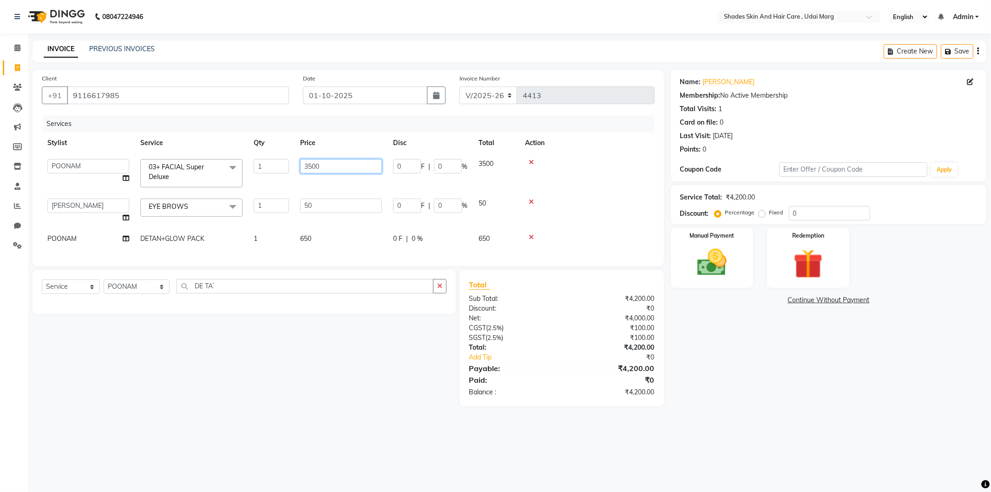
click at [340, 165] on input "3500" at bounding box center [341, 166] width 82 height 14
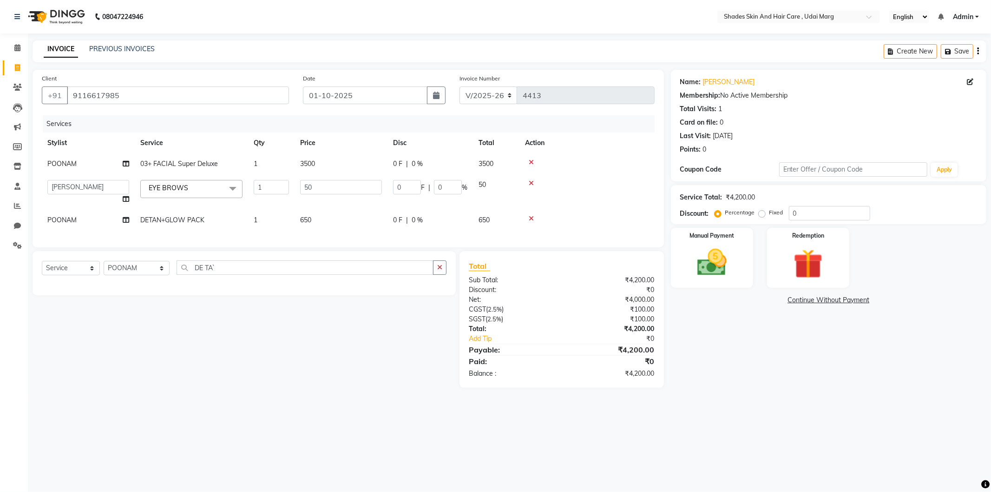
click at [317, 238] on div "Services Stylist Service Qty Price Disc Total Action POONAM 03+ FACIAL Super De…" at bounding box center [348, 176] width 613 height 123
click at [224, 275] on input "DE TA`" at bounding box center [305, 267] width 257 height 14
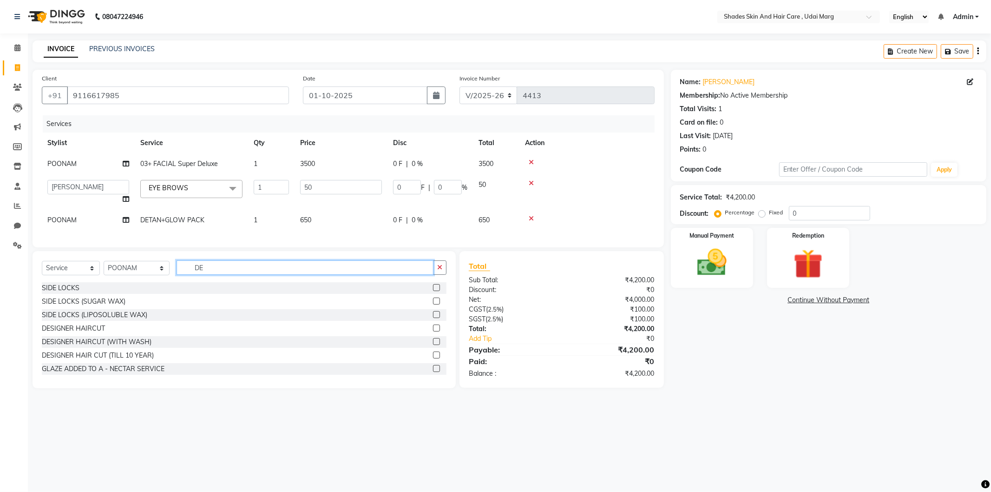
type input "D"
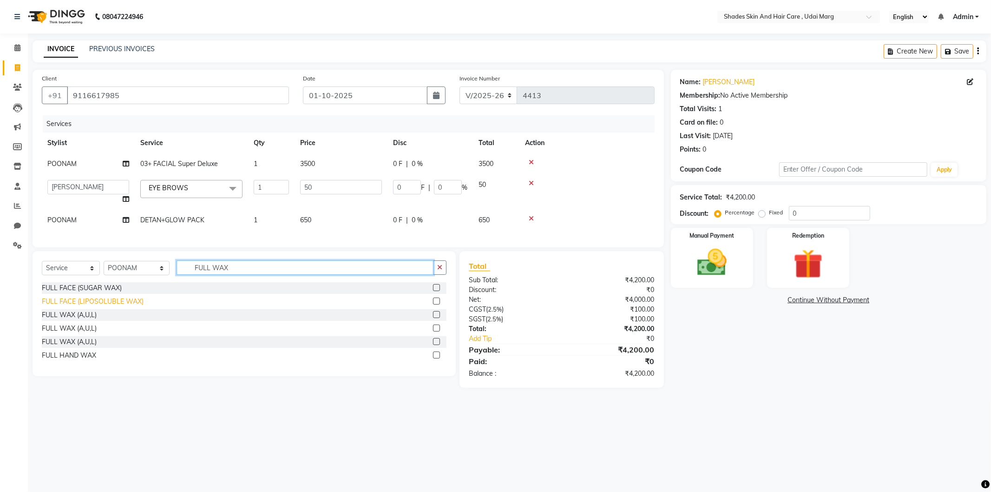
type input "FULL WAX"
click at [136, 306] on div "FULL FACE (LIPOSOLUBLE WAX)" at bounding box center [93, 302] width 102 height 10
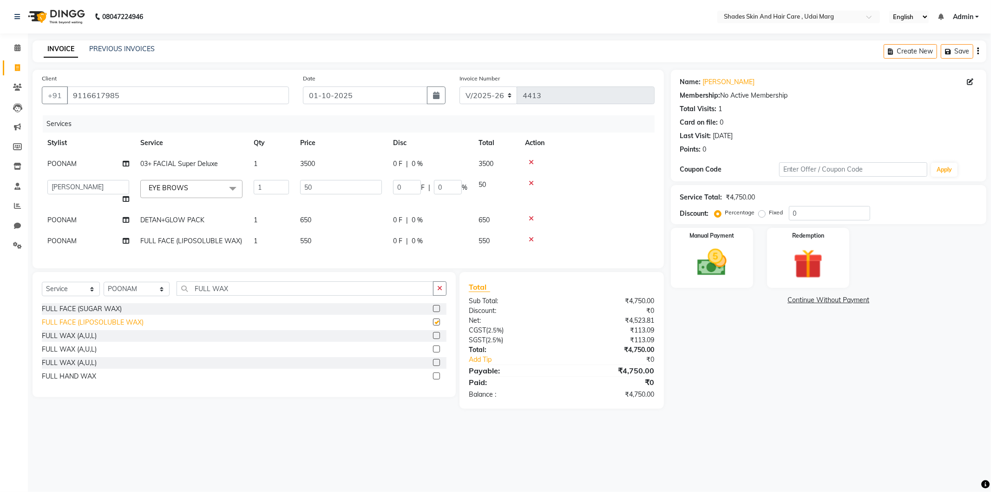
checkbox input "false"
click at [238, 296] on input "FULL WAX" at bounding box center [305, 288] width 257 height 14
click at [83, 368] on div "FULL WAX (A,U,L)" at bounding box center [69, 363] width 55 height 10
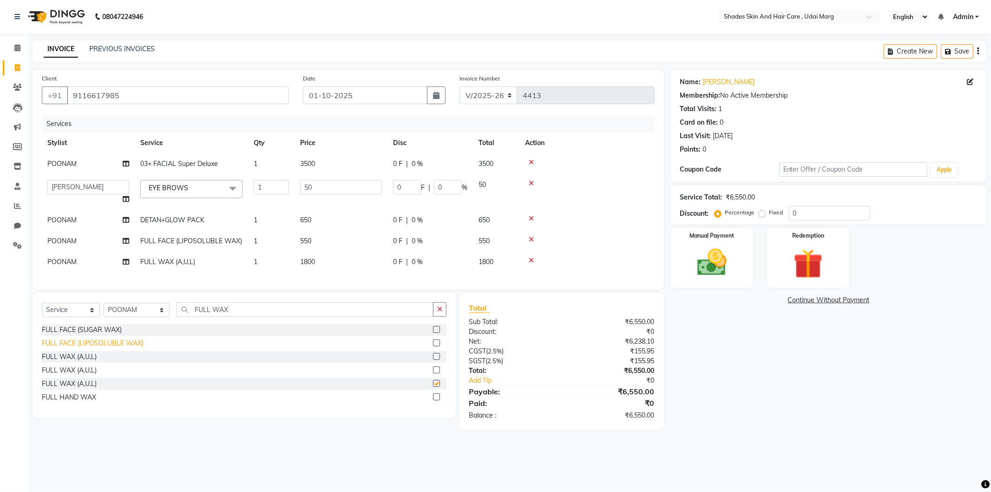
checkbox input "false"
click at [531, 239] on icon at bounding box center [531, 239] width 5 height 7
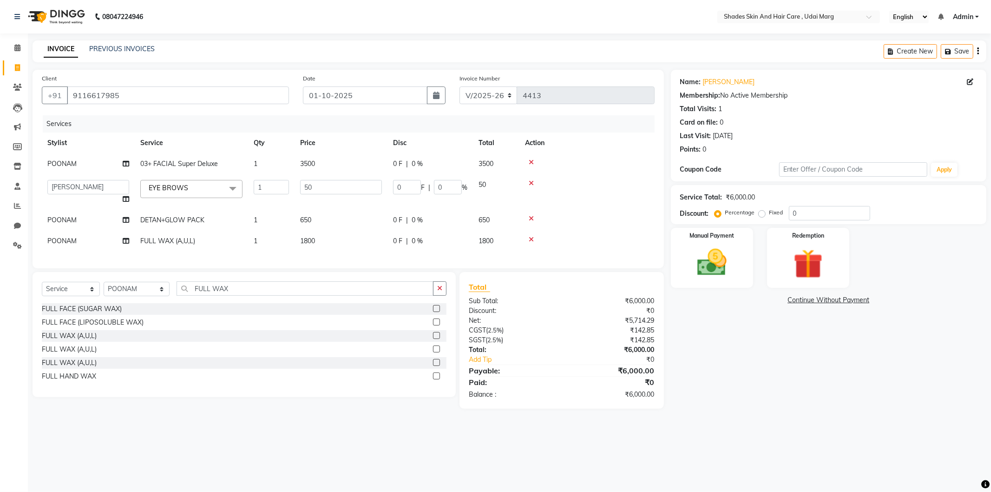
click at [315, 239] on span "1800" at bounding box center [307, 241] width 15 height 8
select select "74318"
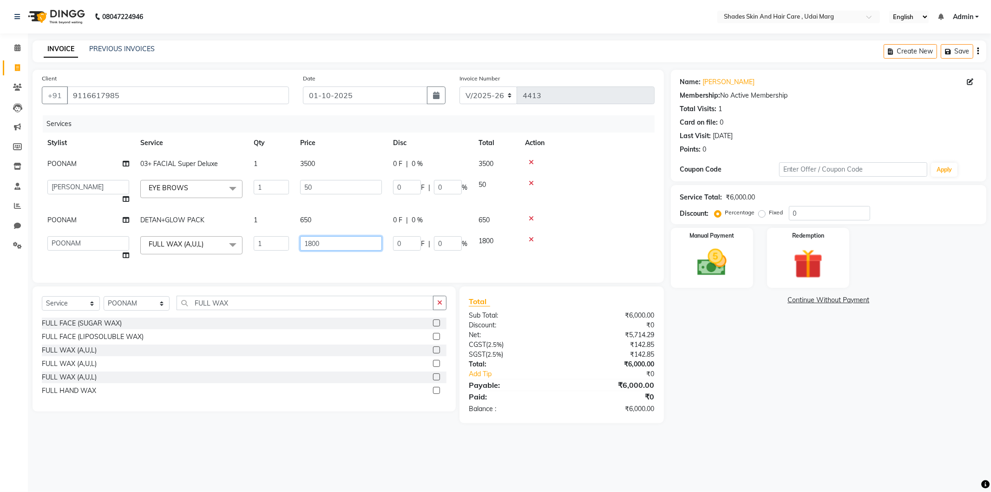
click at [344, 245] on input "1800" at bounding box center [341, 243] width 82 height 14
type input "1700"
click at [805, 456] on div "08047224946 Select Location × Shades Skin And Hair Care , Udai Marg English ENG…" at bounding box center [495, 246] width 991 height 492
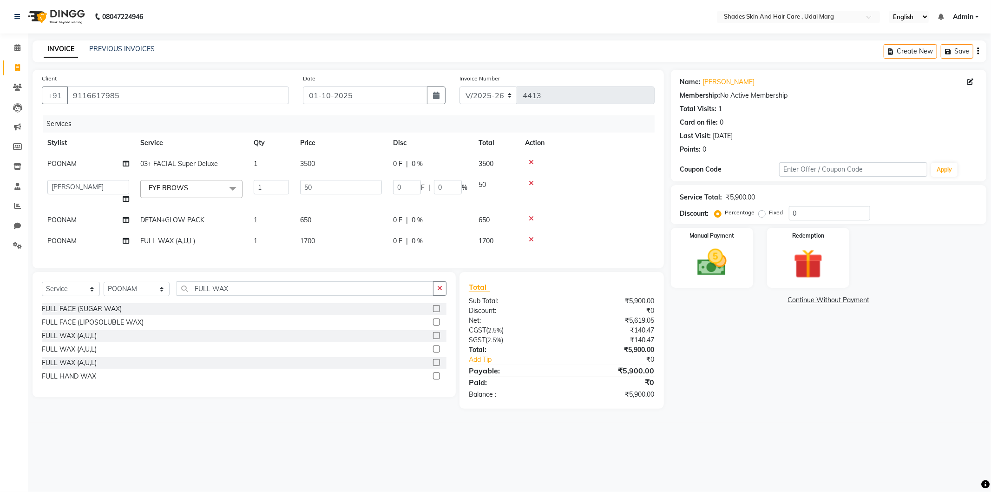
click at [321, 245] on td "1700" at bounding box center [341, 241] width 93 height 21
select select "74318"
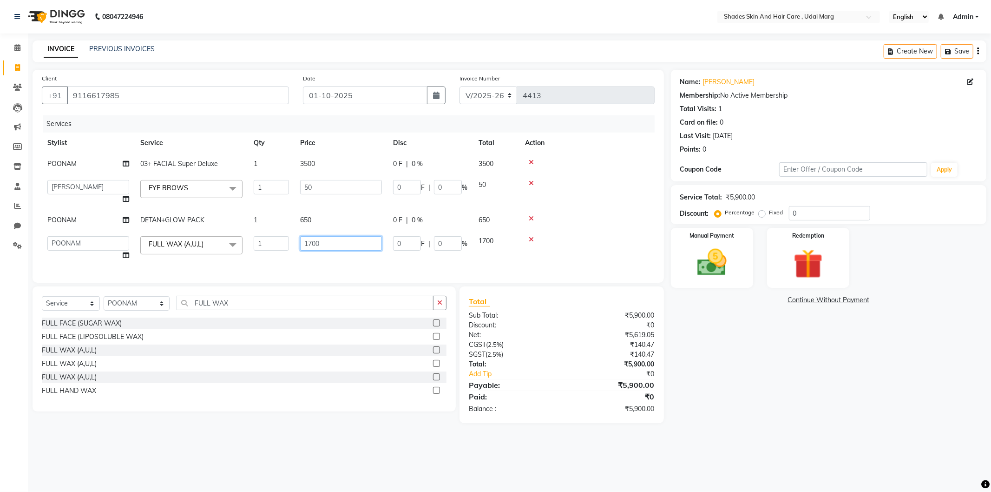
click at [337, 240] on input "1700" at bounding box center [341, 243] width 82 height 14
type input "1"
type input "1550"
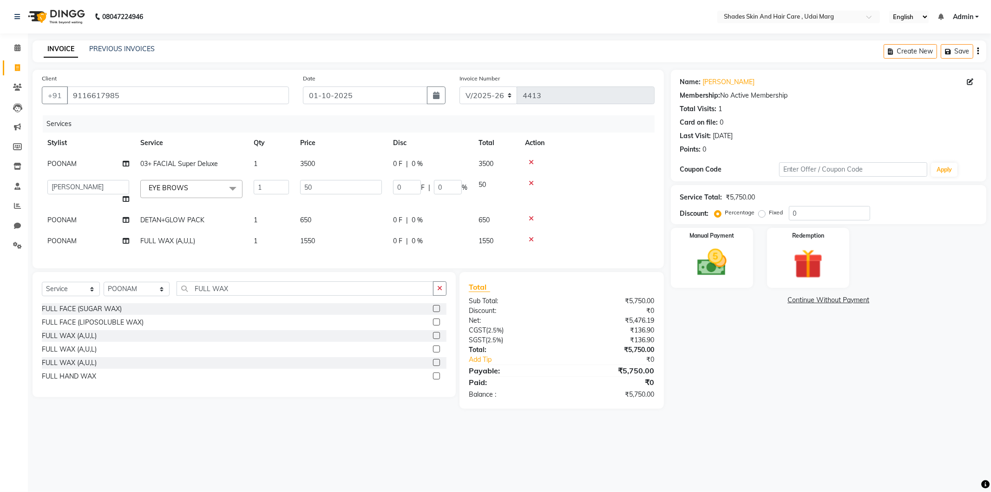
click at [770, 344] on div "Name: Neelima Saxena Membership: No Active Membership Total Visits: 1 Card on f…" at bounding box center [832, 239] width 323 height 339
click at [770, 214] on label "Fixed" at bounding box center [777, 212] width 14 height 8
click at [764, 214] on input "Fixed" at bounding box center [764, 212] width 7 height 7
radio input "true"
click at [792, 216] on input "0" at bounding box center [829, 213] width 81 height 14
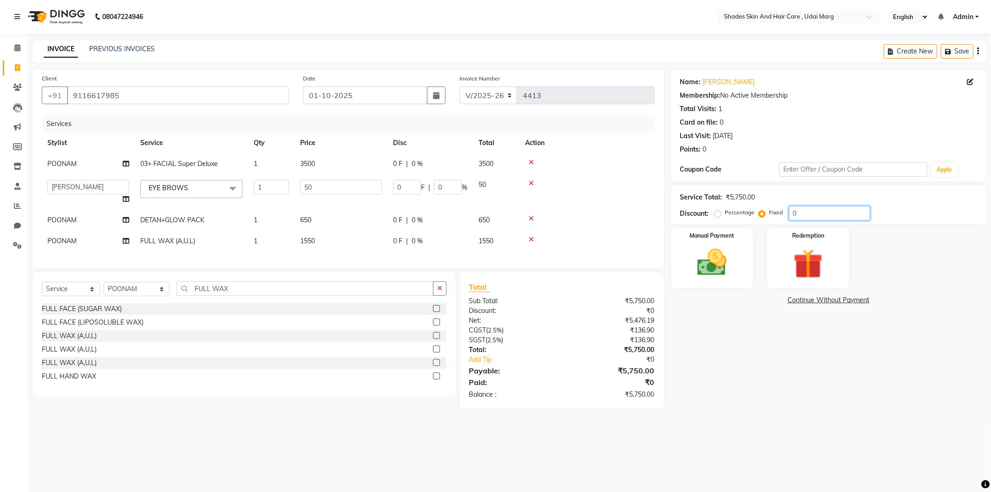
type input "30"
type input "0.26"
type input "0.52"
type input "350"
type input "3.04"
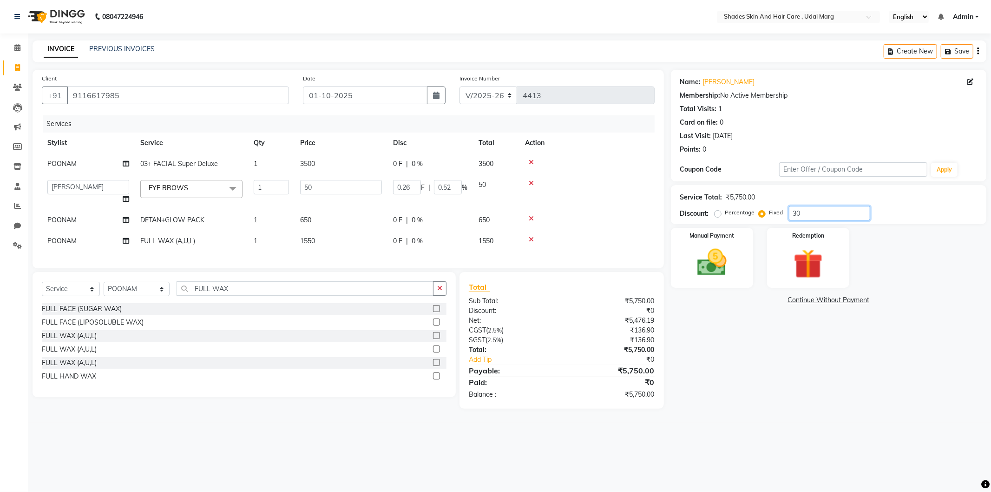
type input "6.08"
type input "3500"
type input "30.43"
type input "60.86"
type input "350"
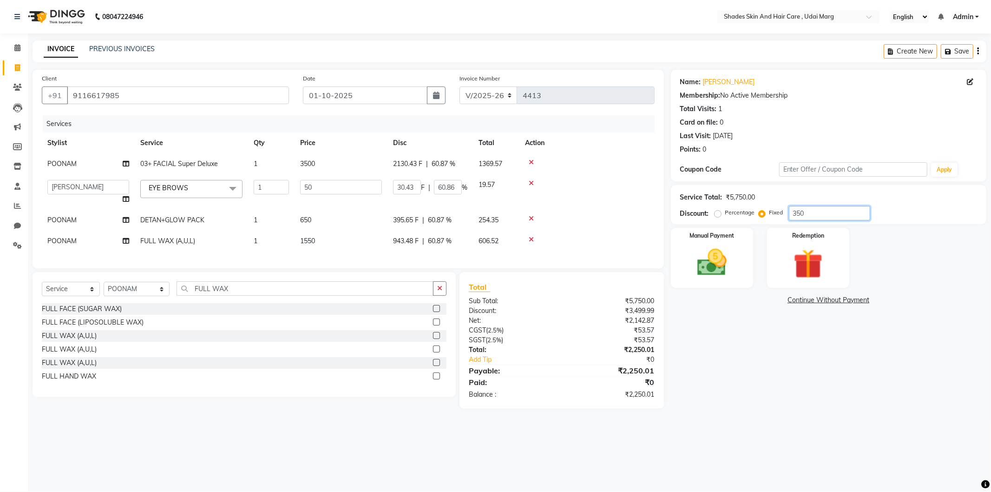
type input "3.04"
type input "6.08"
type input "350"
click at [817, 391] on div "Name: Neelima Saxena Membership: No Active Membership Total Visits: 1 Card on f…" at bounding box center [832, 239] width 323 height 339
click at [728, 265] on img at bounding box center [712, 262] width 50 height 35
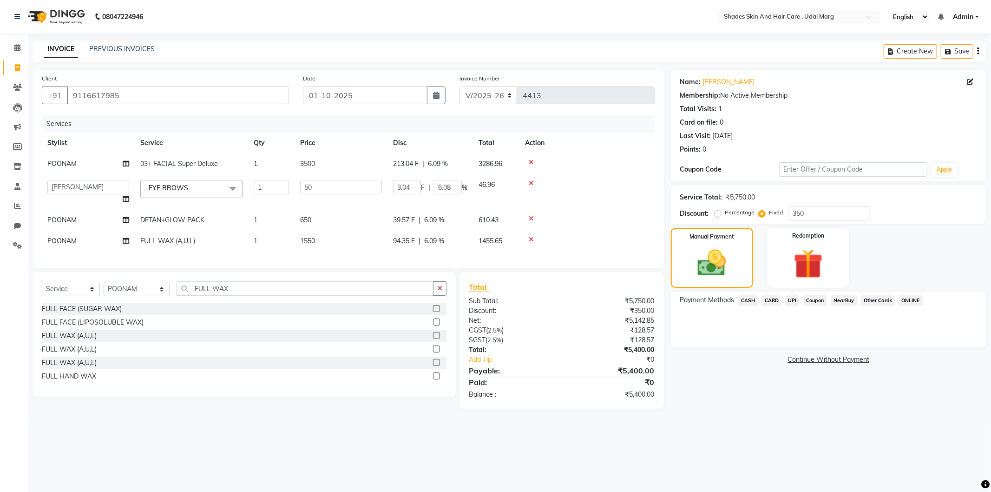
click at [795, 300] on span "UPI" at bounding box center [793, 300] width 14 height 11
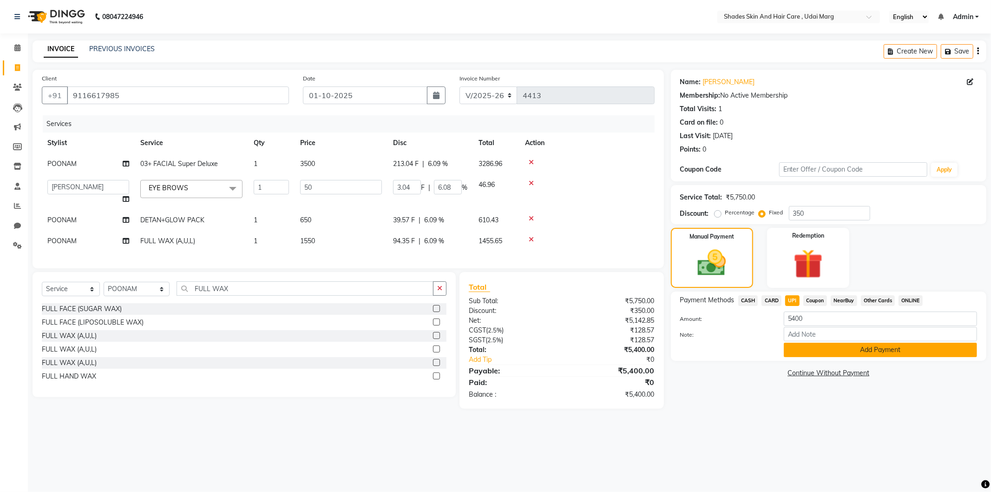
click at [813, 352] on button "Add Payment" at bounding box center [880, 350] width 193 height 14
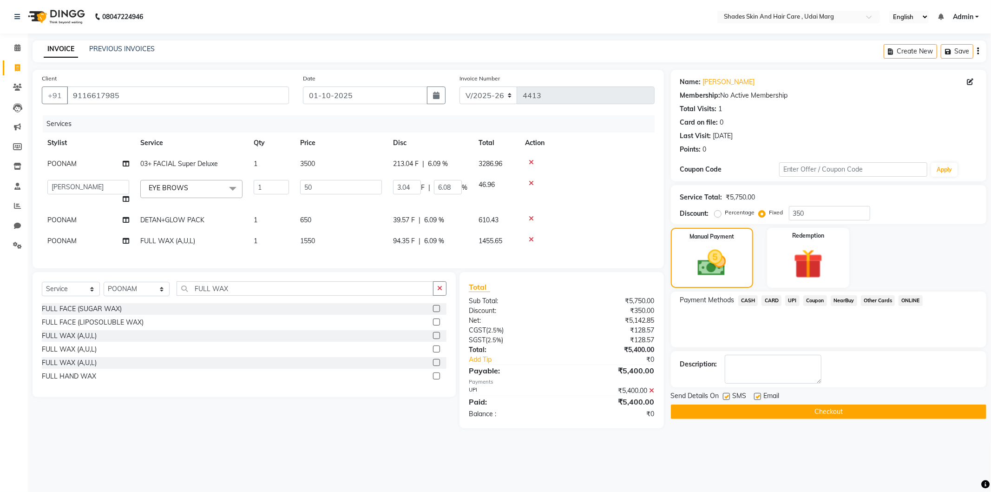
click at [793, 416] on button "Checkout" at bounding box center [829, 411] width 316 height 14
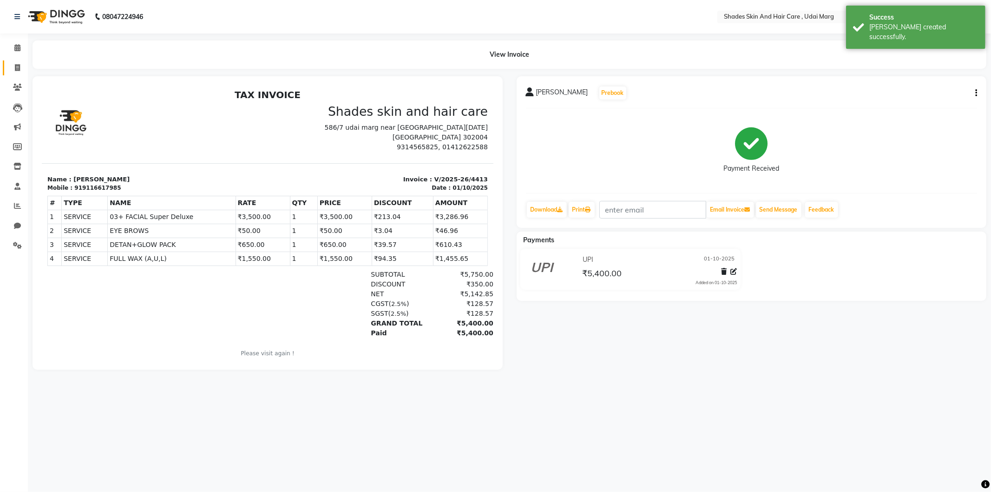
click at [24, 61] on link "Invoice" at bounding box center [14, 67] width 22 height 15
select select "service"
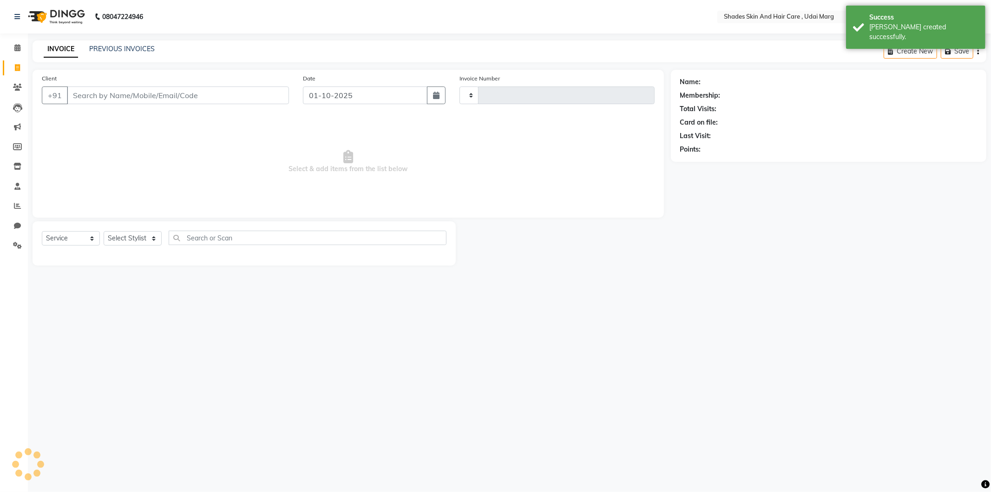
type input "4414"
select select "8022"
click at [89, 92] on input "Client" at bounding box center [178, 95] width 222 height 18
type input "9"
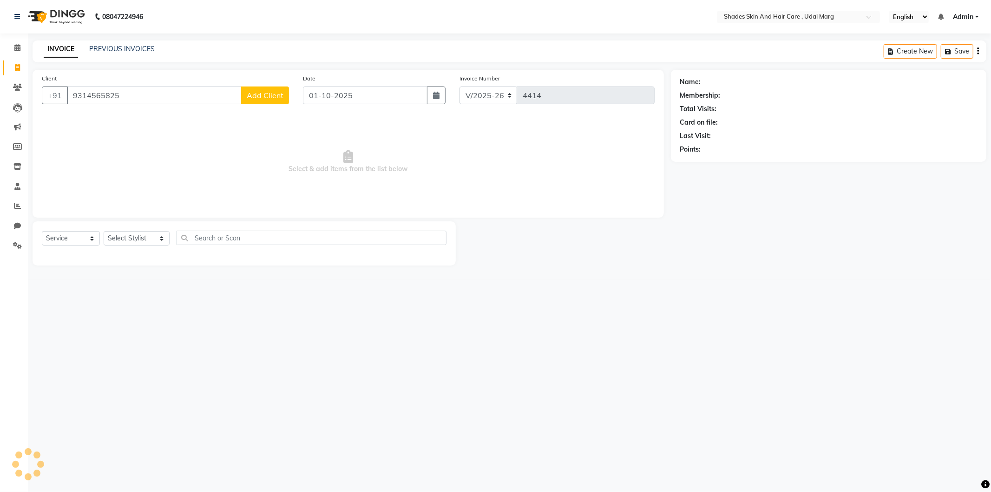
type input "9314565825"
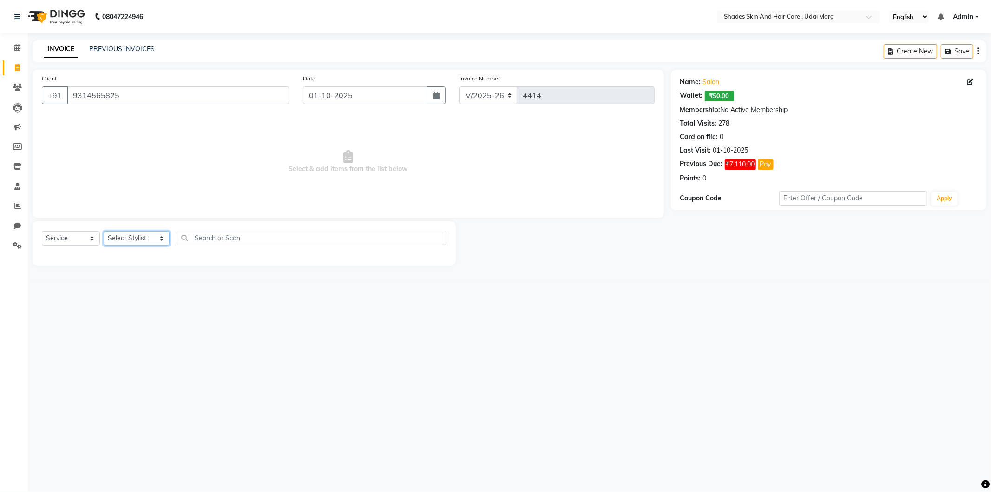
click at [132, 238] on select "Select Stylist [PERSON_NAME] ADMIN [PERSON_NAME] [PERSON_NAME] GAYATRI [PERSON_…" at bounding box center [137, 238] width 66 height 14
select select "74301"
click at [104, 231] on select "Select Stylist [PERSON_NAME] ADMIN [PERSON_NAME] [PERSON_NAME] GAYATRI [PERSON_…" at bounding box center [137, 238] width 66 height 14
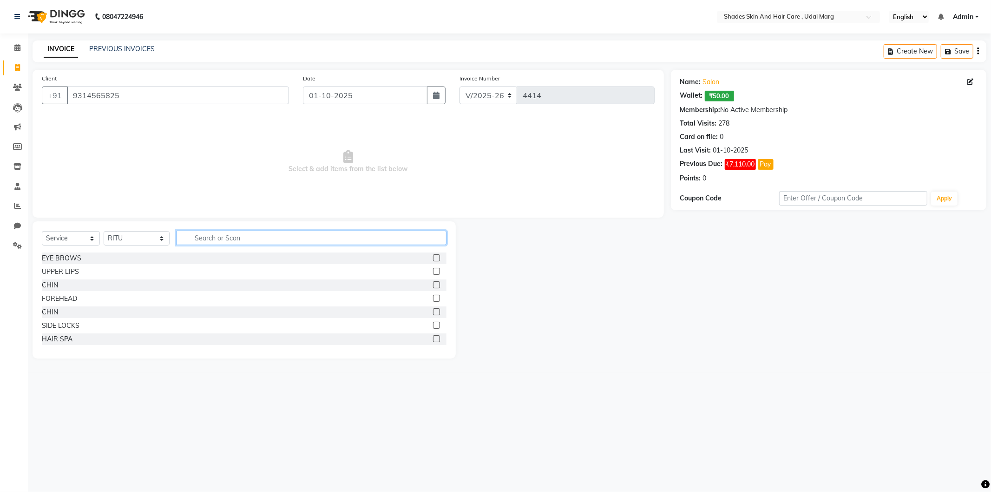
type input "`"
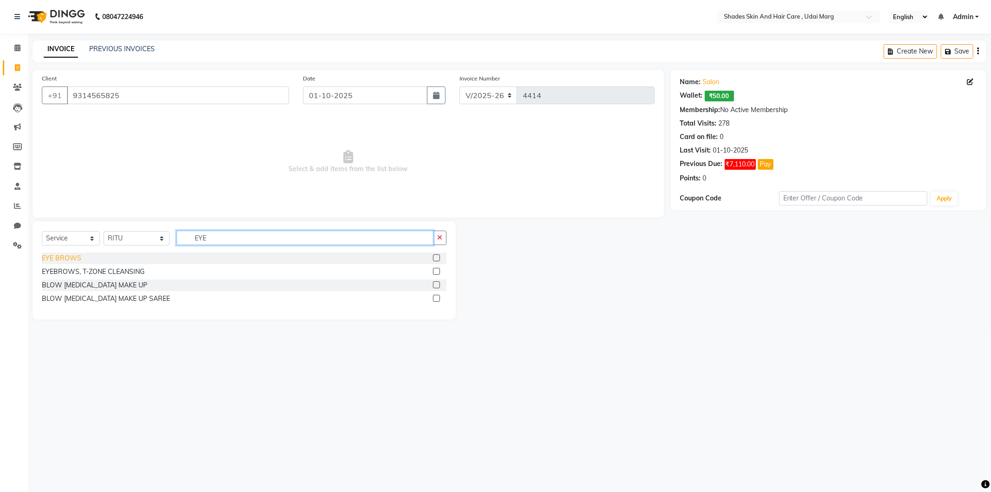
type input "EYE"
click at [57, 253] on div "EYE BROWS" at bounding box center [62, 258] width 40 height 10
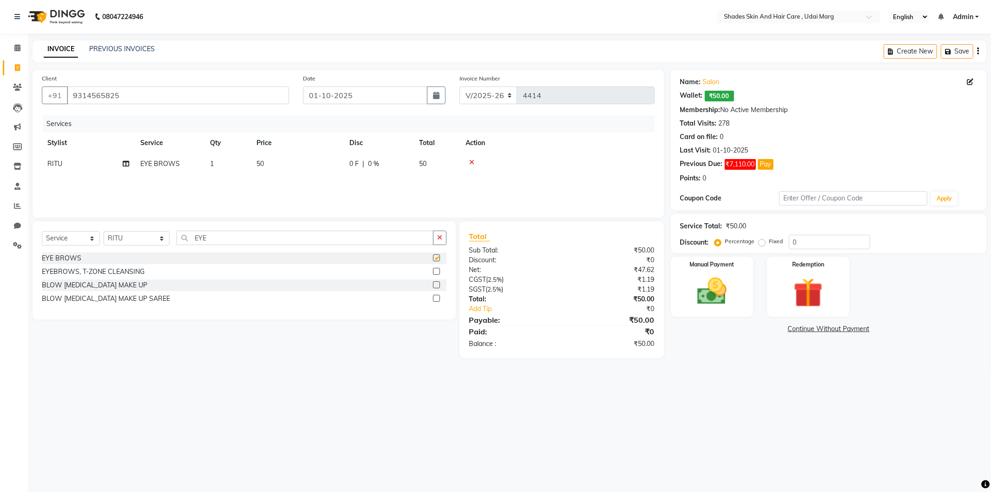
checkbox input "false"
click at [255, 159] on td "50" at bounding box center [297, 163] width 93 height 21
select select "74301"
drag, startPoint x: 322, startPoint y: 162, endPoint x: 322, endPoint y: 147, distance: 14.9
click at [323, 161] on input "50" at bounding box center [341, 166] width 82 height 14
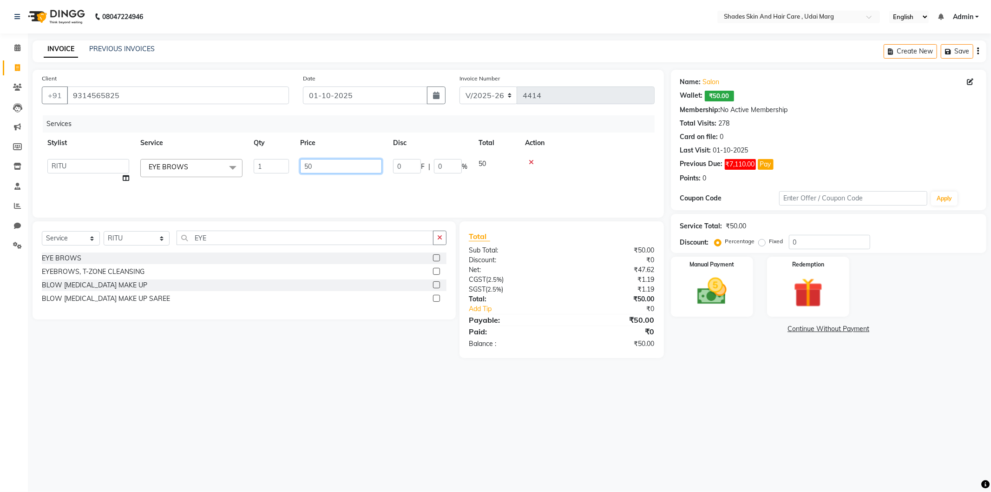
type input "5"
type input "110"
click at [782, 388] on div "08047224946 Select Location × Shades Skin And Hair Care , Udai Marg English ENG…" at bounding box center [495, 246] width 991 height 492
click at [735, 309] on div "Manual Payment" at bounding box center [712, 286] width 86 height 62
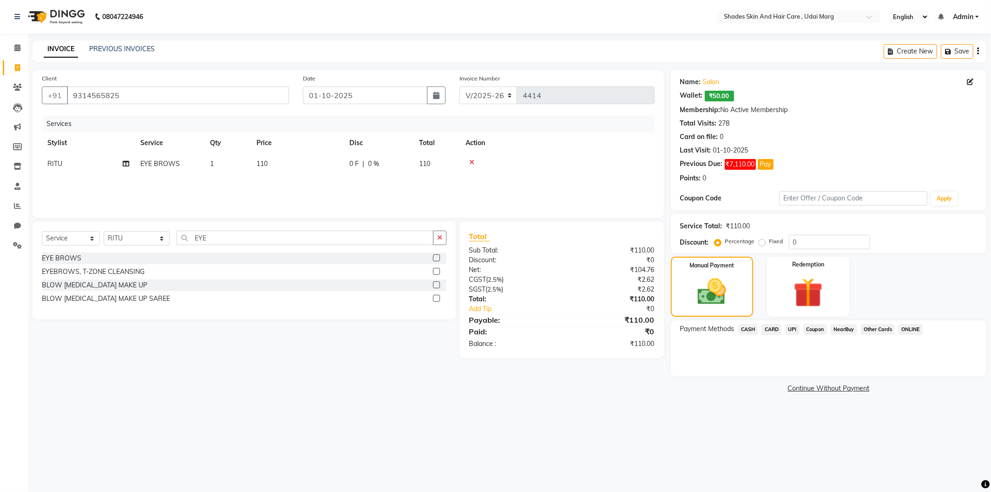
click at [750, 329] on span "CASH" at bounding box center [749, 329] width 20 height 11
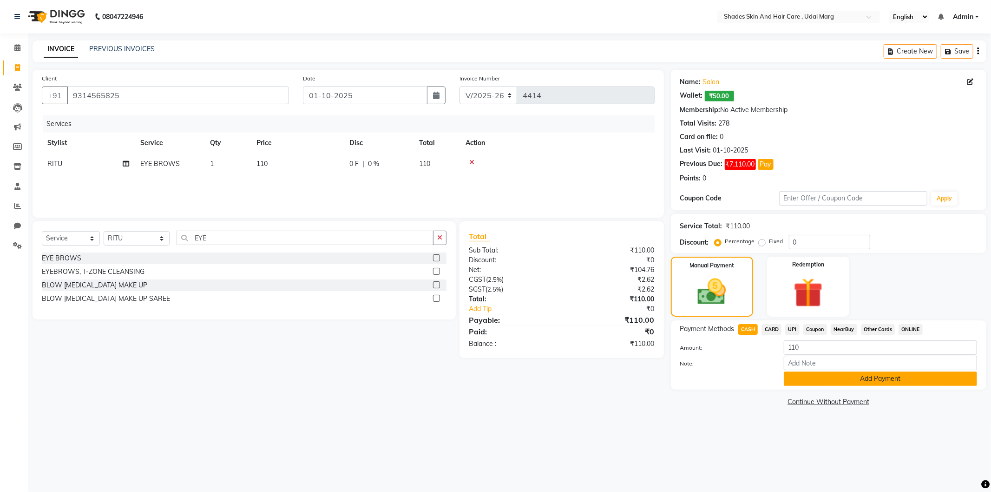
click at [803, 381] on button "Add Payment" at bounding box center [880, 378] width 193 height 14
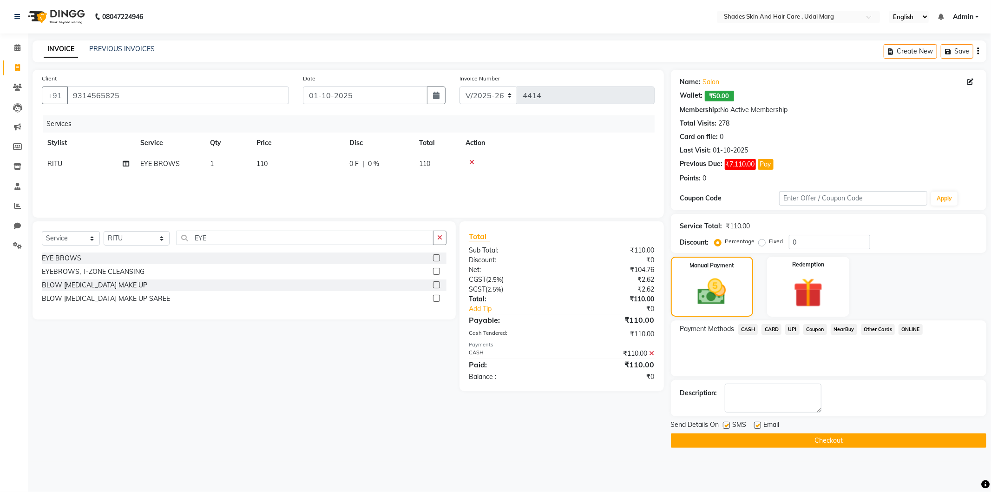
click at [717, 438] on button "Checkout" at bounding box center [829, 440] width 316 height 14
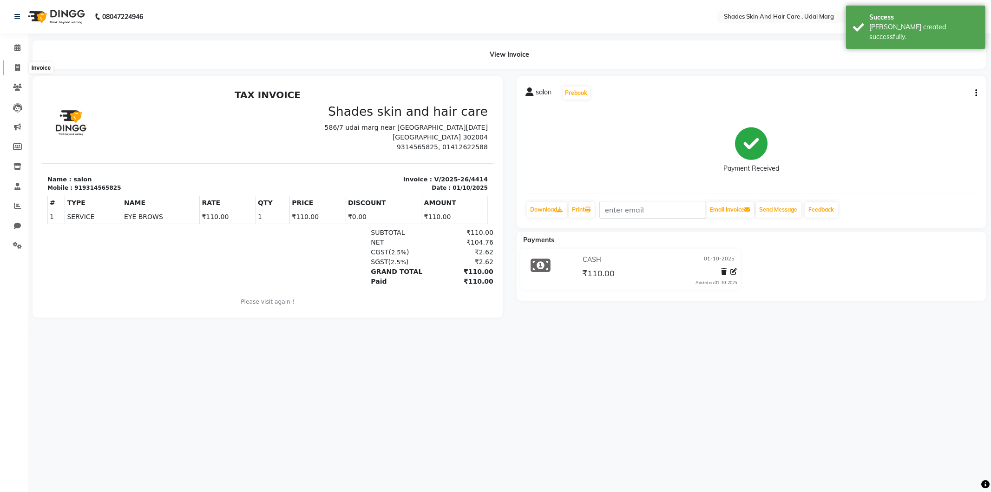
click at [17, 66] on icon at bounding box center [17, 67] width 5 height 7
select select "service"
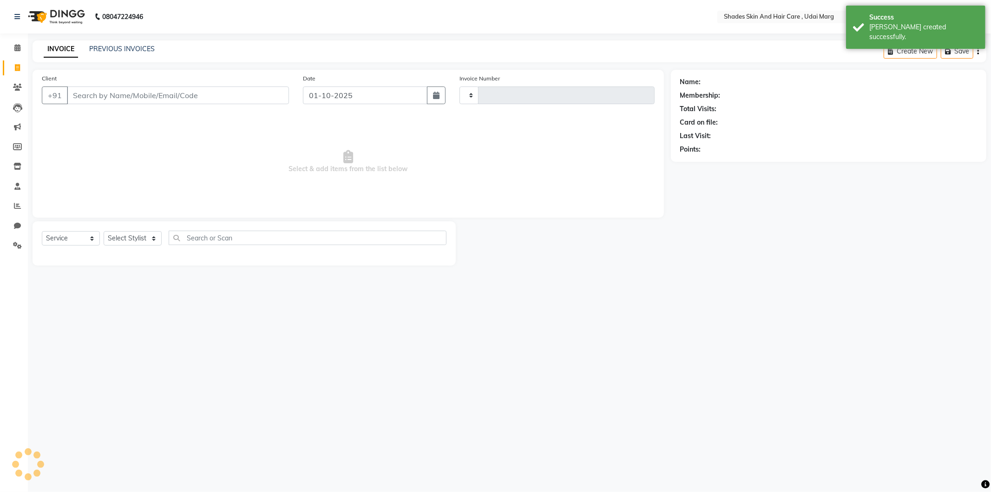
type input "4415"
select select "8022"
click at [15, 205] on icon at bounding box center [17, 205] width 7 height 7
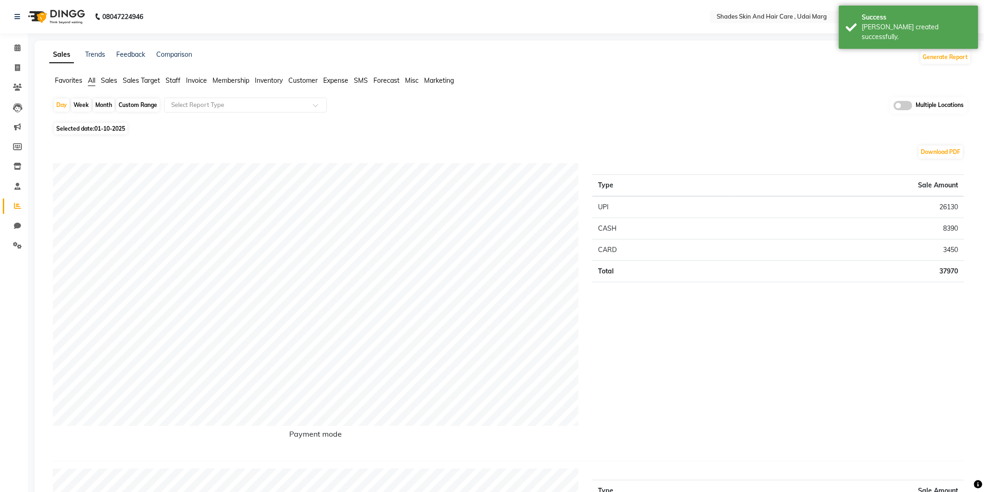
click at [176, 81] on span "Staff" at bounding box center [172, 80] width 15 height 8
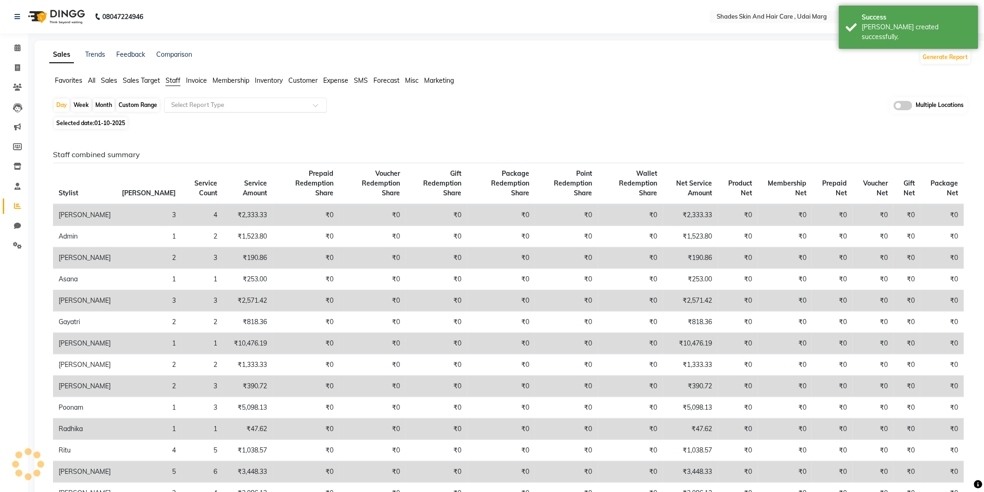
click at [187, 105] on input "text" at bounding box center [236, 104] width 134 height 9
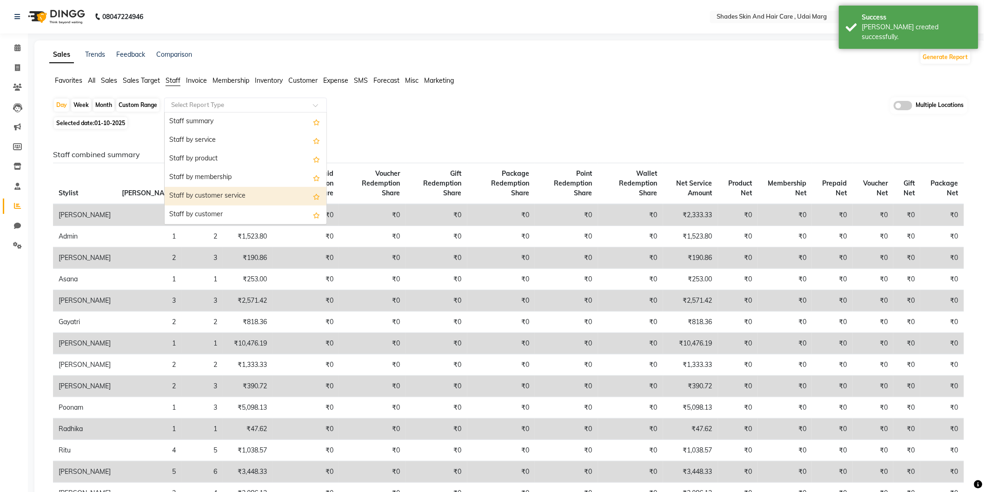
click at [203, 189] on div "Staff by customer service" at bounding box center [246, 196] width 162 height 19
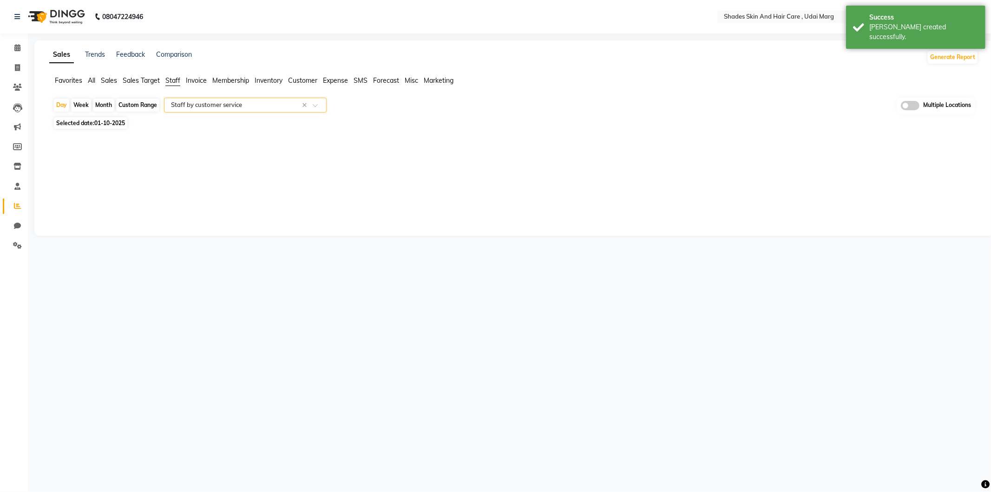
select select "full_report"
select select "csv"
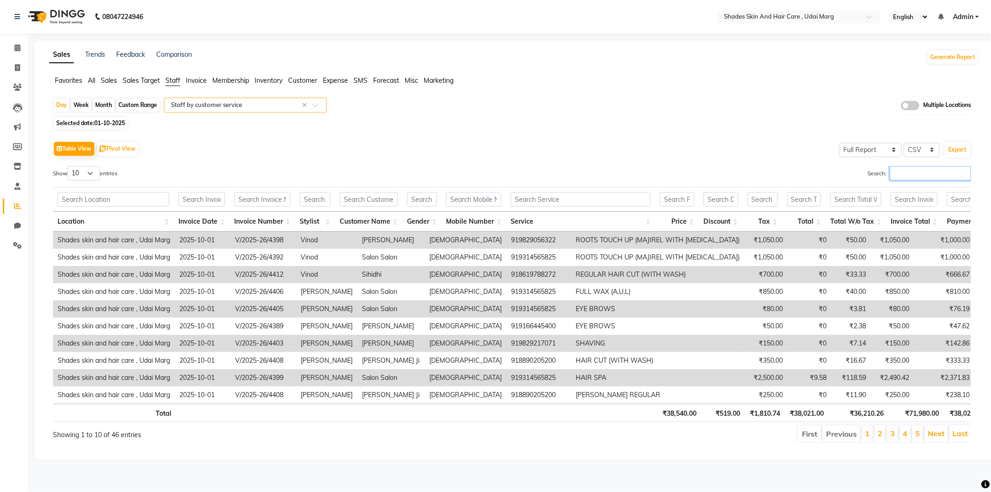
click at [909, 173] on input "Search:" at bounding box center [930, 173] width 81 height 14
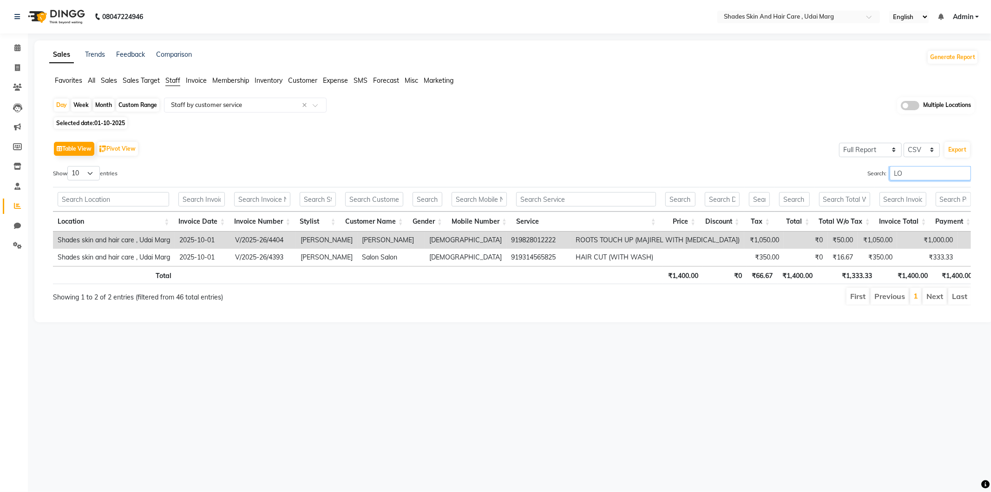
type input "L"
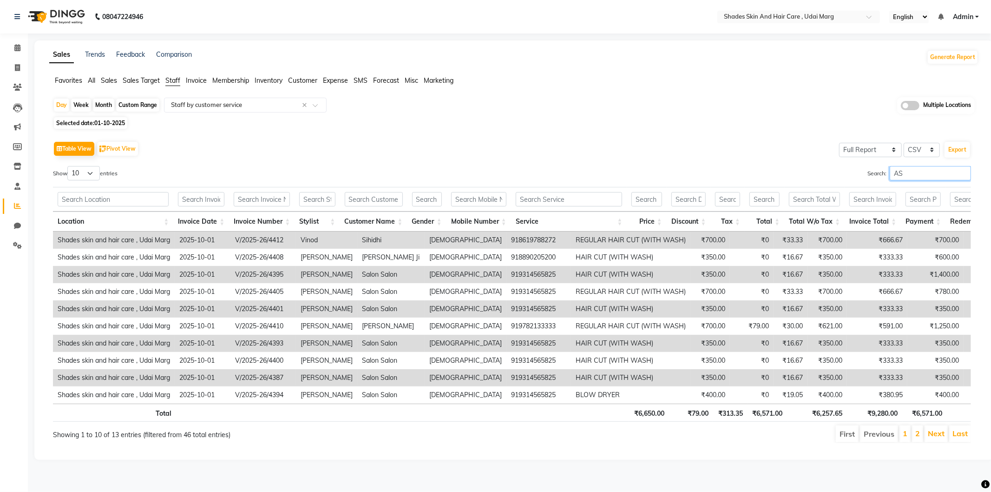
type input "A"
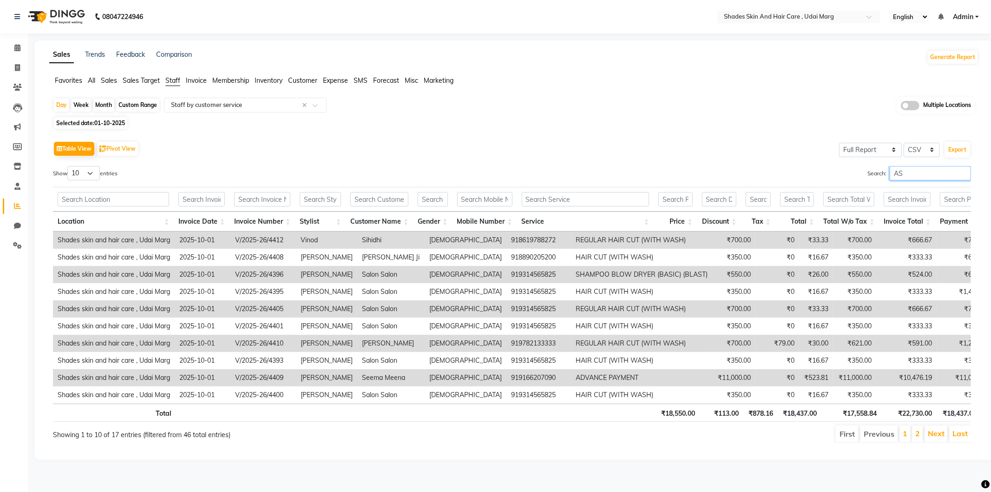
type input "A"
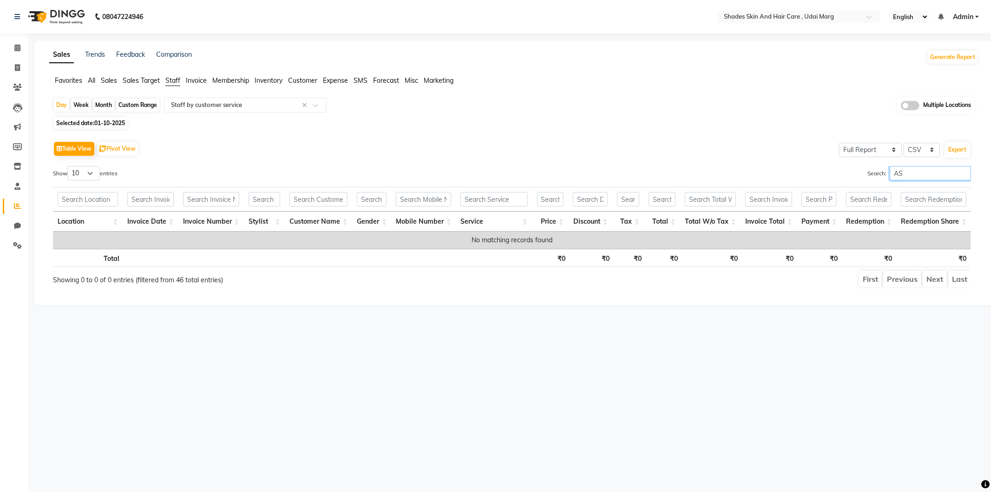
type input "A"
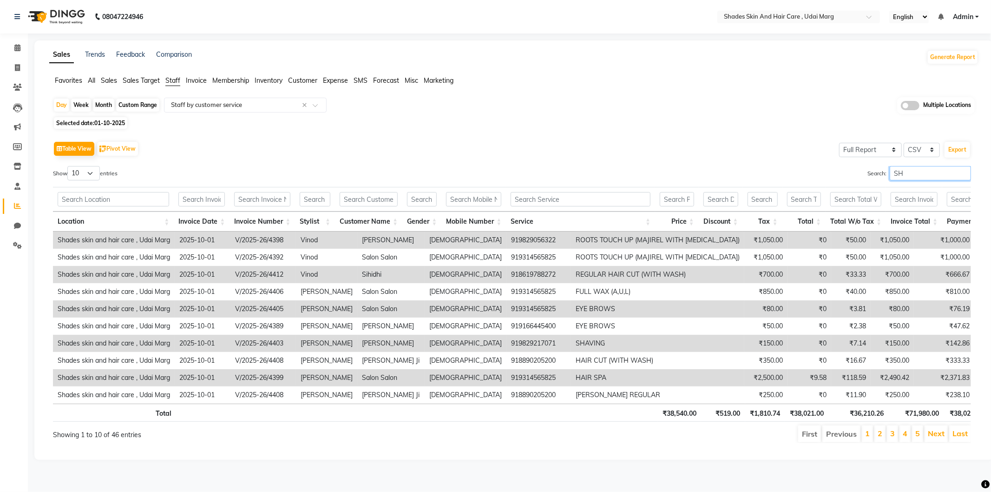
type input "S"
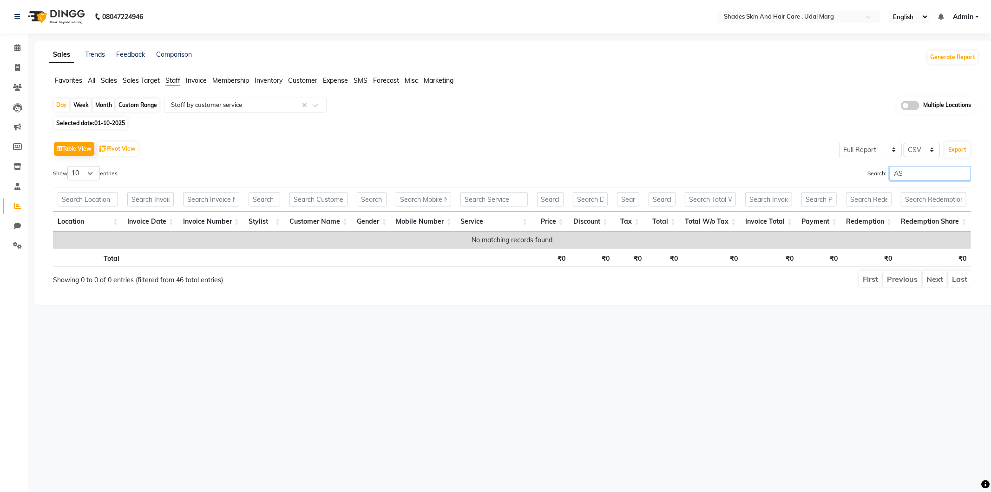
type input "A"
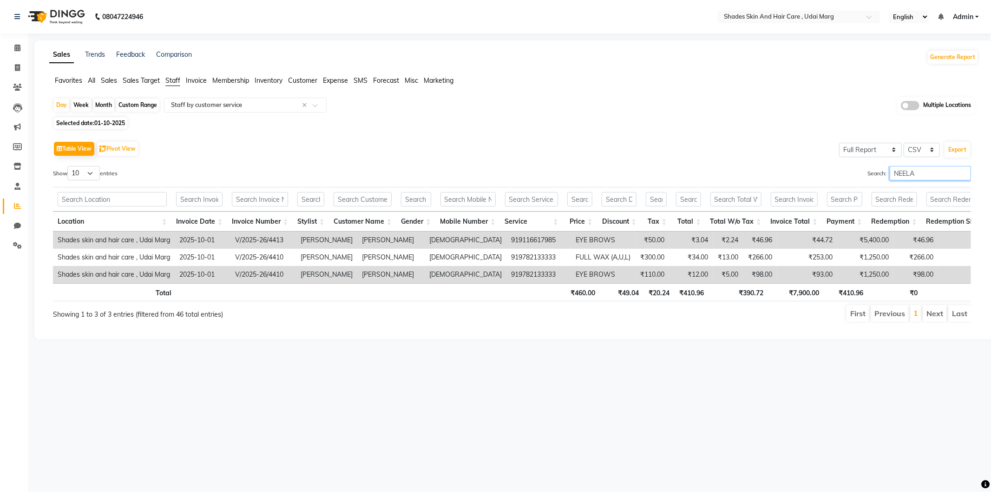
click at [921, 174] on input "NEELA" at bounding box center [930, 173] width 81 height 14
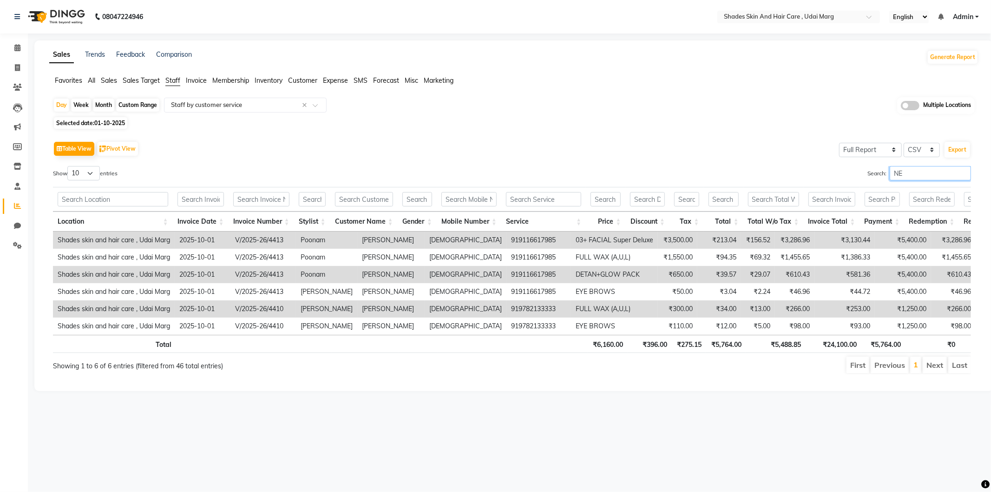
type input "N"
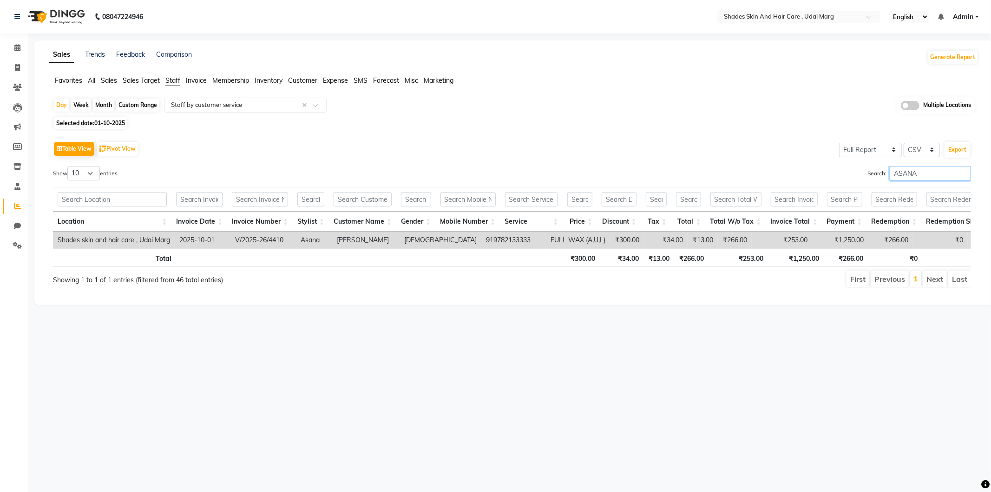
type input "ASANA"
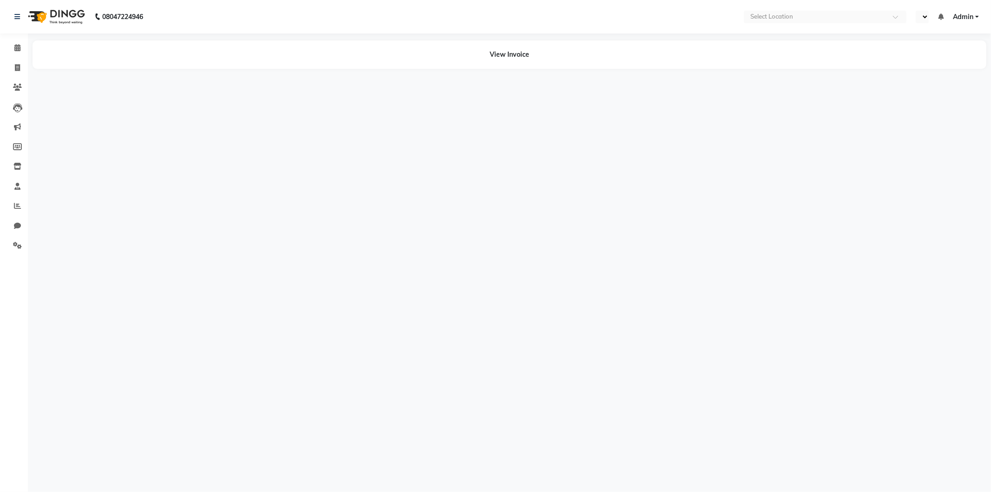
select select "en"
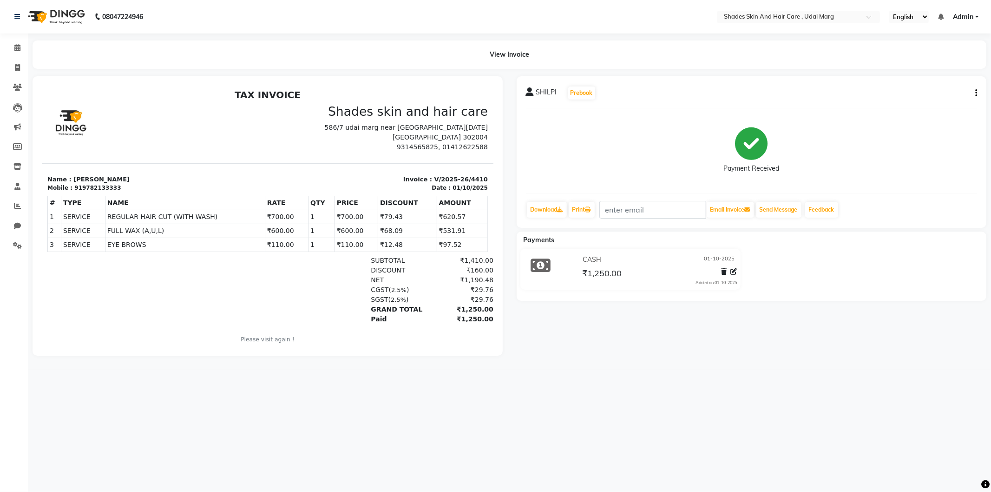
click at [978, 94] on div "SHILPI Prebook Payment Received Download Print Email Invoice Send Message Feedb…" at bounding box center [752, 152] width 470 height 152
click at [975, 92] on button "button" at bounding box center [975, 93] width 6 height 10
click at [936, 103] on div "Edit Invoice" at bounding box center [931, 105] width 64 height 12
select select "service"
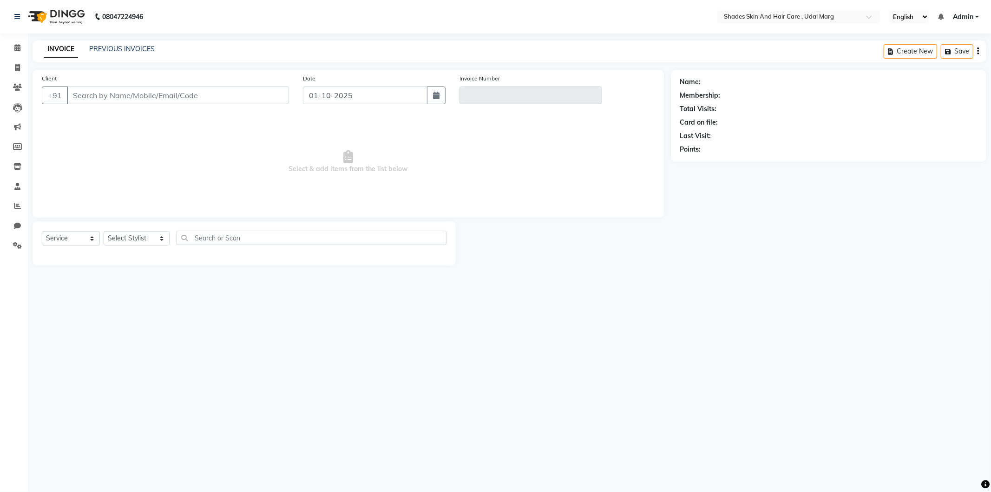
type input "9782133333"
type input "V/2025-26/4410"
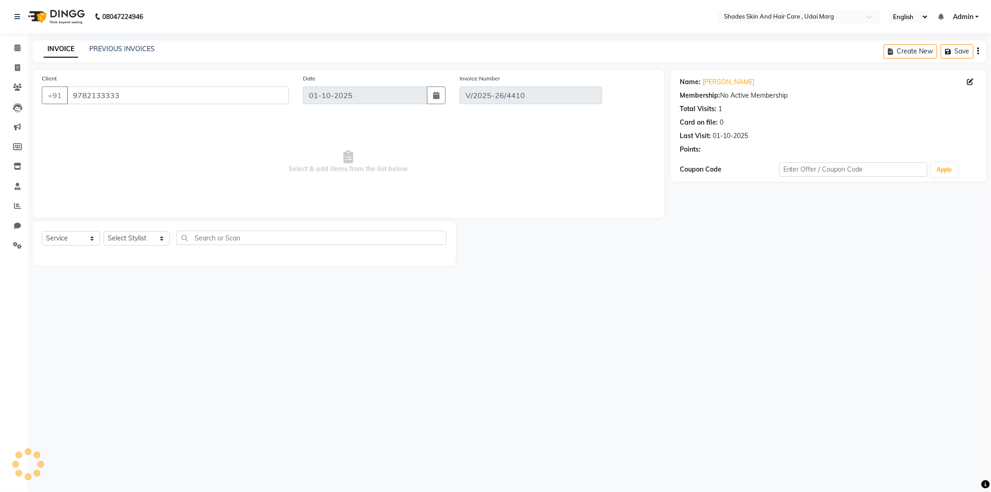
select select "select"
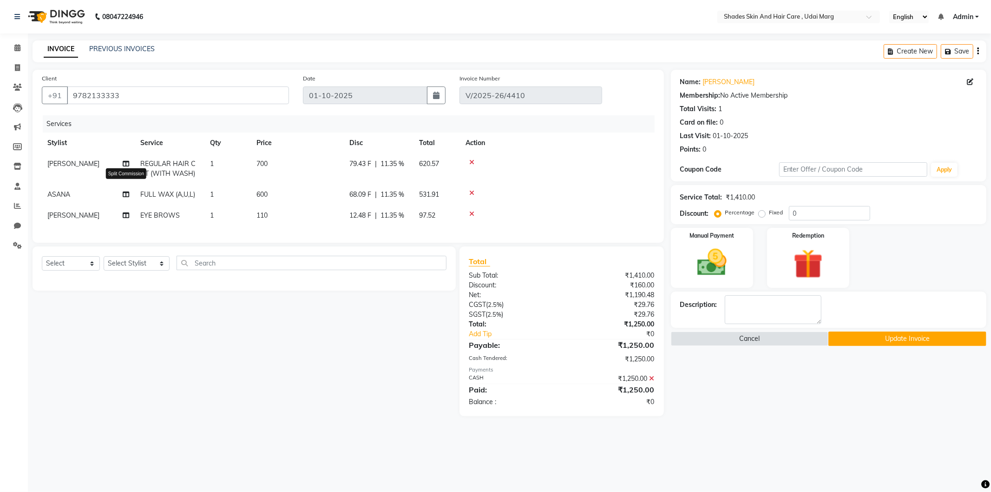
click at [126, 192] on icon at bounding box center [126, 194] width 7 height 7
select select "80690"
select select "92364"
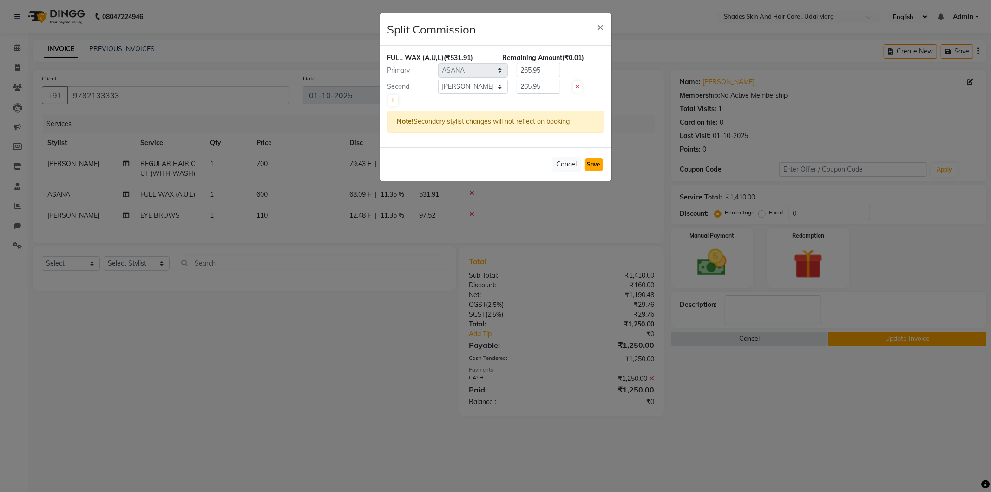
click at [591, 164] on button "Save" at bounding box center [594, 164] width 18 height 13
select select "Select"
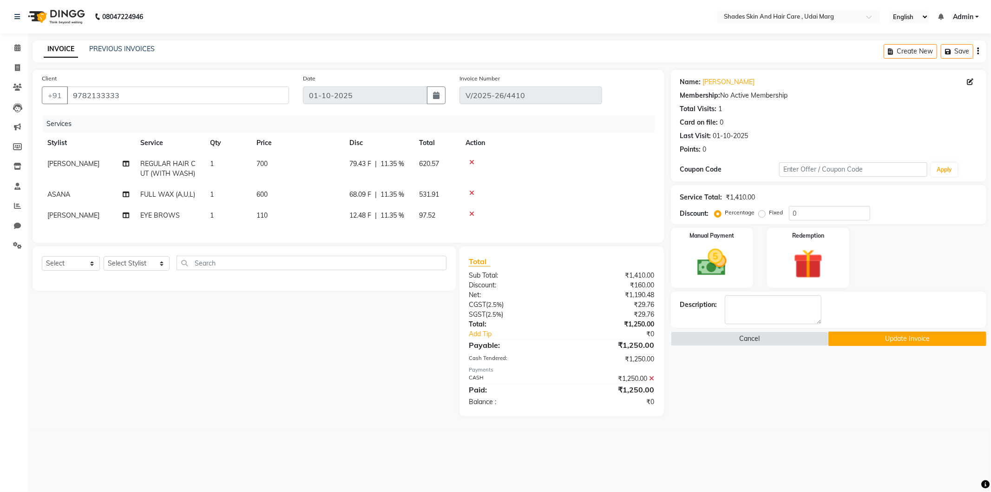
click at [896, 337] on button "Update Invoice" at bounding box center [908, 338] width 158 height 14
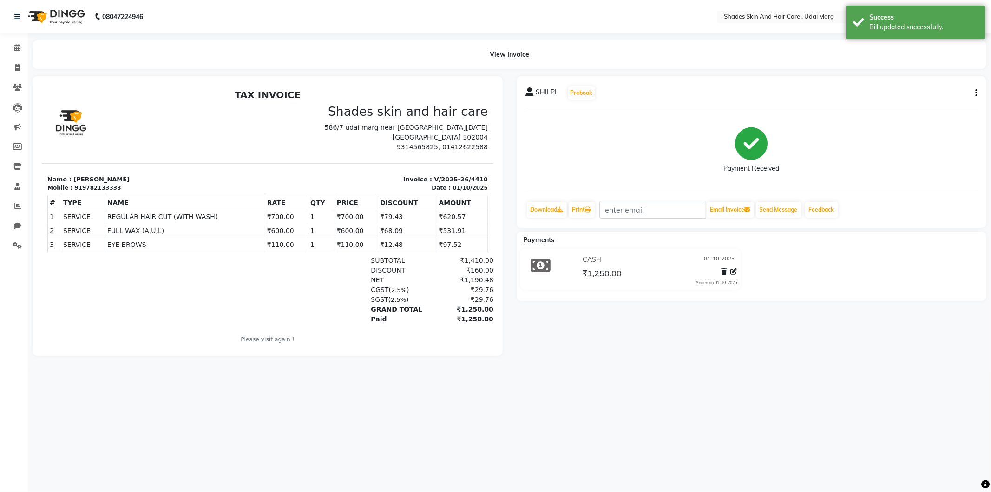
click at [977, 93] on icon "button" at bounding box center [977, 93] width 2 height 0
click at [920, 104] on div "Edit Invoice" at bounding box center [931, 105] width 64 height 12
select select "service"
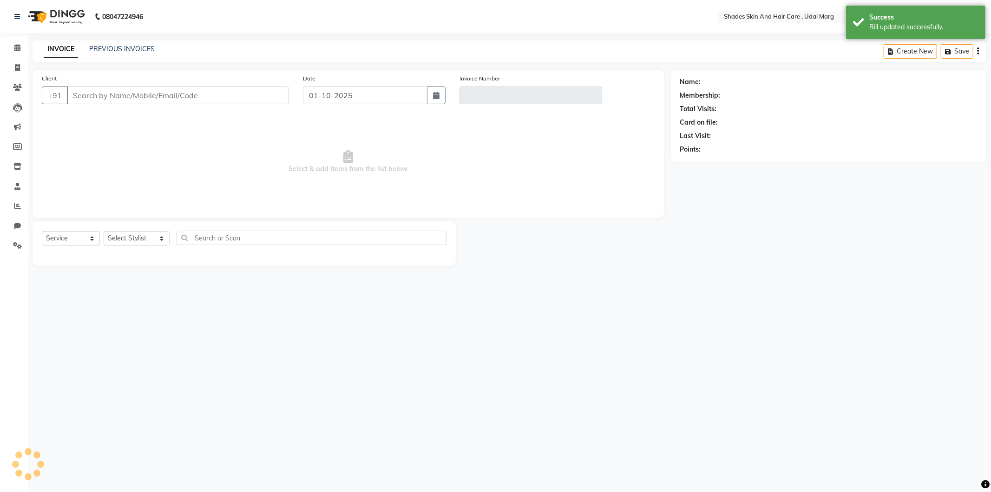
type input "9782133333"
type input "V/2025-26/4410"
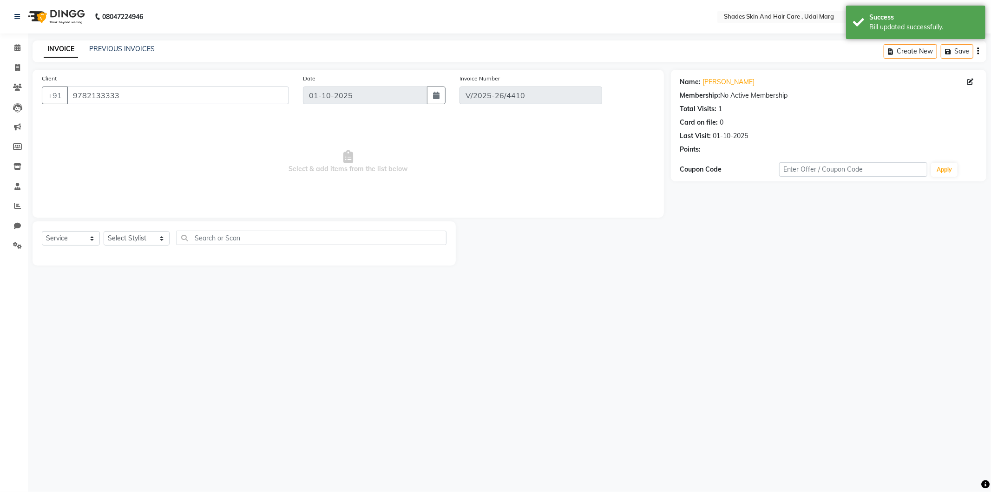
select select "select"
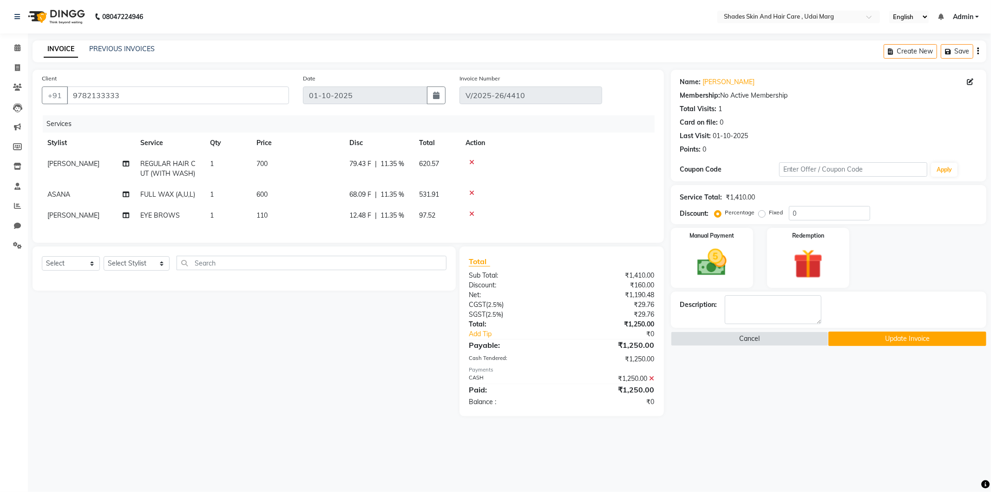
click at [895, 337] on button "Update Invoice" at bounding box center [908, 338] width 158 height 14
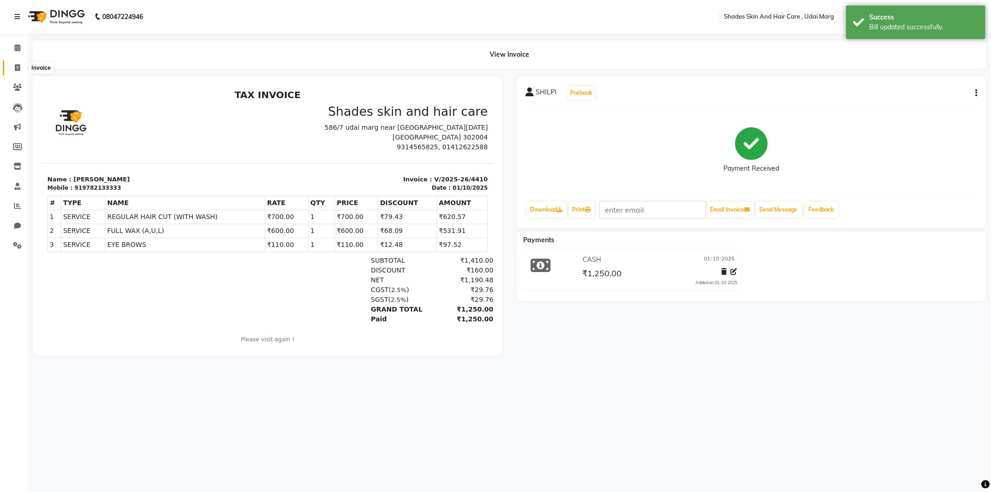
click at [13, 66] on span at bounding box center [17, 68] width 16 height 11
select select "service"
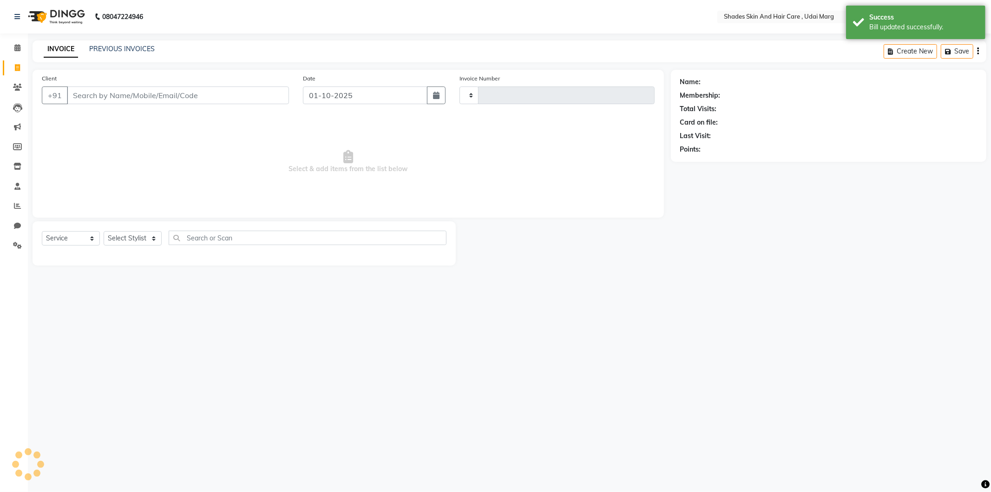
type input "4415"
select select "8022"
click at [118, 90] on input "Client" at bounding box center [178, 95] width 222 height 18
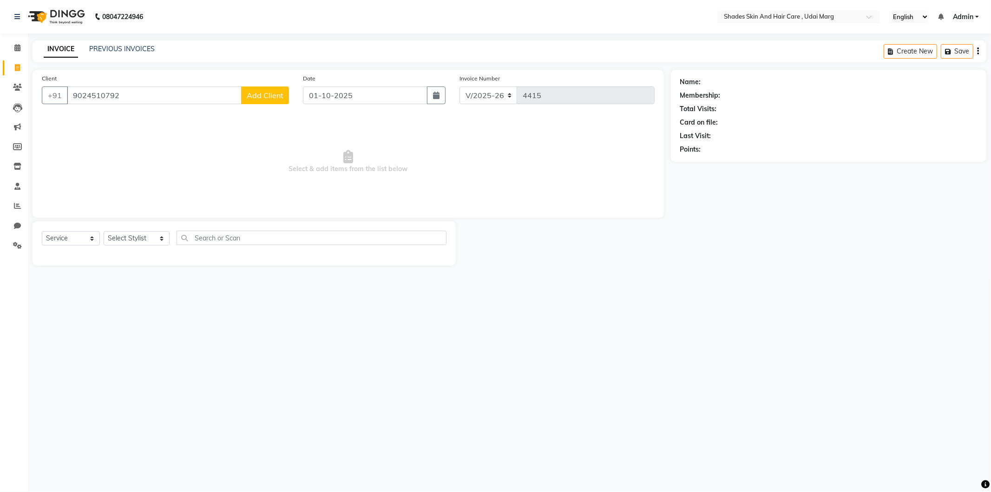
type input "9024510792"
click at [259, 97] on span "Add Client" at bounding box center [265, 95] width 37 height 9
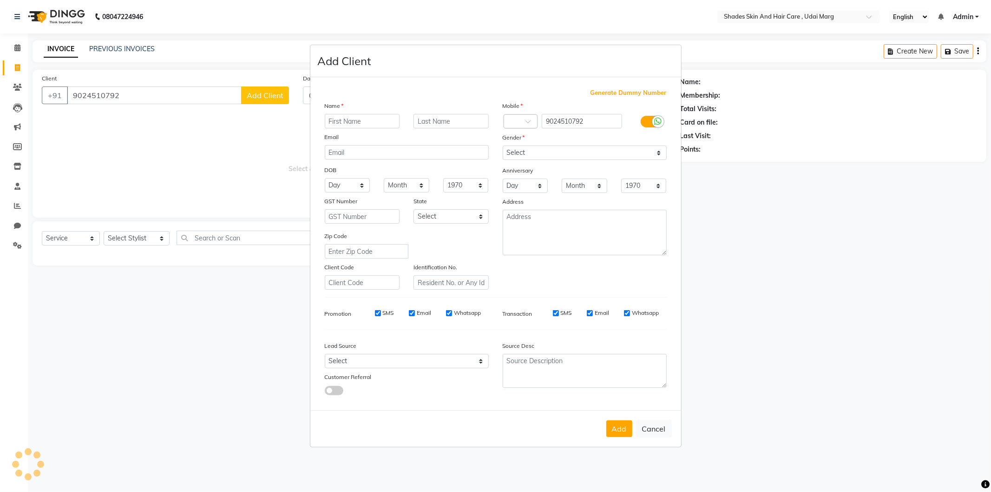
click at [359, 120] on input "text" at bounding box center [362, 121] width 75 height 14
type input "SONAL"
click at [567, 154] on select "Select [DEMOGRAPHIC_DATA] [DEMOGRAPHIC_DATA] Other Prefer Not To Say" at bounding box center [585, 152] width 164 height 14
select select "[DEMOGRAPHIC_DATA]"
click at [503, 145] on select "Select [DEMOGRAPHIC_DATA] [DEMOGRAPHIC_DATA] Other Prefer Not To Say" at bounding box center [585, 152] width 164 height 14
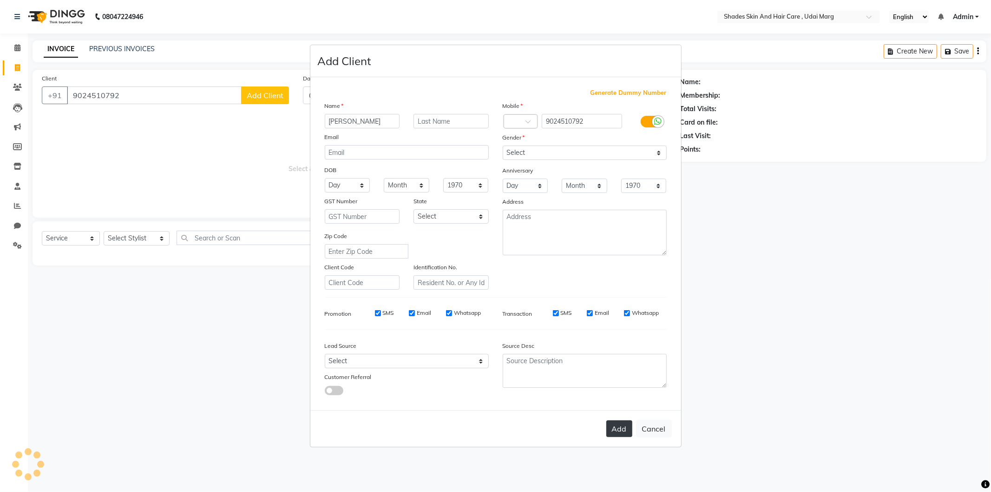
click at [623, 428] on button "Add" at bounding box center [620, 428] width 26 height 17
click at [616, 428] on div "Add Cancel" at bounding box center [496, 428] width 371 height 37
click at [651, 430] on button "Cancel" at bounding box center [654, 429] width 36 height 18
select select
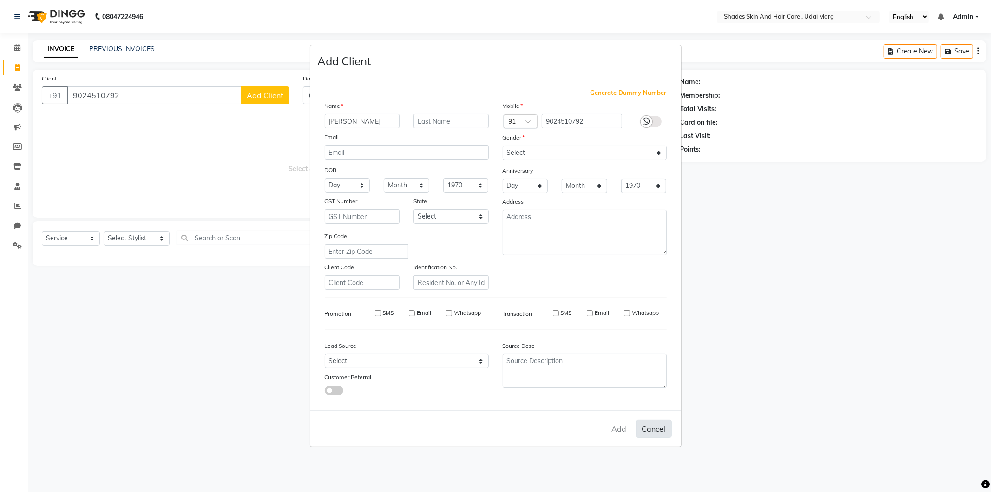
select select
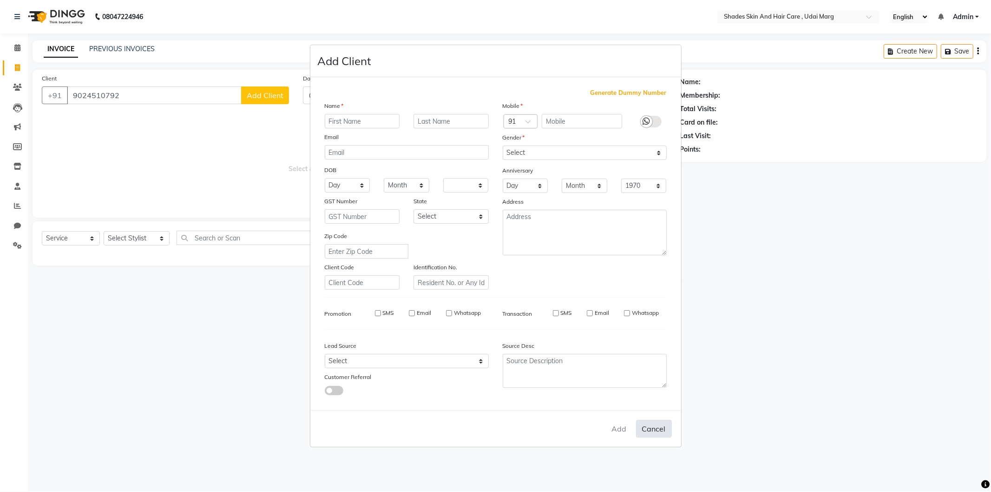
checkbox input "false"
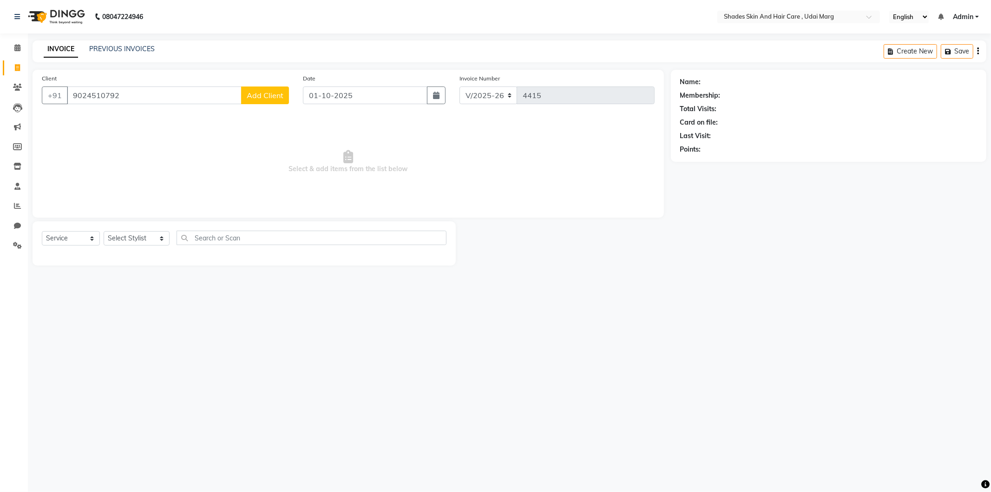
click at [261, 100] on button "Add Client" at bounding box center [265, 95] width 48 height 18
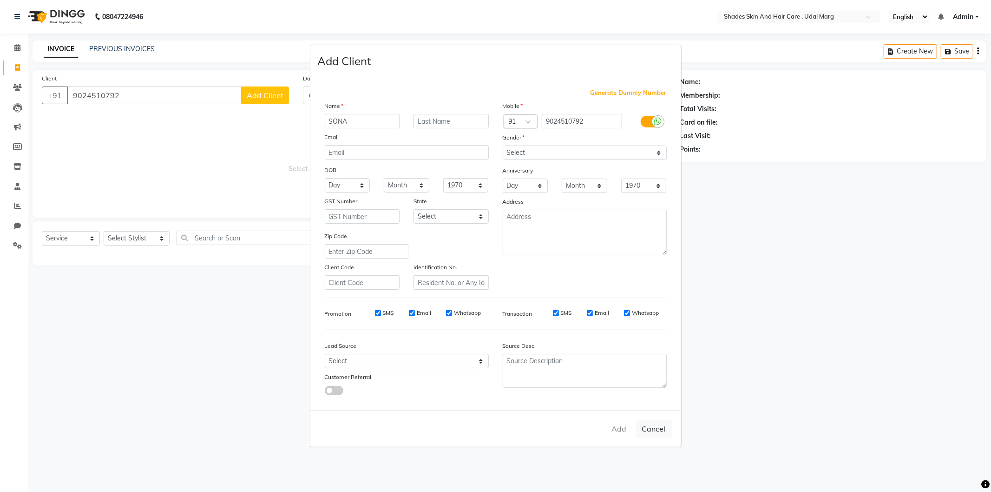
type input "SONA"
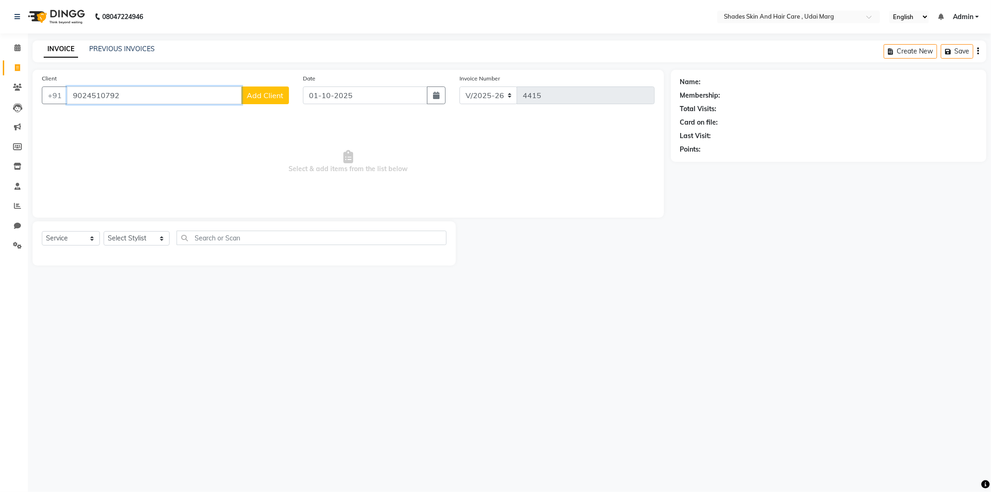
drag, startPoint x: 147, startPoint y: 94, endPoint x: 53, endPoint y: 108, distance: 94.9
click at [53, 108] on div "Client +91 9024510792 Add Client" at bounding box center [165, 92] width 261 height 38
click at [177, 131] on span "Select & add items from the list below" at bounding box center [348, 161] width 613 height 93
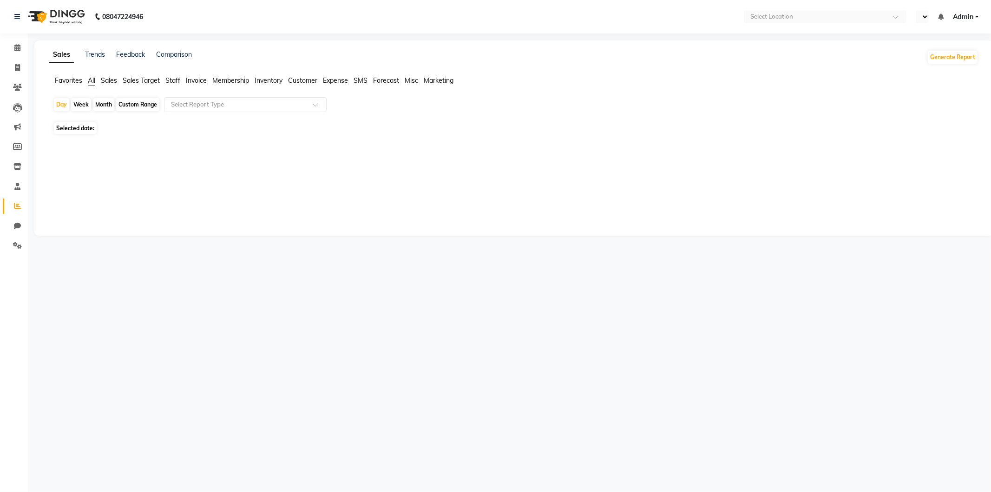
select select "en"
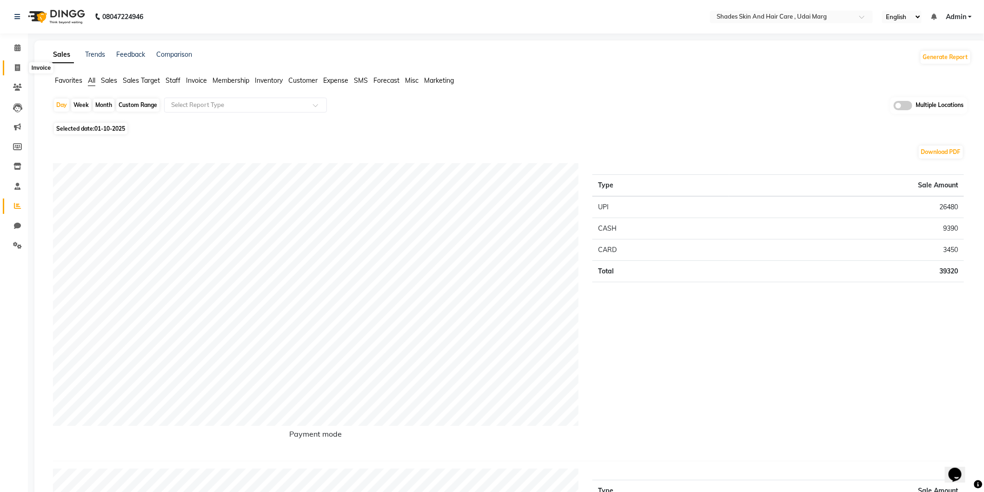
click at [13, 72] on span at bounding box center [17, 68] width 16 height 11
select select "service"
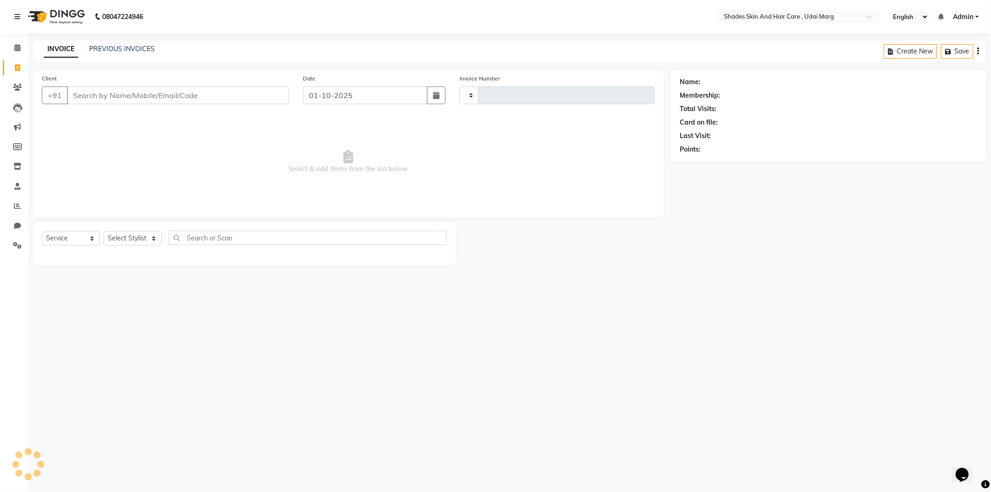
type input "4417"
select select "8022"
click at [125, 46] on link "PREVIOUS INVOICES" at bounding box center [122, 49] width 66 height 8
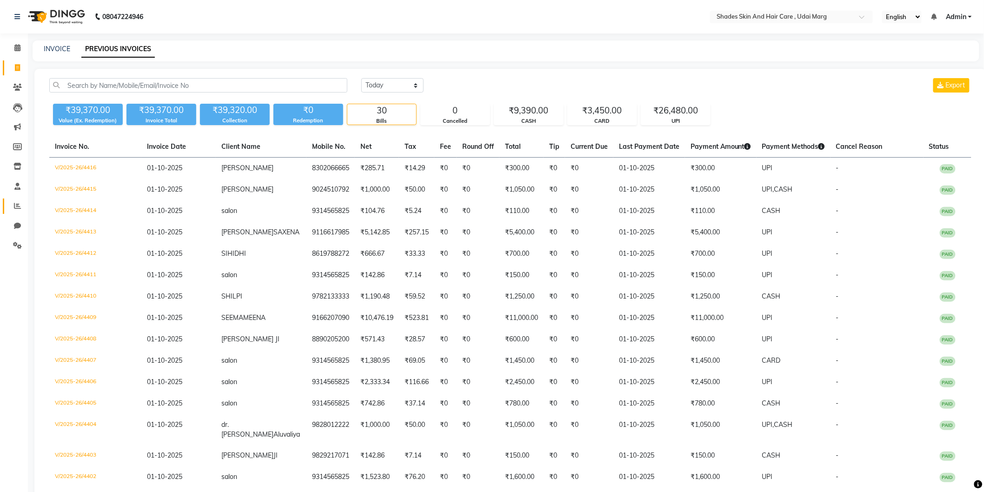
click at [20, 200] on link "Reports" at bounding box center [14, 205] width 22 height 15
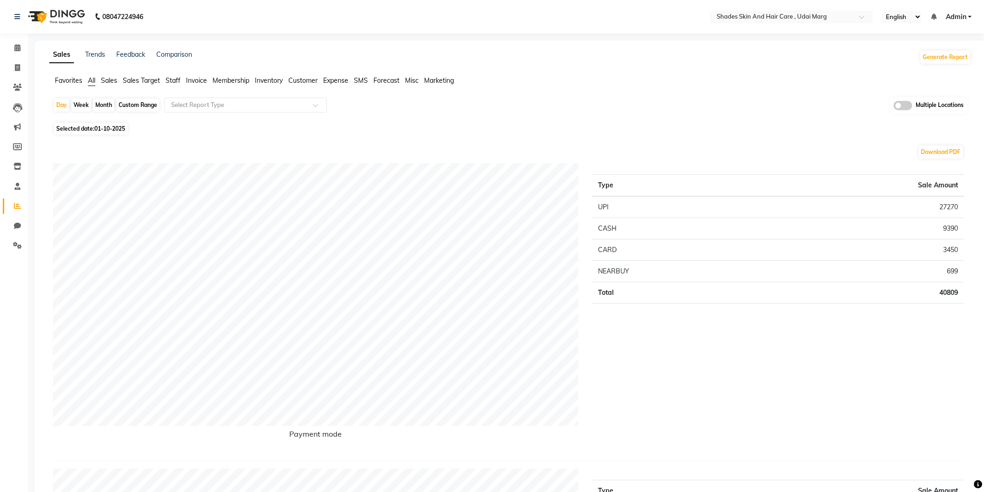
click at [175, 81] on span "Staff" at bounding box center [172, 80] width 15 height 8
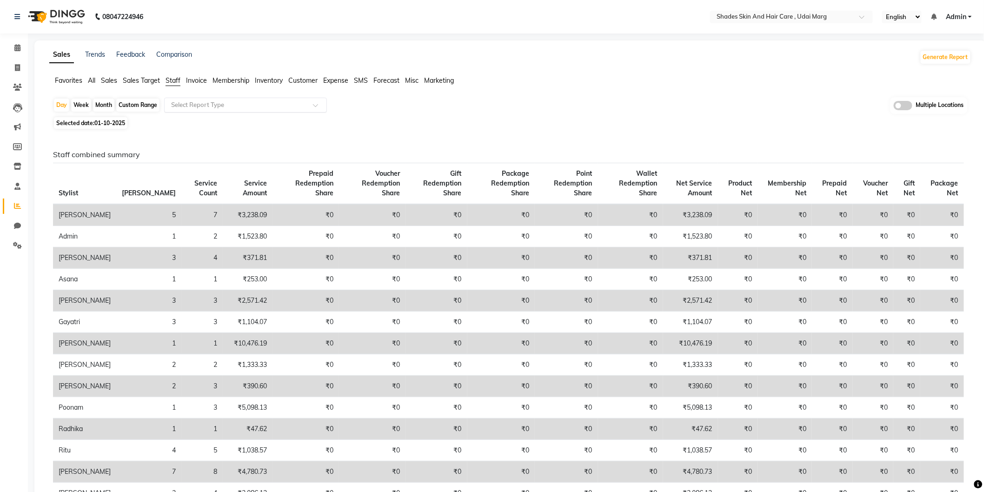
click at [198, 104] on input "text" at bounding box center [236, 104] width 134 height 9
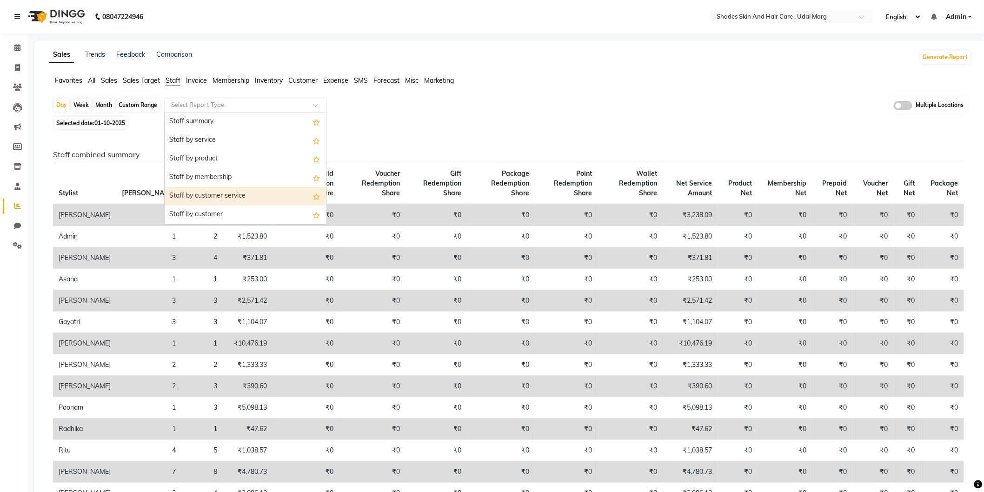
click at [211, 193] on div "Staff by customer service" at bounding box center [246, 196] width 162 height 19
select select "full_report"
select select "csv"
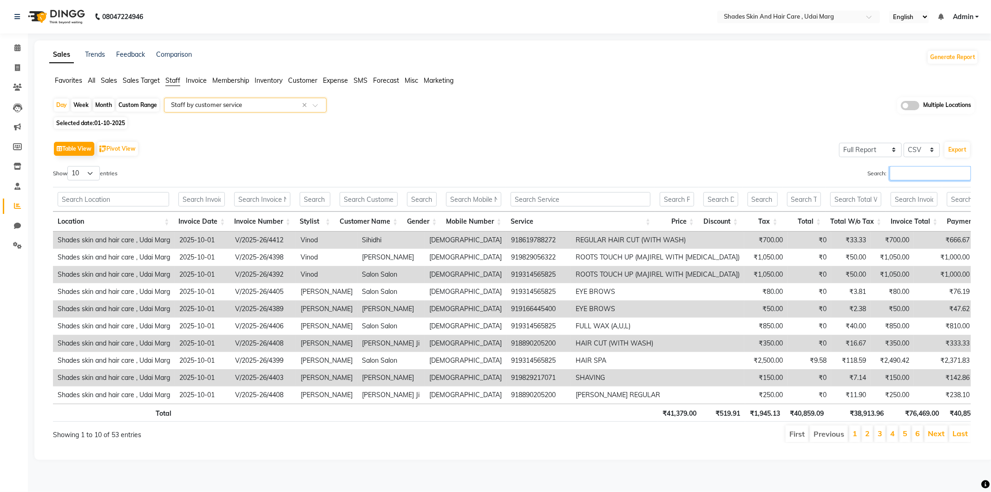
click at [916, 174] on input "Search:" at bounding box center [930, 173] width 81 height 14
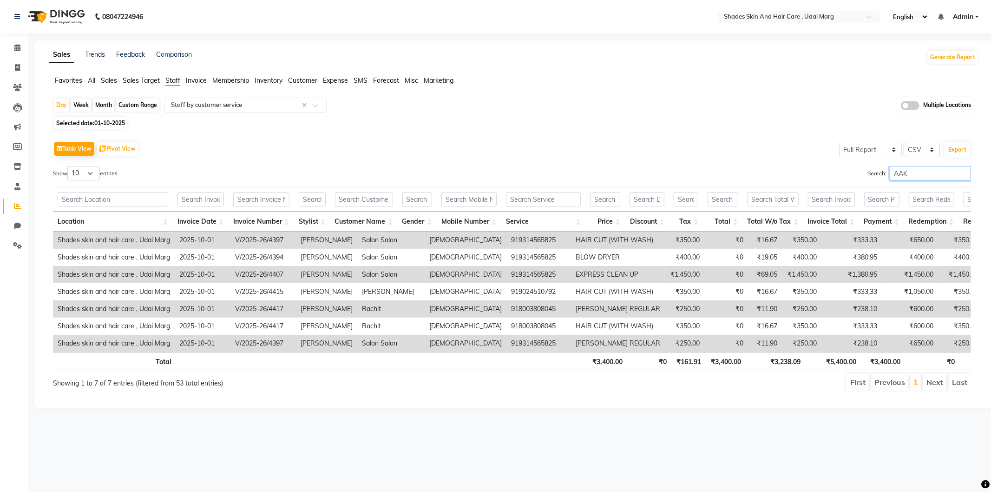
click at [958, 174] on input "AAK" at bounding box center [930, 173] width 81 height 14
type input "A"
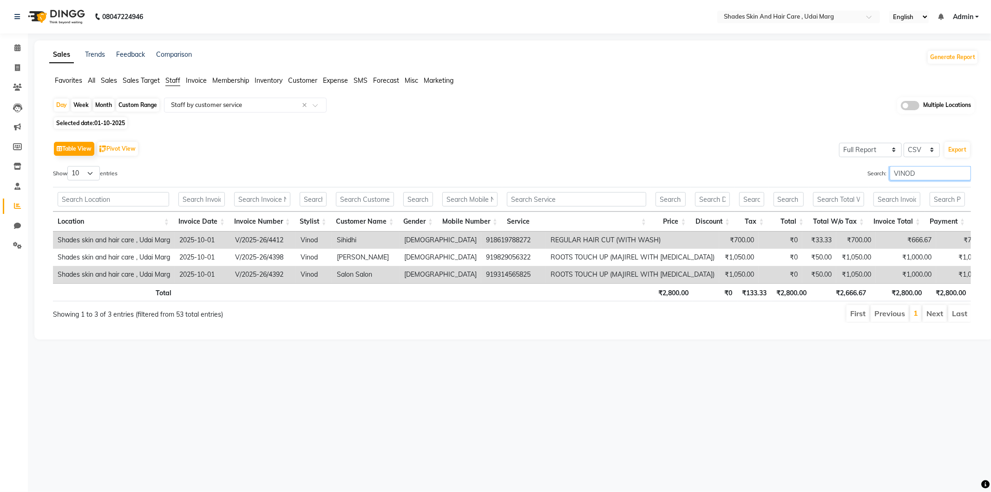
type input "VINOD"
click at [106, 121] on span "01-10-2025" at bounding box center [109, 122] width 31 height 7
select select "10"
select select "2025"
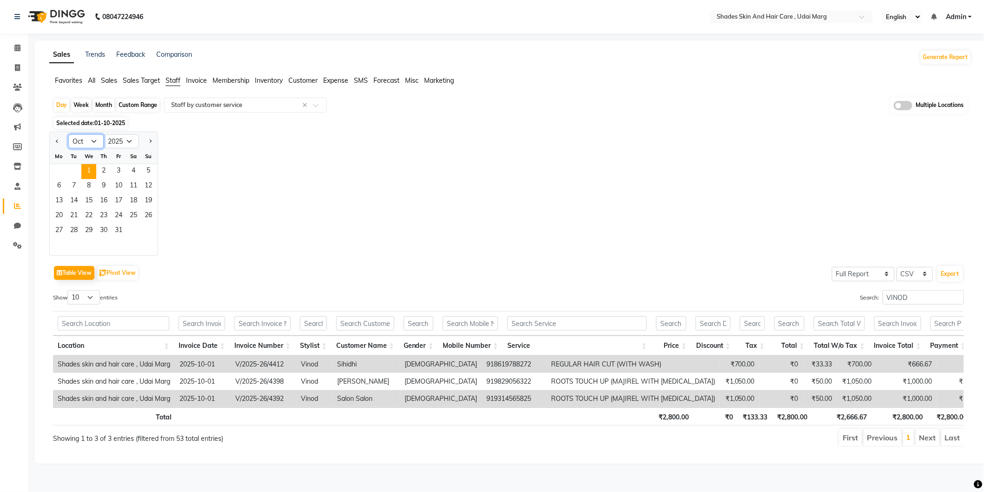
click at [89, 141] on select "Jan Feb Mar Apr May Jun [DATE] Aug Sep Oct Nov Dec" at bounding box center [85, 141] width 35 height 14
select select "9"
click at [68, 134] on select "Jan Feb Mar Apr May Jun [DATE] Aug Sep Oct Nov Dec" at bounding box center [85, 141] width 35 height 14
click at [77, 228] on span "30" at bounding box center [73, 231] width 15 height 15
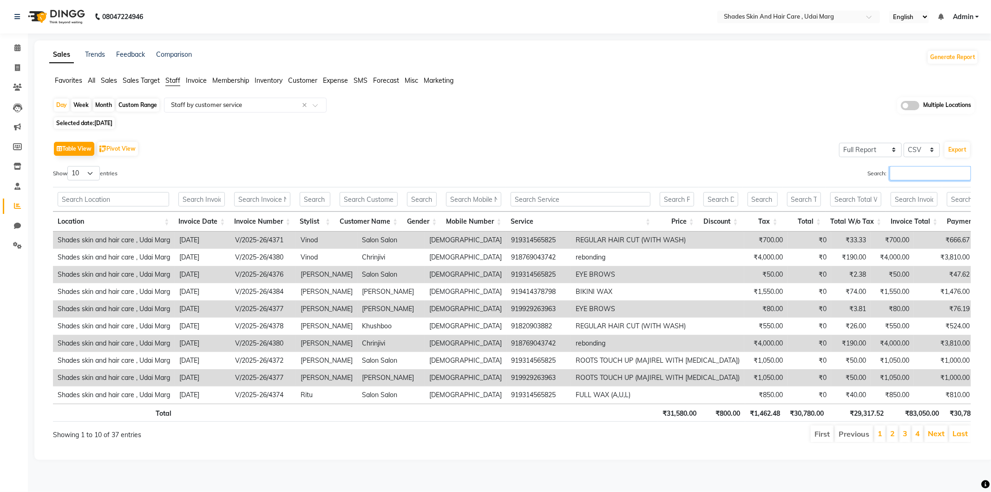
click at [907, 169] on input "Search:" at bounding box center [930, 173] width 81 height 14
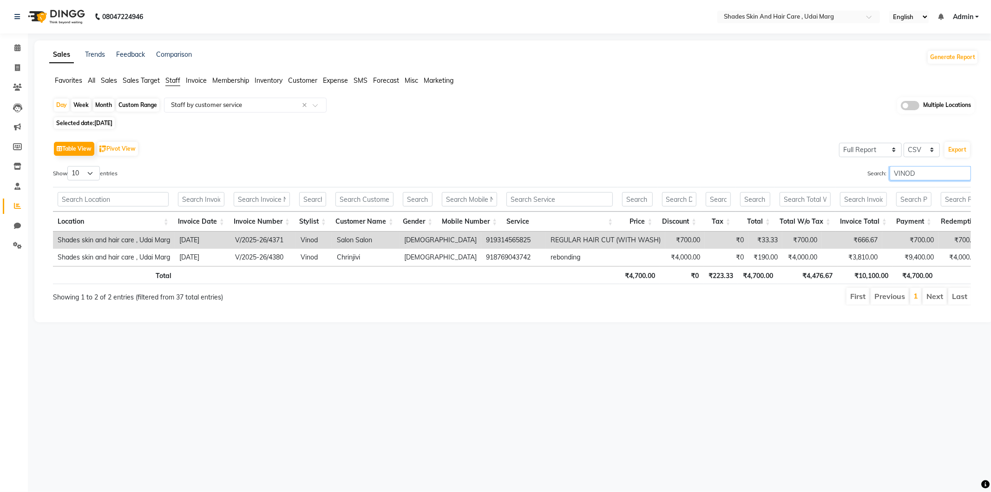
type input "VINOD"
click at [113, 202] on input "text" at bounding box center [113, 199] width 111 height 14
click at [108, 121] on span "[DATE]" at bounding box center [103, 122] width 18 height 7
select select "9"
select select "2025"
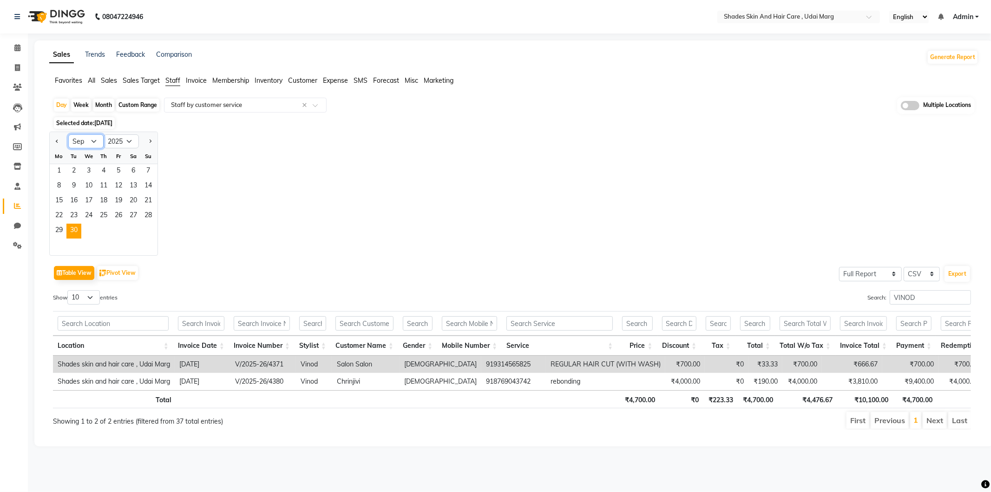
click at [98, 143] on select "Jan Feb Mar Apr May Jun [DATE] Aug Sep Oct Nov Dec" at bounding box center [85, 141] width 35 height 14
select select "10"
click at [68, 134] on select "Jan Feb Mar Apr May Jun [DATE] Aug Sep Oct Nov Dec" at bounding box center [85, 141] width 35 height 14
click at [92, 168] on span "1" at bounding box center [88, 171] width 15 height 15
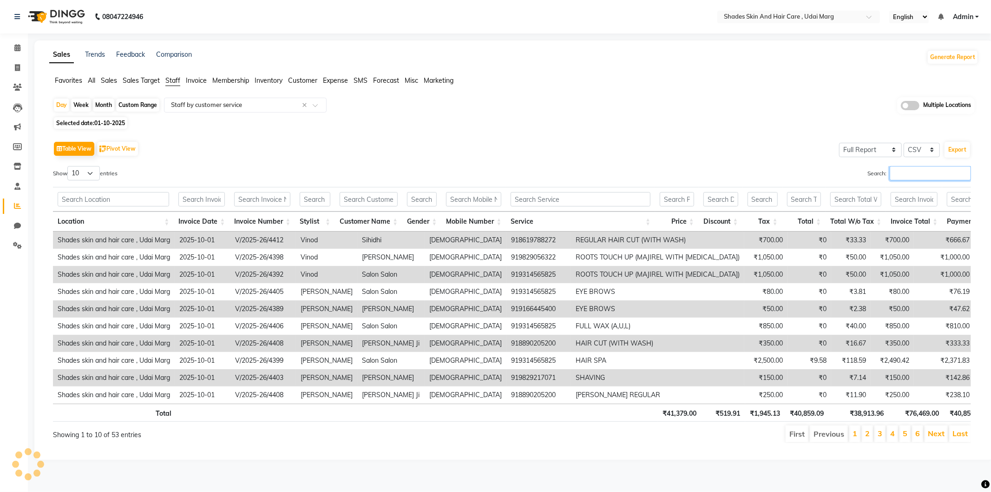
click at [908, 180] on input "Search:" at bounding box center [930, 173] width 81 height 14
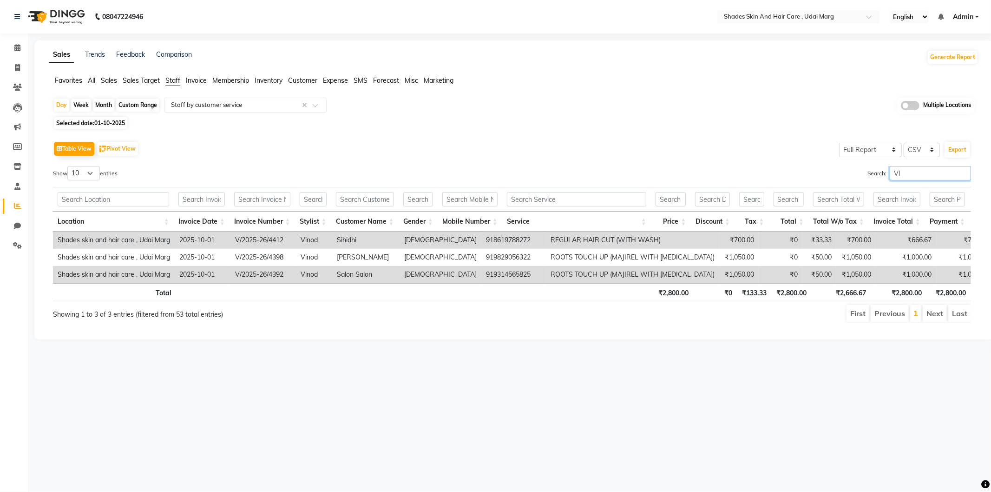
type input "V"
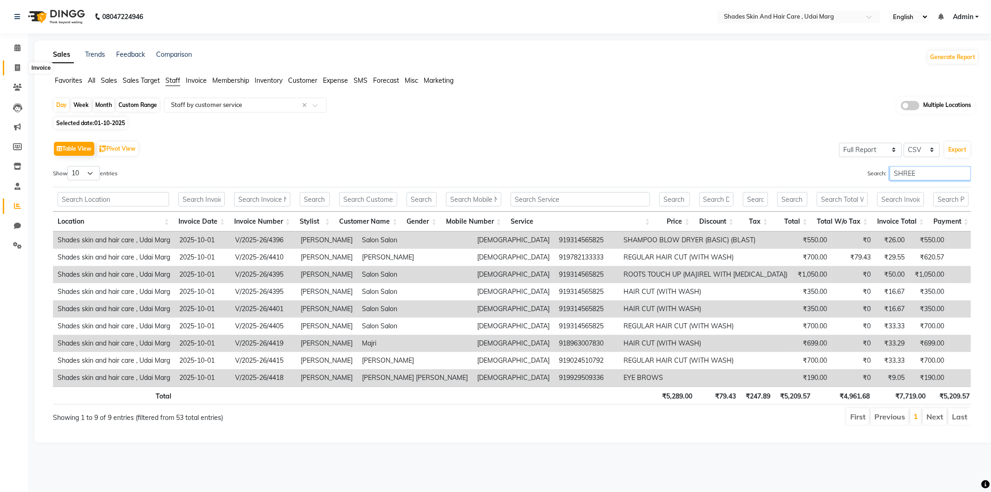
type input "SHREE"
click at [16, 70] on icon at bounding box center [17, 67] width 5 height 7
select select "service"
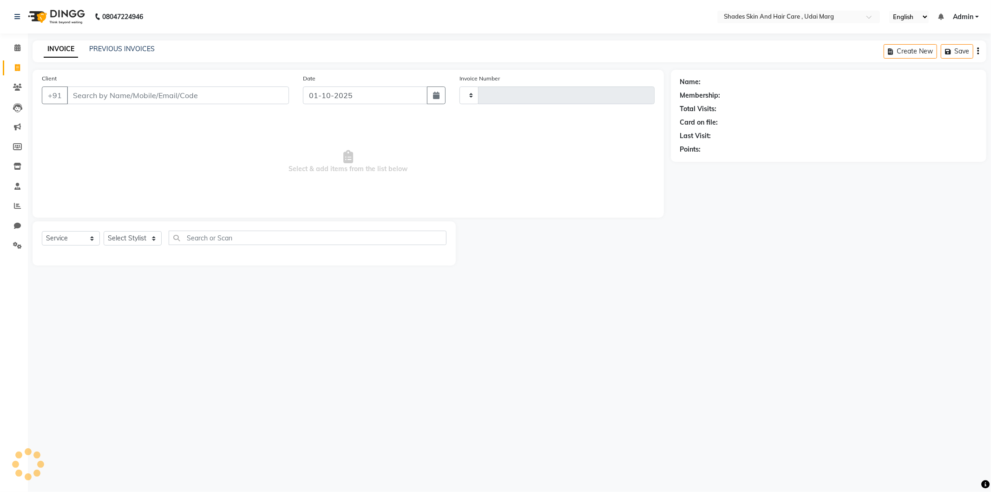
type input "4420"
select select "8022"
click at [177, 98] on input "Client" at bounding box center [178, 95] width 222 height 18
click at [132, 239] on select "Select Stylist [PERSON_NAME] ADMIN [PERSON_NAME] [PERSON_NAME] GAYATRI [PERSON_…" at bounding box center [137, 238] width 66 height 14
select select "74306"
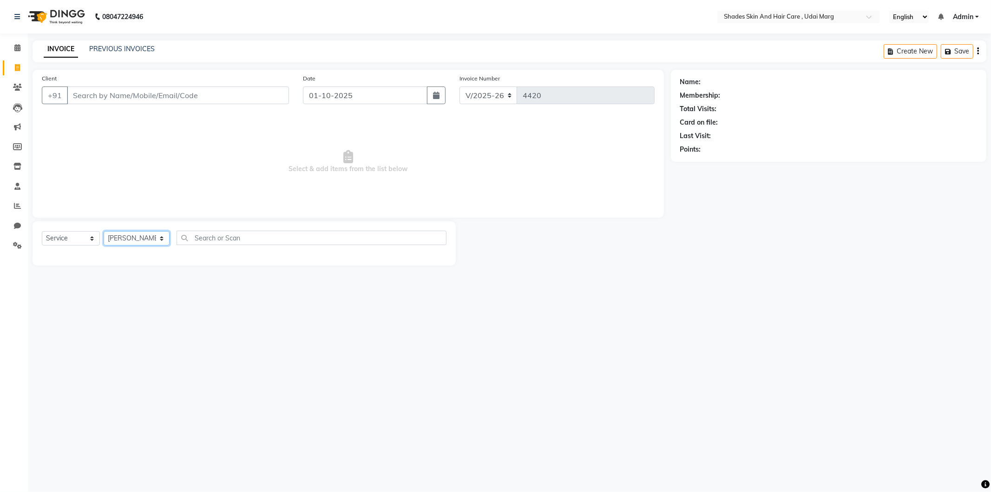
click at [104, 231] on select "Select Stylist [PERSON_NAME] ADMIN [PERSON_NAME] [PERSON_NAME] GAYATRI [PERSON_…" at bounding box center [137, 238] width 66 height 14
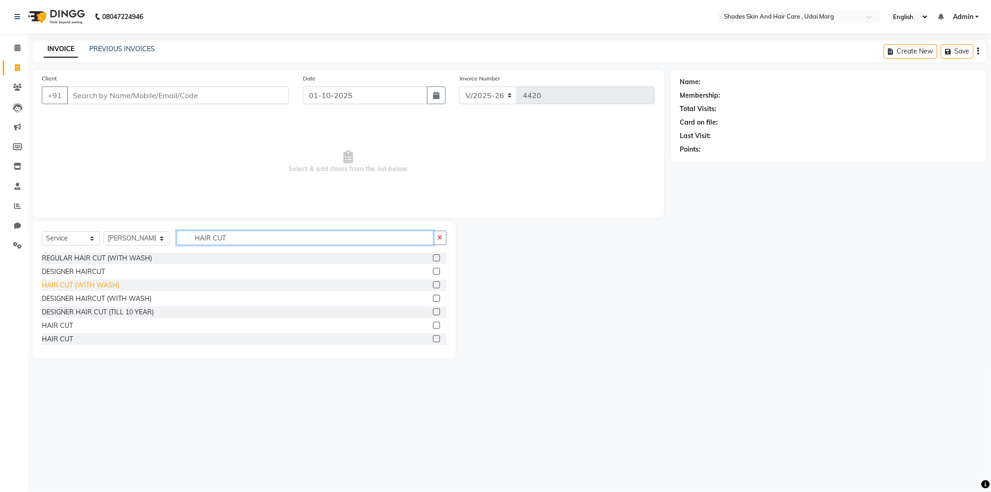
type input "HAIR CUT"
click at [89, 284] on div "HAIR CUT (WITH WASH)" at bounding box center [81, 285] width 78 height 10
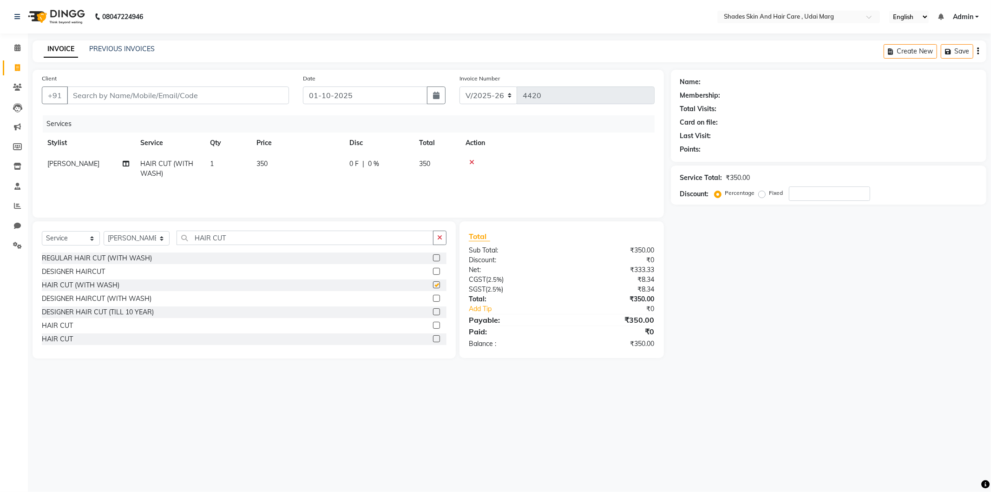
checkbox input "false"
click at [248, 234] on input "HAIR CUT" at bounding box center [305, 238] width 257 height 14
type input "H"
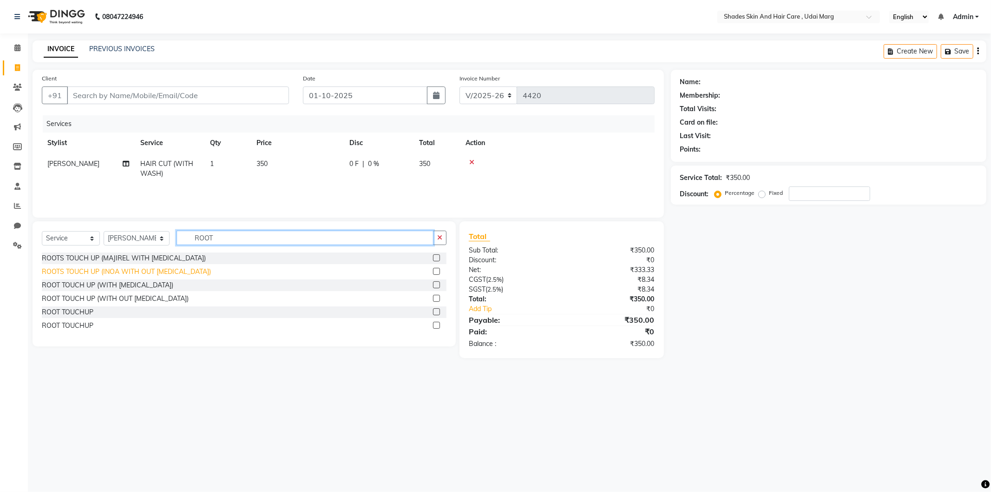
type input "ROOT"
click at [178, 269] on div "ROOTS TOUCH UP (INOA WITH OUT [MEDICAL_DATA])" at bounding box center [126, 272] width 169 height 10
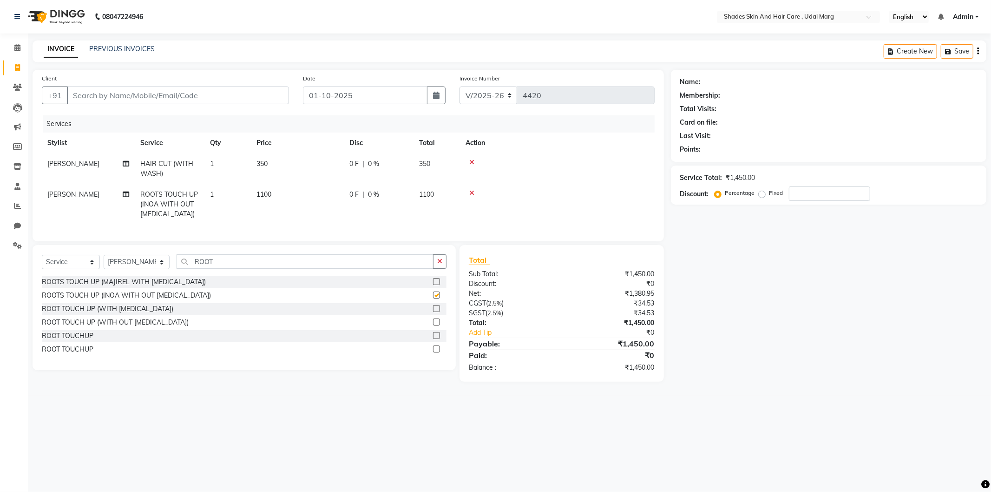
checkbox input "false"
click at [271, 197] on span "1100" at bounding box center [264, 194] width 15 height 8
select select "74306"
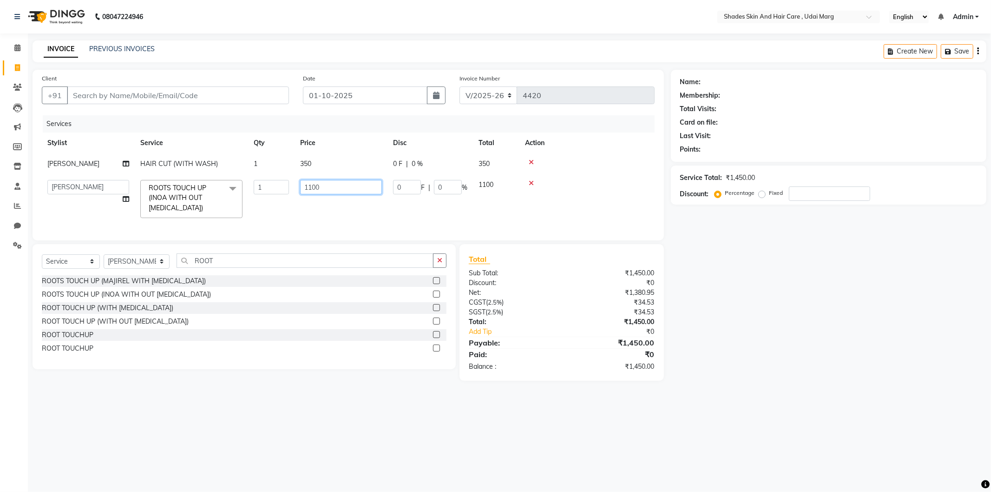
click at [333, 187] on input "1100" at bounding box center [341, 187] width 82 height 14
type input "1"
type input "1050"
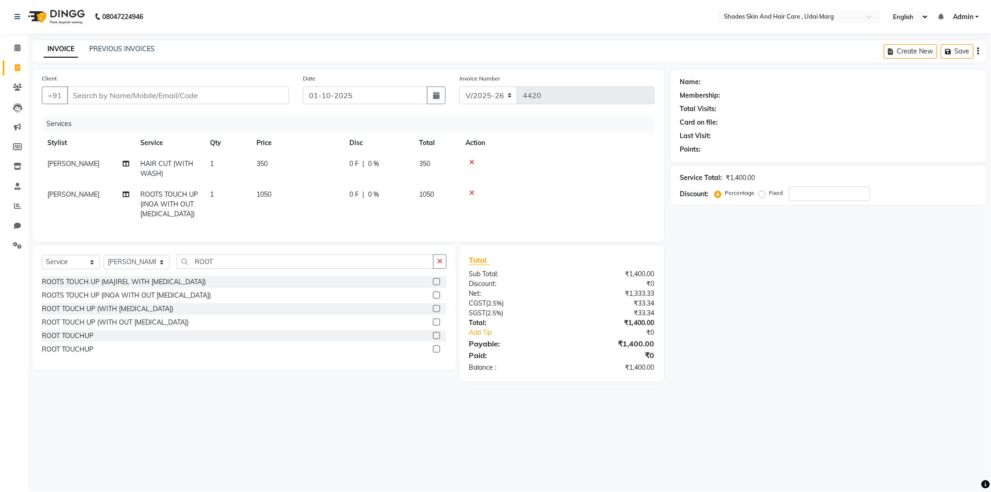
click at [318, 164] on td "350" at bounding box center [297, 168] width 93 height 31
select select "74306"
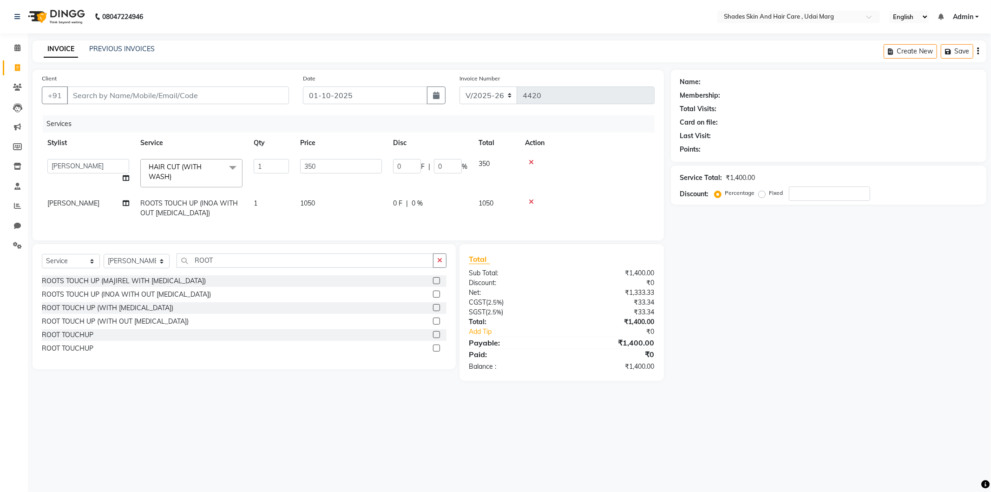
click at [746, 304] on div "Name: Membership: Total Visits: Card on file: Last Visit: Points: Service Total…" at bounding box center [832, 225] width 323 height 311
click at [247, 98] on input "Client" at bounding box center [178, 95] width 222 height 18
type input "9"
type input "0"
type input "9919085956"
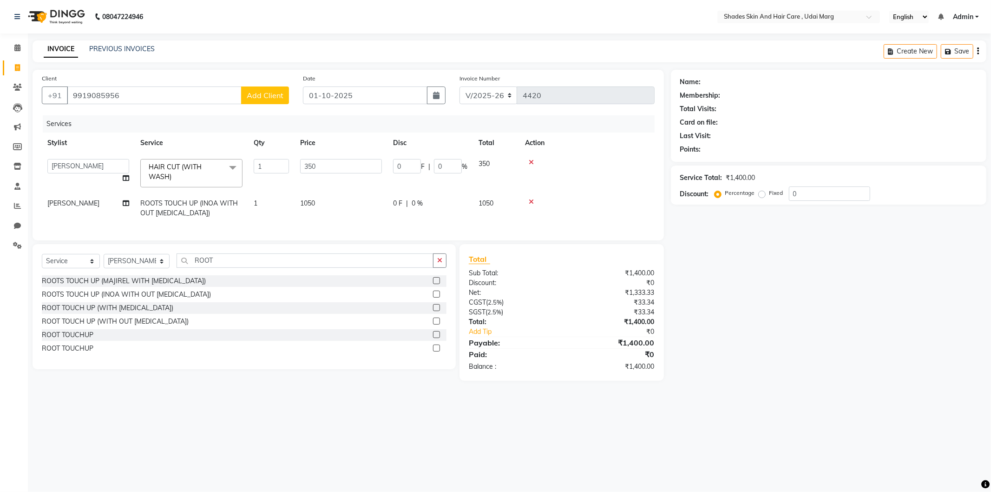
click at [257, 96] on span "Add Client" at bounding box center [265, 95] width 37 height 9
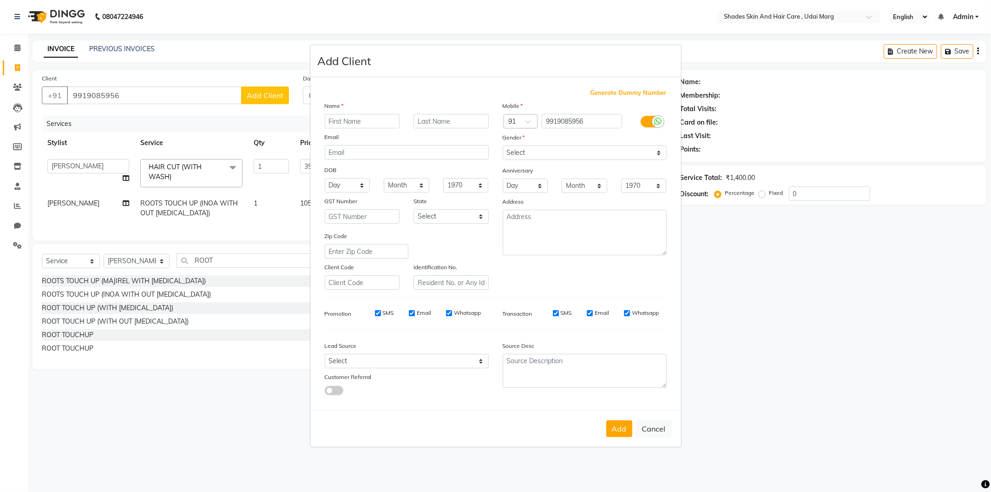
click at [353, 120] on input "text" at bounding box center [362, 121] width 75 height 14
type input "HEERA NANAD"
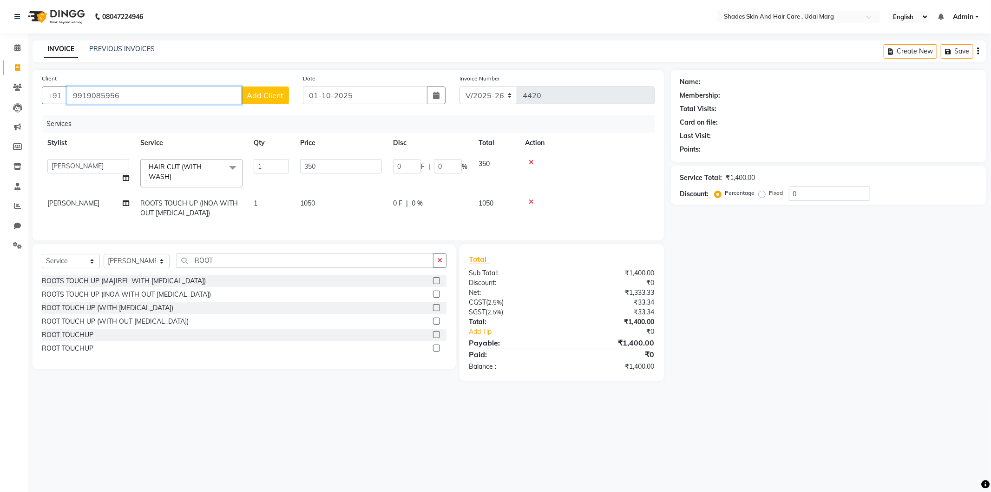
click at [190, 94] on input "9919085956" at bounding box center [154, 95] width 175 height 18
type input "9"
type input "9819085956"
click at [268, 91] on span "Add Client" at bounding box center [265, 95] width 37 height 9
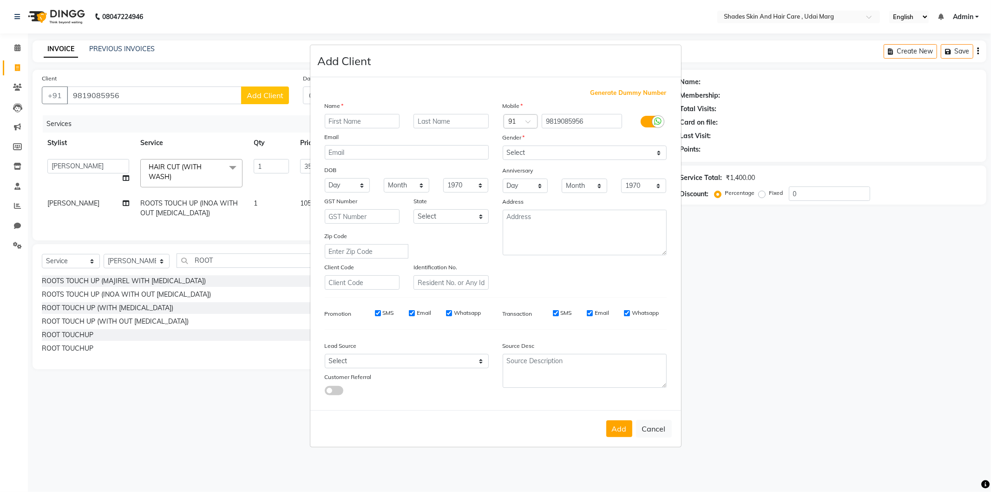
click at [340, 118] on input "text" at bounding box center [362, 121] width 75 height 14
type input "[PERSON_NAME]"
click at [530, 156] on select "Select Male Female Other Prefer Not To Say" at bounding box center [585, 152] width 164 height 14
select select "female"
click at [503, 145] on select "Select Male Female Other Prefer Not To Say" at bounding box center [585, 152] width 164 height 14
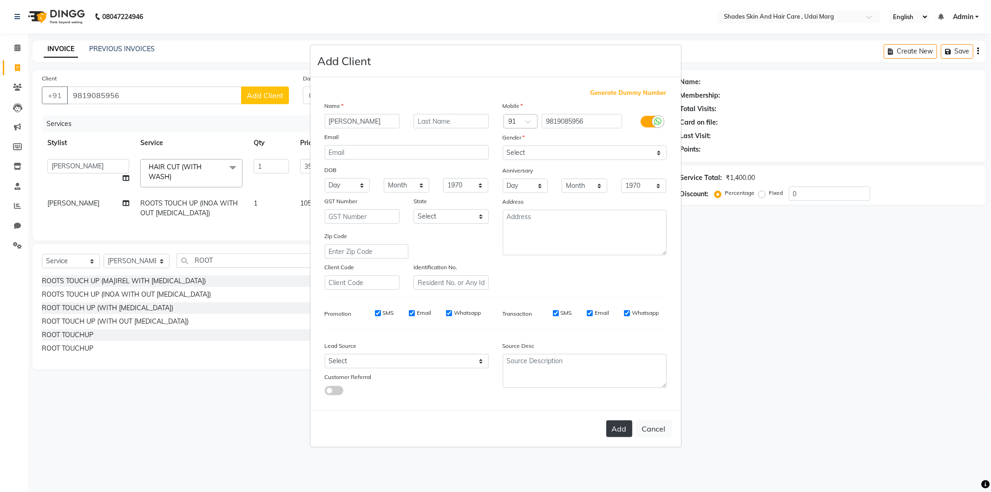
click at [619, 433] on button "Add" at bounding box center [620, 428] width 26 height 17
select select
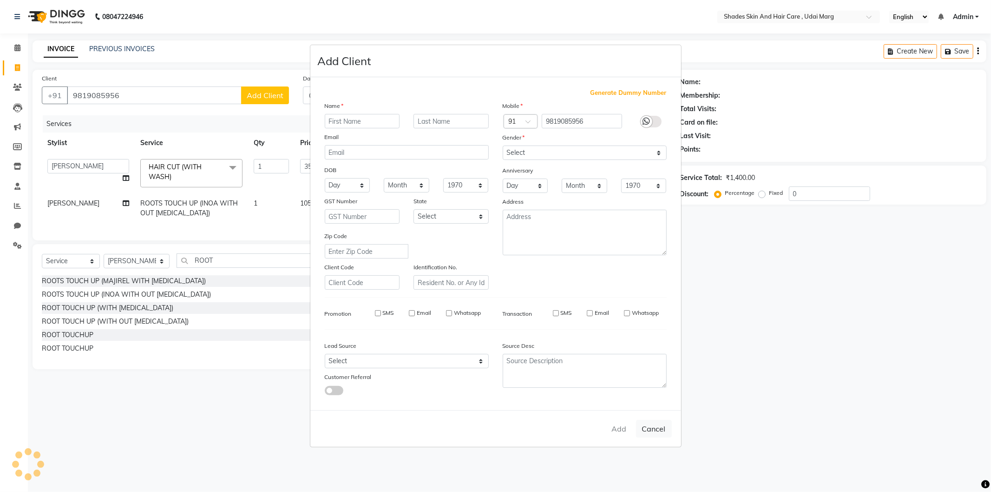
select select
checkbox input "false"
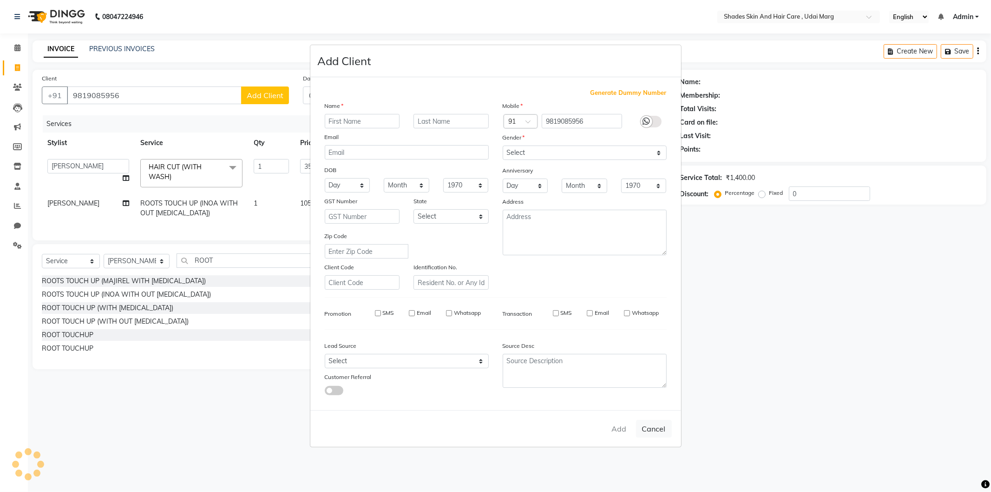
checkbox input "false"
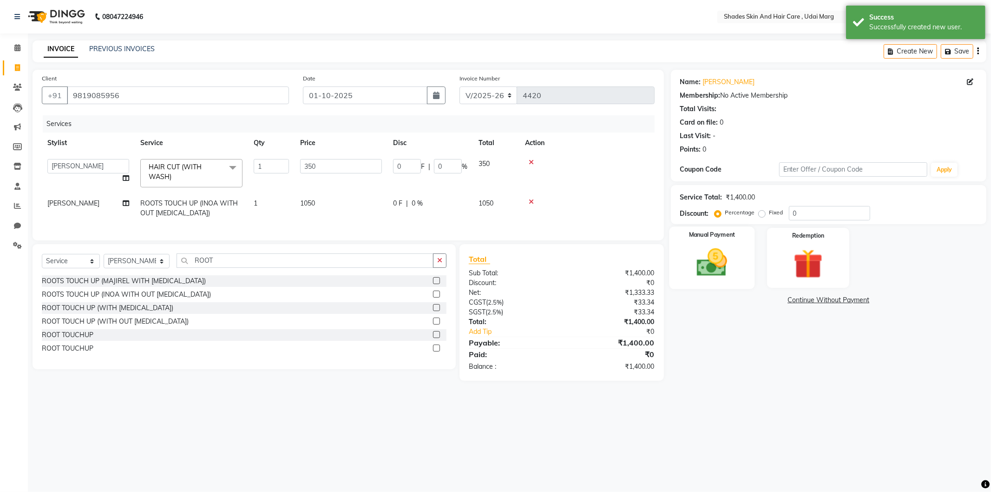
click at [718, 247] on img at bounding box center [712, 262] width 50 height 35
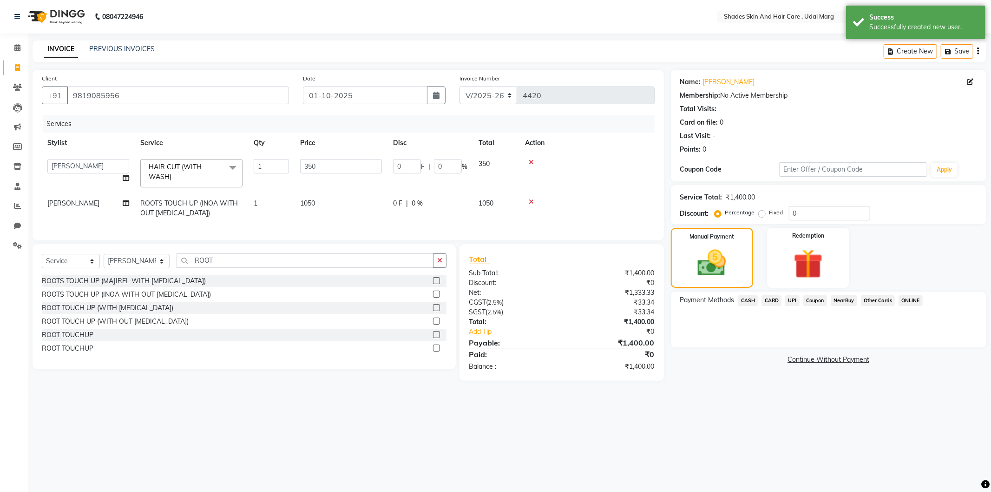
click at [792, 299] on span "UPI" at bounding box center [793, 300] width 14 height 11
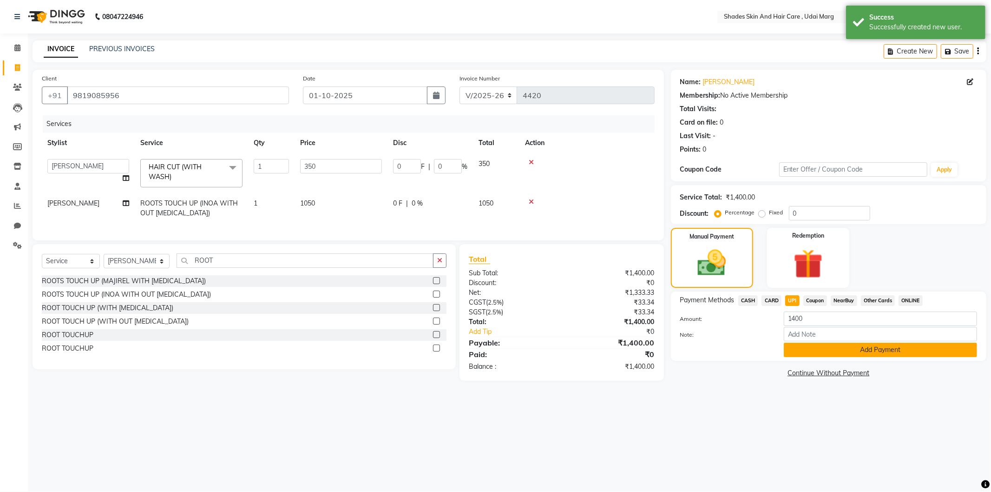
click at [861, 351] on button "Add Payment" at bounding box center [880, 350] width 193 height 14
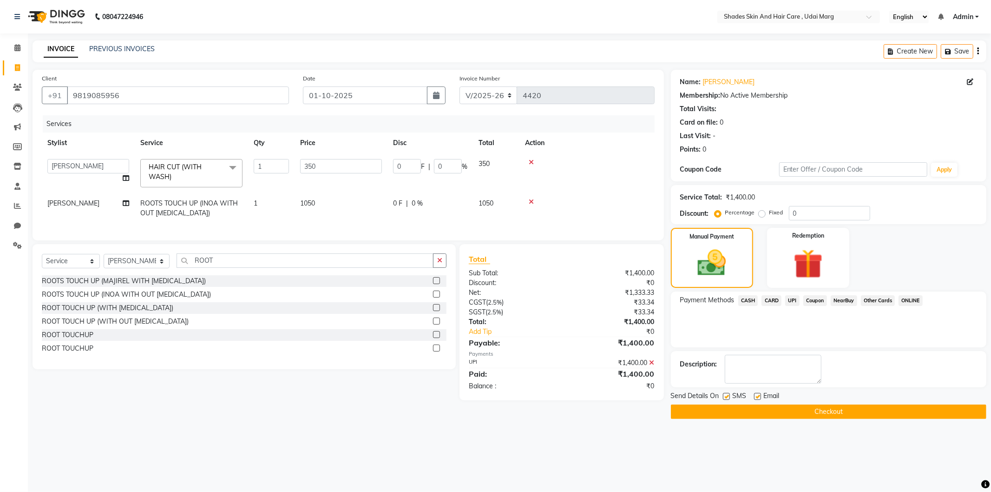
click at [831, 410] on button "Checkout" at bounding box center [829, 411] width 316 height 14
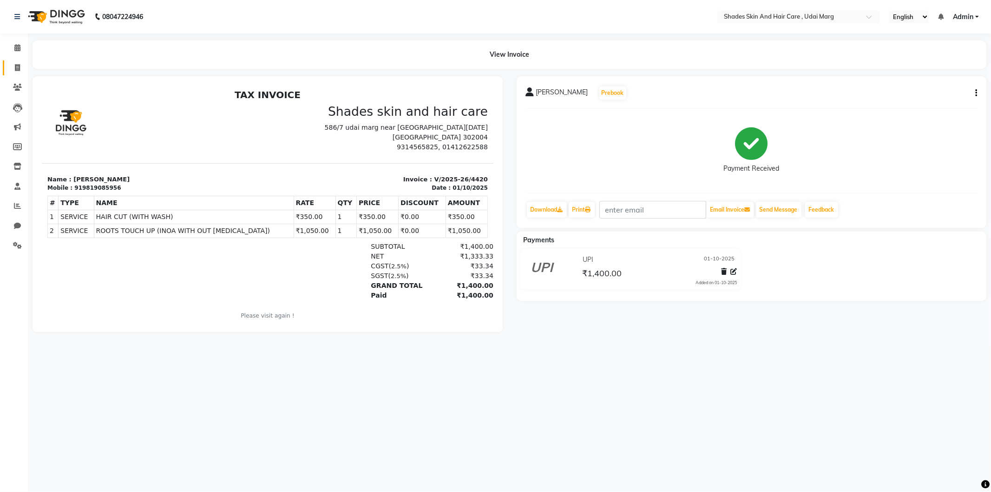
click at [17, 62] on link "Invoice" at bounding box center [14, 67] width 22 height 15
select select "service"
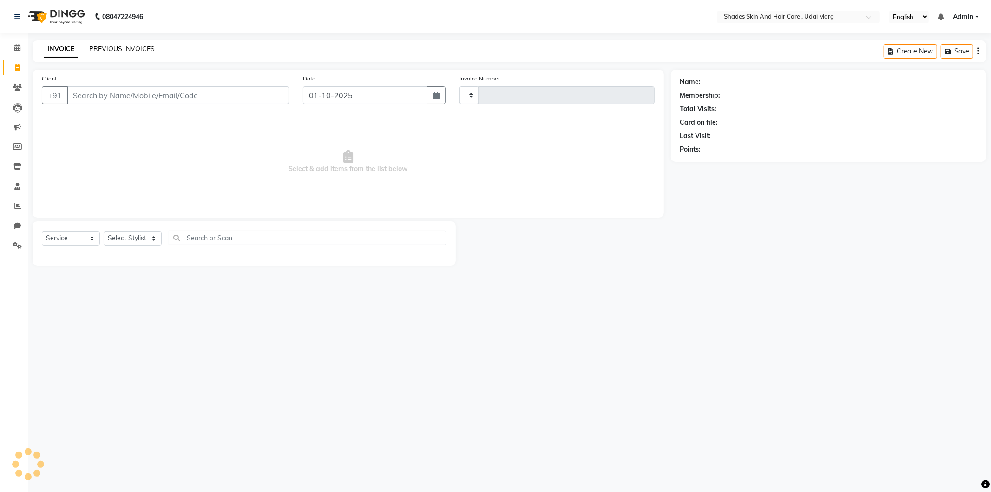
click at [119, 50] on link "PREVIOUS INVOICES" at bounding box center [122, 49] width 66 height 8
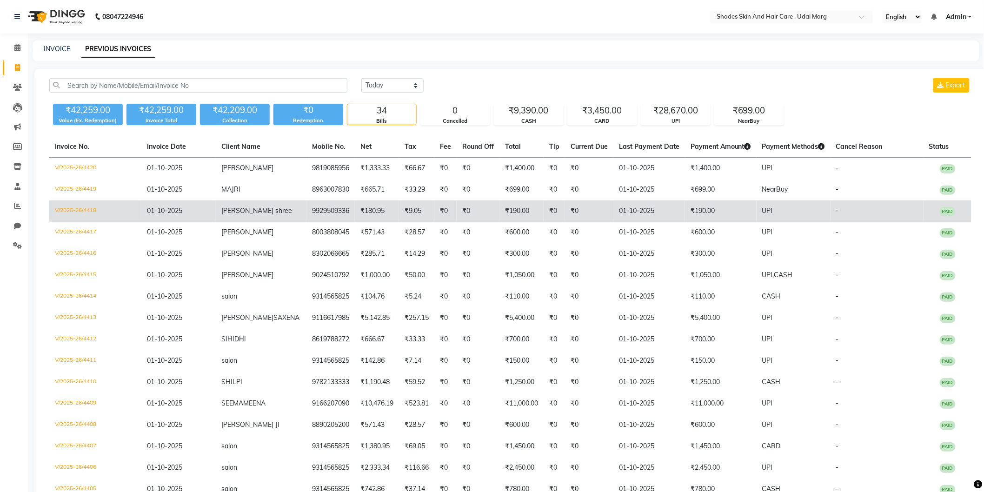
click at [355, 212] on td "₹180.95" at bounding box center [377, 210] width 44 height 21
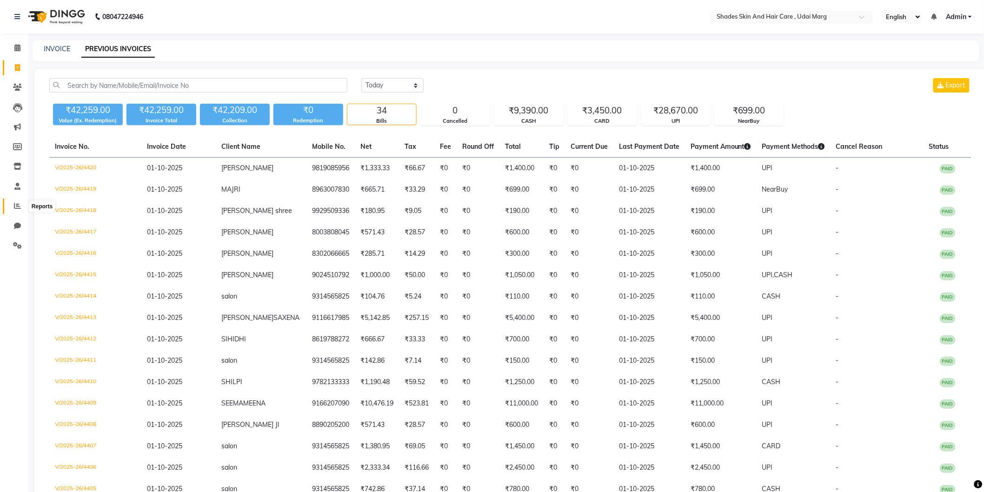
click at [16, 207] on icon at bounding box center [17, 205] width 7 height 7
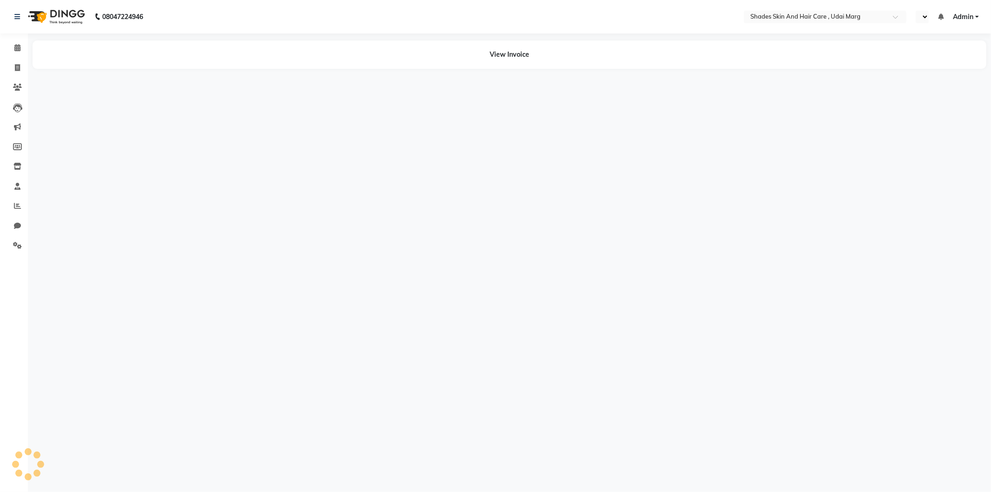
select select "en"
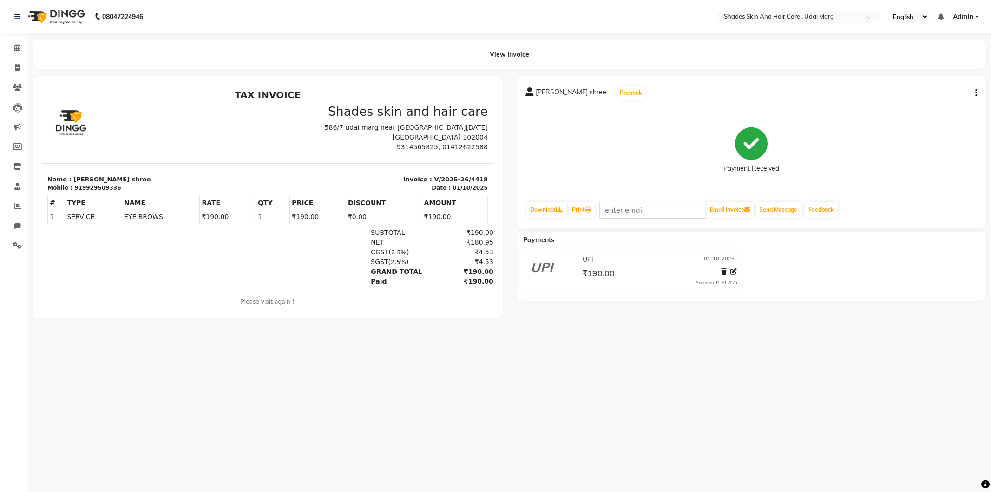
click at [977, 93] on icon "button" at bounding box center [977, 93] width 2 height 0
click at [922, 105] on div "Edit Invoice" at bounding box center [931, 105] width 64 height 12
select select "service"
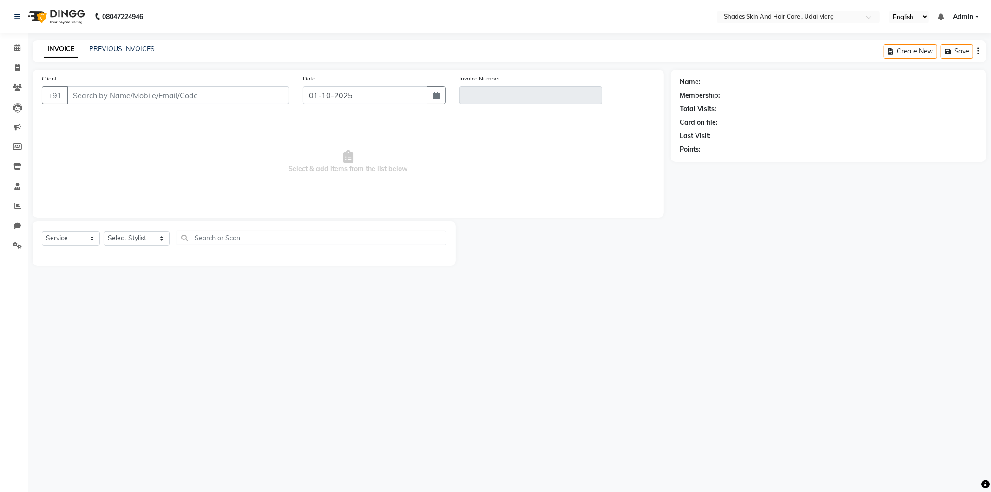
type input "9929509336"
type input "V/2025-26/4418"
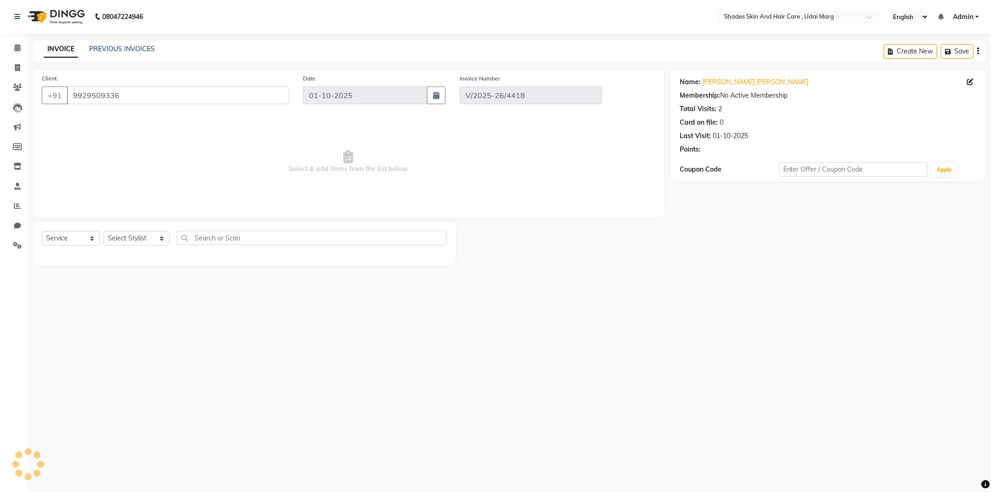
select select "select"
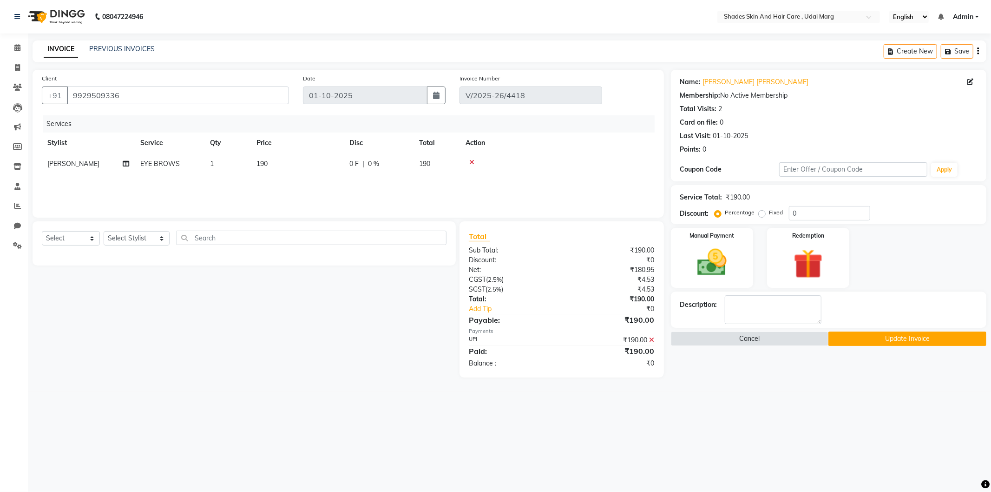
click at [919, 339] on button "Update Invoice" at bounding box center [908, 338] width 158 height 14
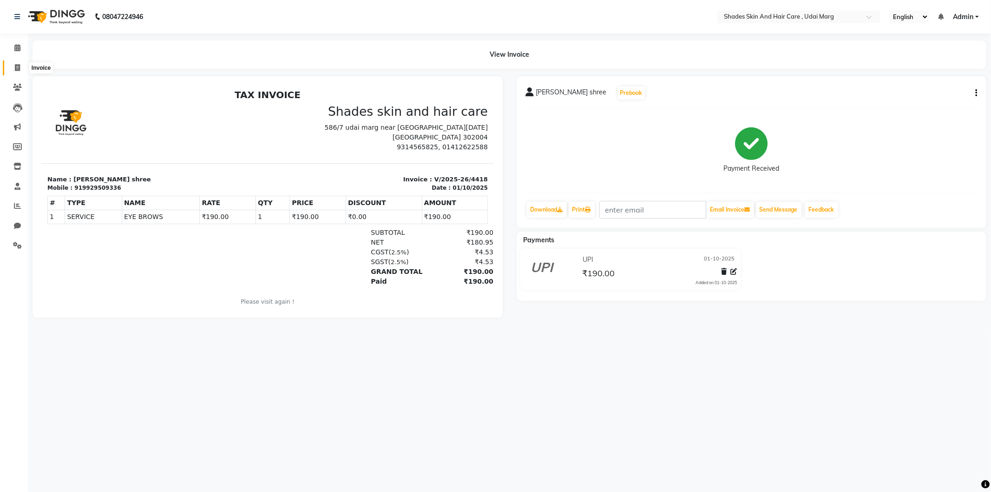
click at [19, 66] on icon at bounding box center [17, 67] width 5 height 7
select select "8022"
select select "service"
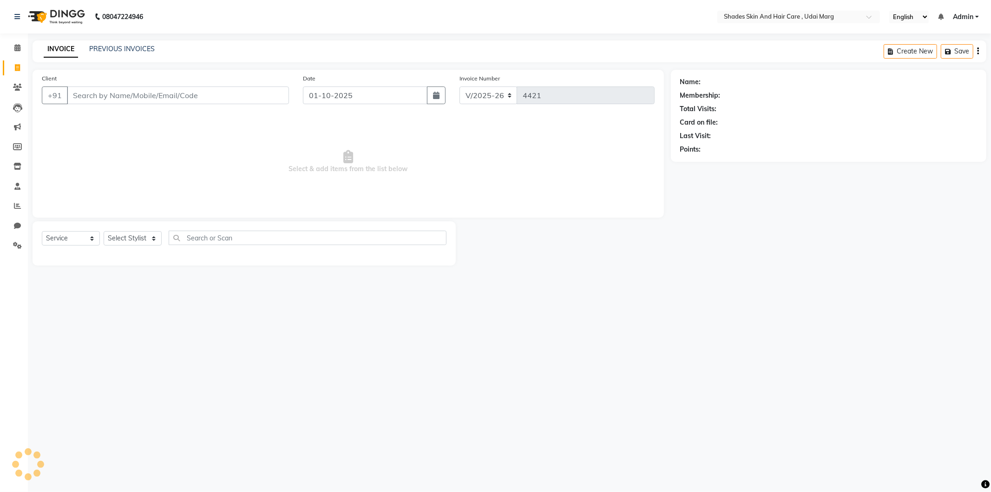
click at [135, 88] on input "Client" at bounding box center [178, 95] width 222 height 18
type input "9314565825"
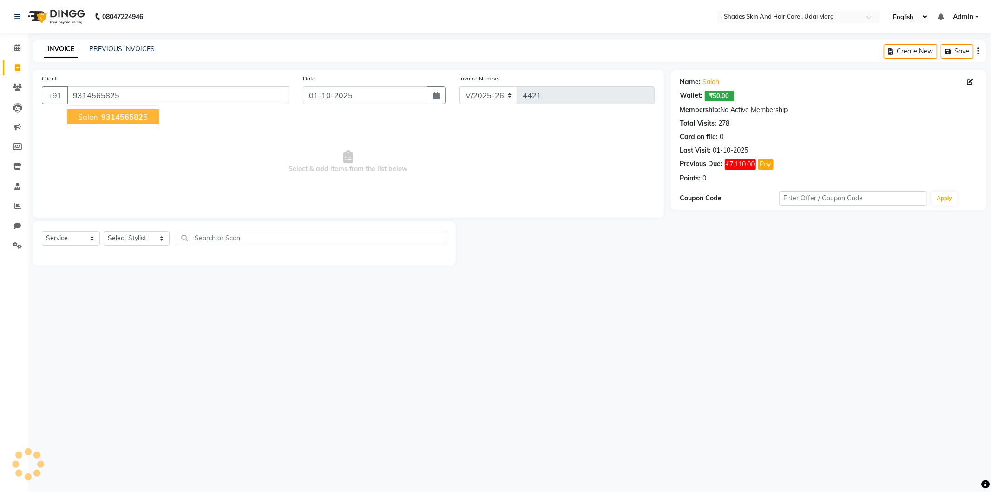
click at [121, 116] on span "931456582" at bounding box center [122, 116] width 42 height 9
click at [139, 242] on select "Select Stylist [PERSON_NAME] ADMIN [PERSON_NAME] [PERSON_NAME] GAYATRI [PERSON_…" at bounding box center [137, 238] width 66 height 14
select select "74318"
click at [104, 231] on select "Select Stylist [PERSON_NAME] ADMIN [PERSON_NAME] [PERSON_NAME] GAYATRI [PERSON_…" at bounding box center [137, 238] width 66 height 14
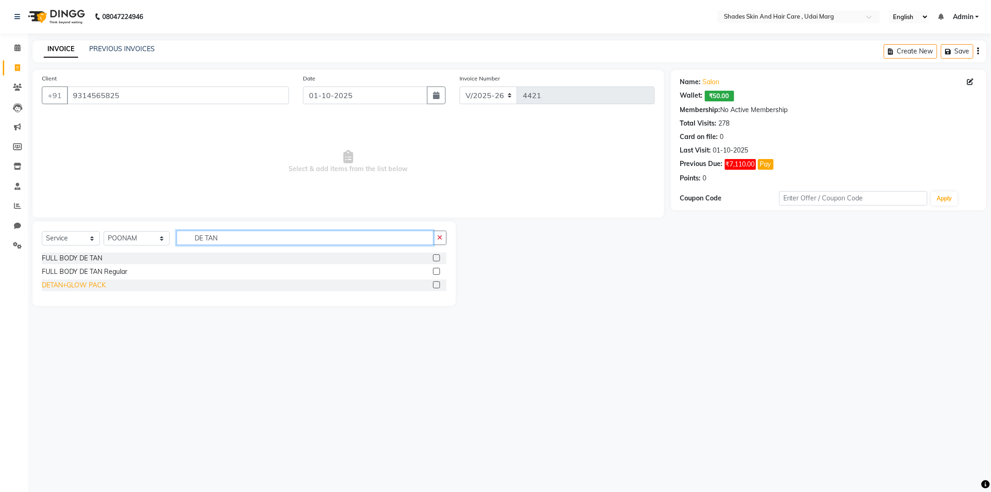
type input "DE TAN"
click at [78, 286] on div "DETAN+GLOW PACK" at bounding box center [74, 285] width 64 height 10
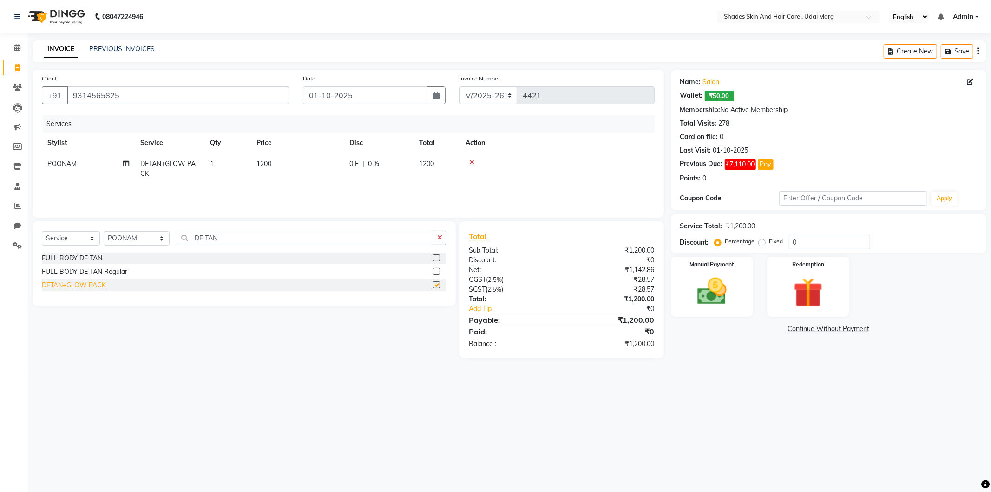
checkbox input "false"
click at [271, 164] on span "1200" at bounding box center [264, 163] width 15 height 8
select select "74318"
click at [338, 163] on input "1200" at bounding box center [341, 166] width 82 height 14
type input "1"
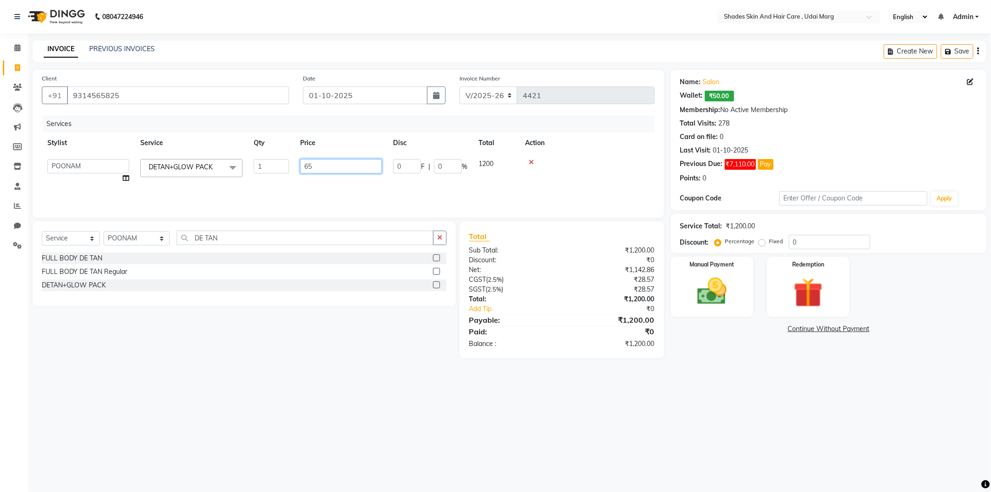
type input "650"
click at [704, 291] on img at bounding box center [712, 291] width 50 height 35
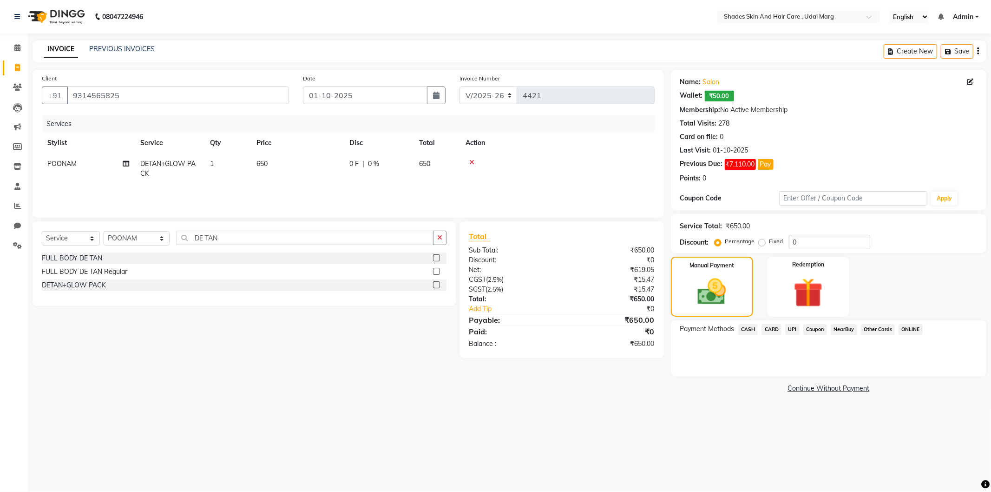
click at [819, 328] on span "Coupon" at bounding box center [816, 329] width 24 height 11
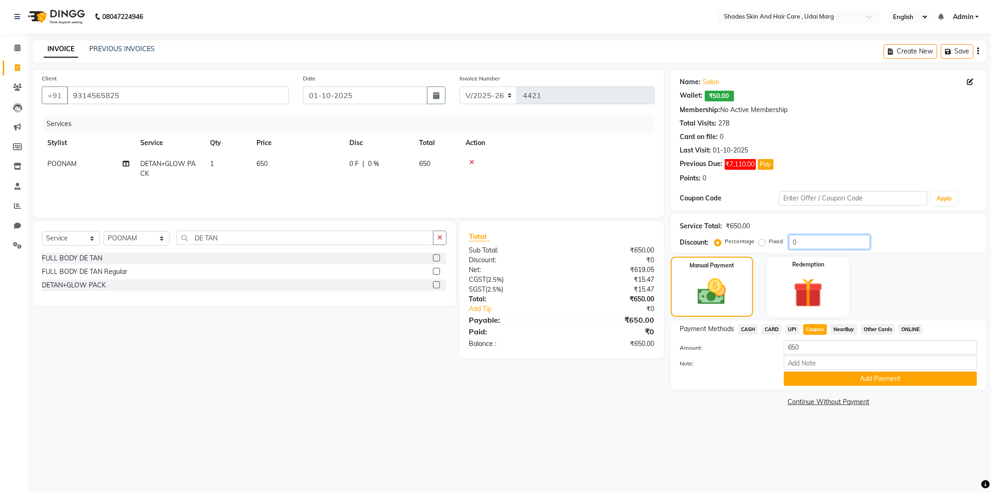
click at [791, 240] on input "0" at bounding box center [829, 242] width 81 height 14
type input "100"
click at [812, 332] on span "Coupon" at bounding box center [816, 329] width 24 height 11
type input "0"
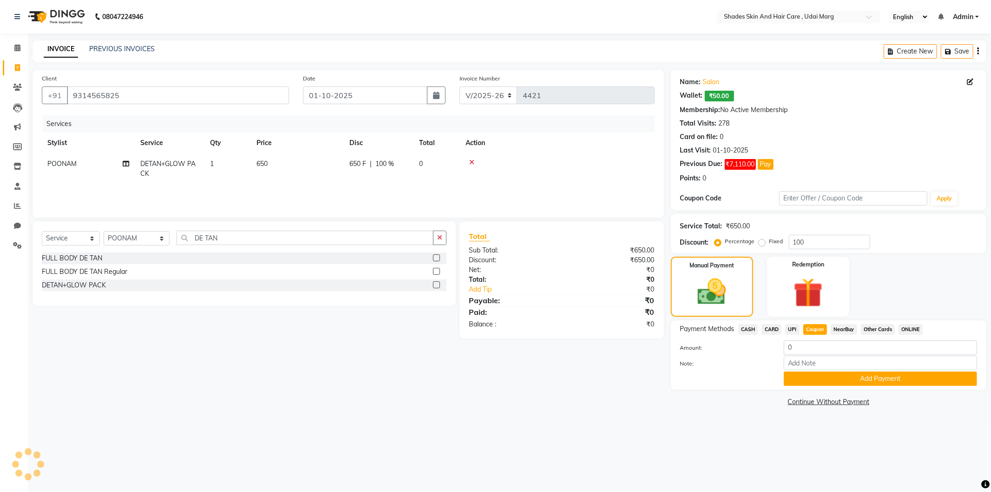
click at [828, 386] on div "Payment Methods CASH CARD UPI Coupon NearBuy Other Cards ONLINE Amount: 0 Note:…" at bounding box center [829, 354] width 316 height 69
click at [827, 383] on button "Add Payment" at bounding box center [880, 378] width 193 height 14
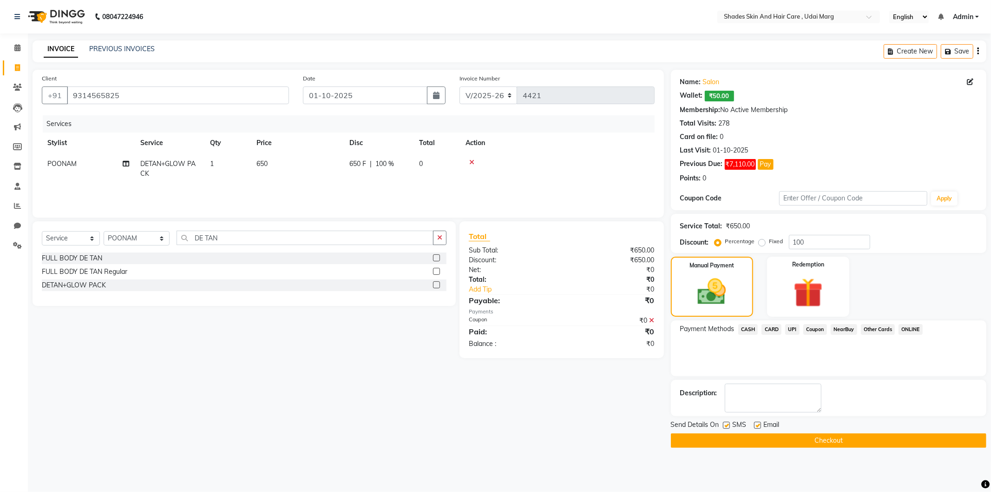
click at [829, 438] on button "Checkout" at bounding box center [829, 440] width 316 height 14
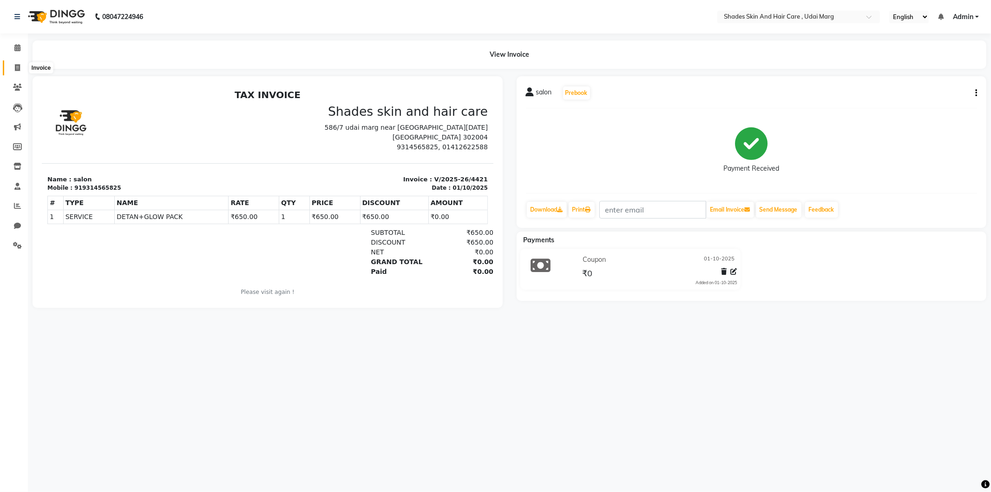
click at [21, 66] on span at bounding box center [17, 68] width 16 height 11
select select "service"
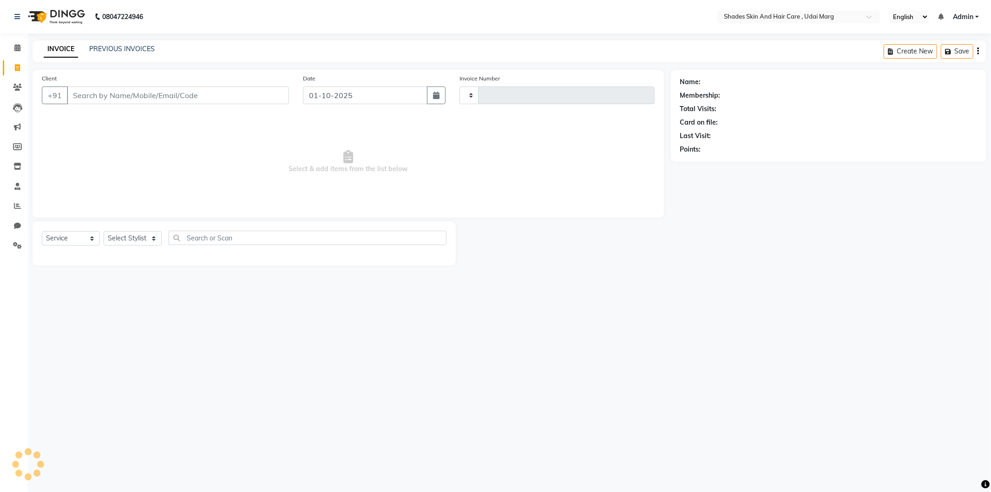
type input "4422"
select select "8022"
click at [15, 66] on icon at bounding box center [17, 67] width 5 height 7
select select "service"
type input "4422"
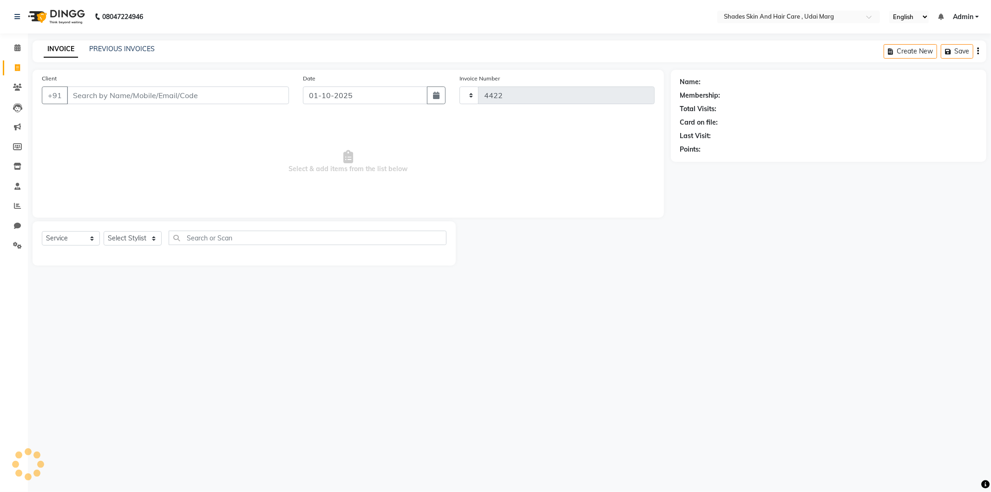
select select "8022"
click at [113, 39] on div "08047224946 Select Location × Shades Skin And Hair Care , Udai Marg English ENG…" at bounding box center [495, 246] width 991 height 492
click at [118, 47] on link "PREVIOUS INVOICES" at bounding box center [122, 49] width 66 height 8
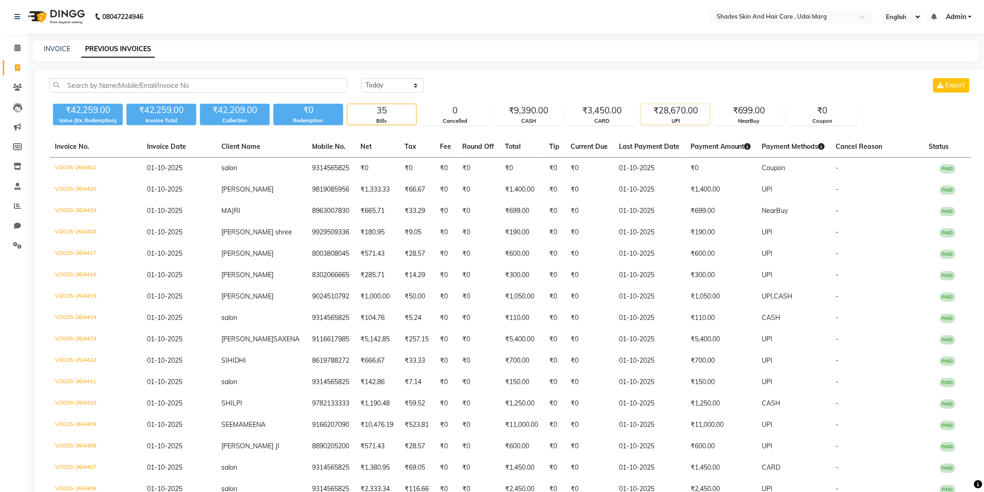
click at [674, 122] on div "UPI" at bounding box center [675, 121] width 69 height 8
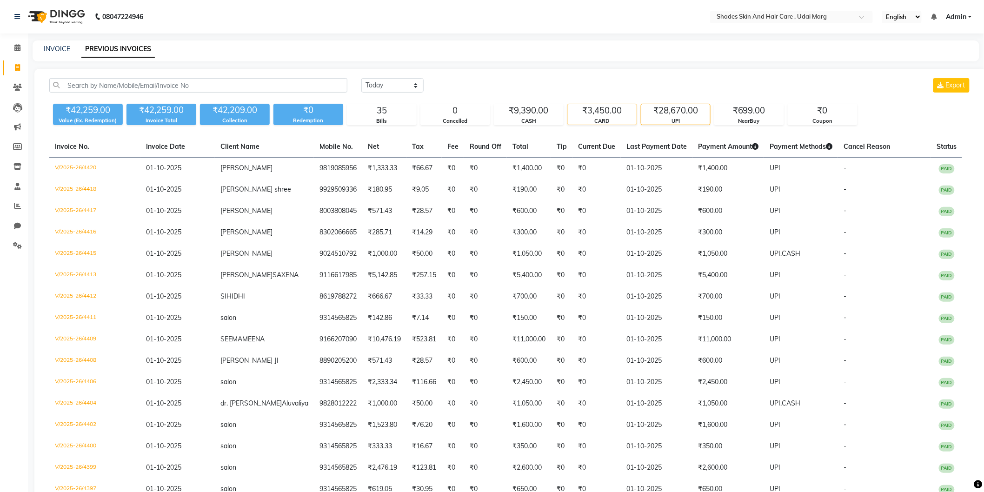
click at [596, 112] on div "₹3,450.00" at bounding box center [602, 110] width 69 height 13
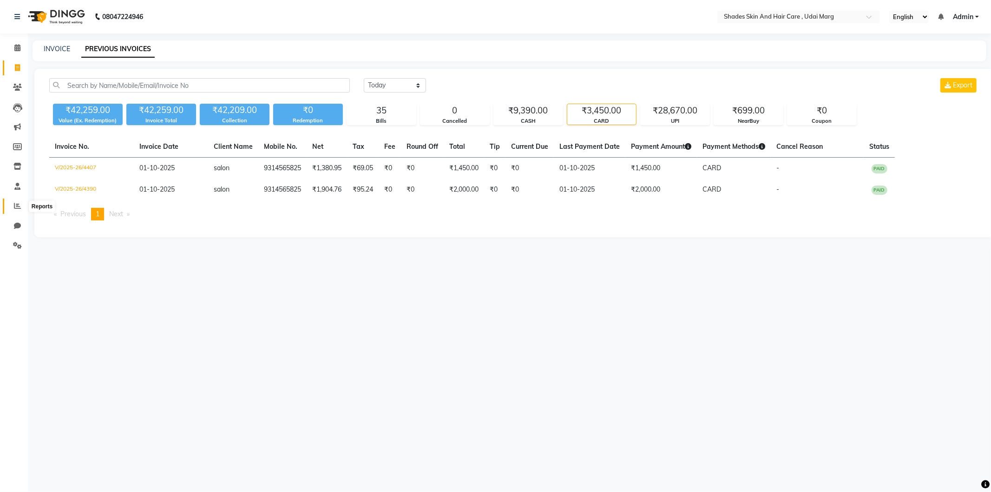
click at [12, 208] on span at bounding box center [17, 206] width 16 height 11
